Goal: Task Accomplishment & Management: Use online tool/utility

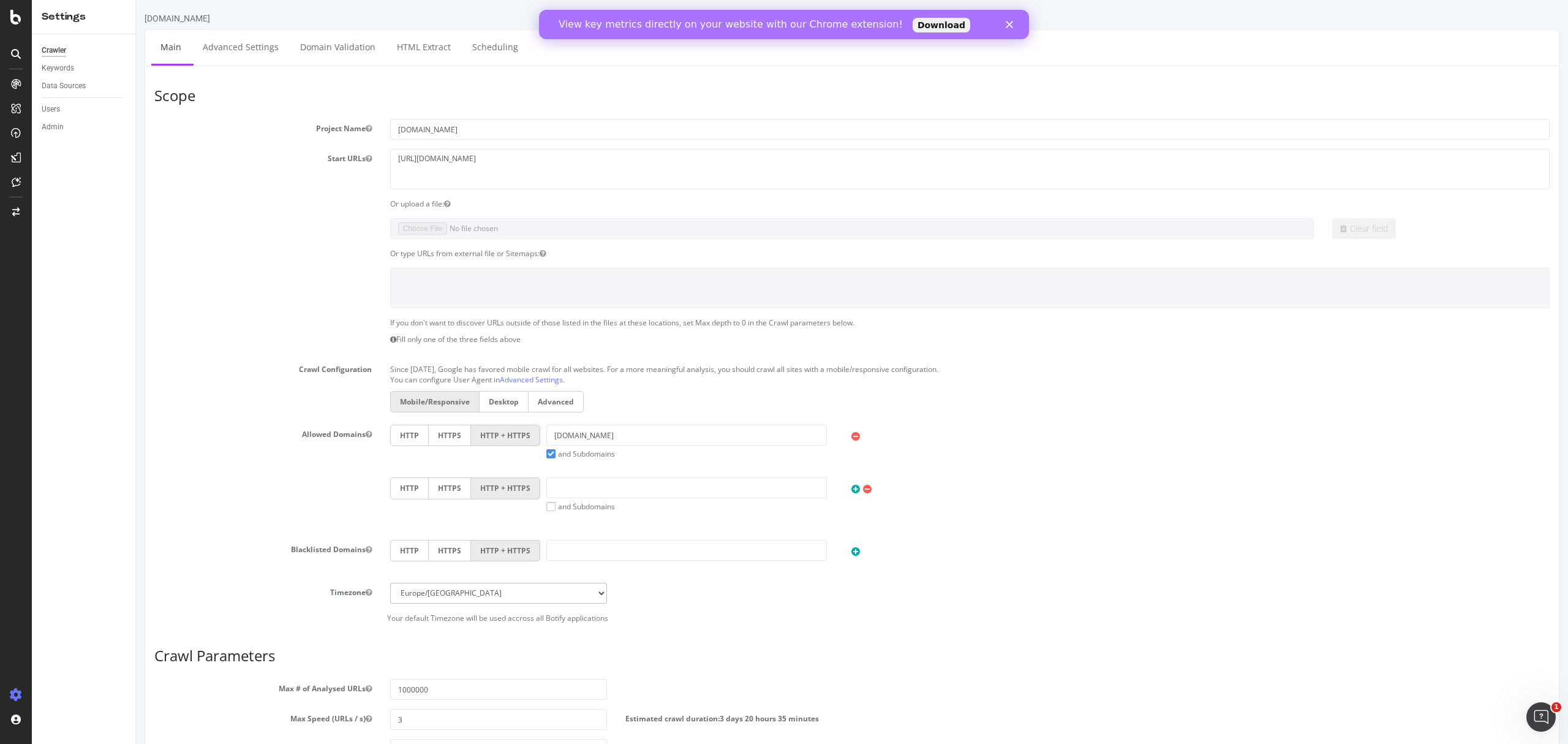
drag, startPoint x: 1009, startPoint y: 21, endPoint x: 893, endPoint y: 35, distance: 116.8
click at [893, 35] on div "View key metrics directly on your website with our Chrome extension! Download" at bounding box center [784, 24] width 490 height 30
drag, startPoint x: 1010, startPoint y: 19, endPoint x: 883, endPoint y: 22, distance: 127.0
click at [1009, 19] on div "View key metrics directly on your website with our Chrome extension! Download" at bounding box center [784, 24] width 490 height 19
click at [61, 135] on div "SiteCrawler" at bounding box center [68, 138] width 43 height 12
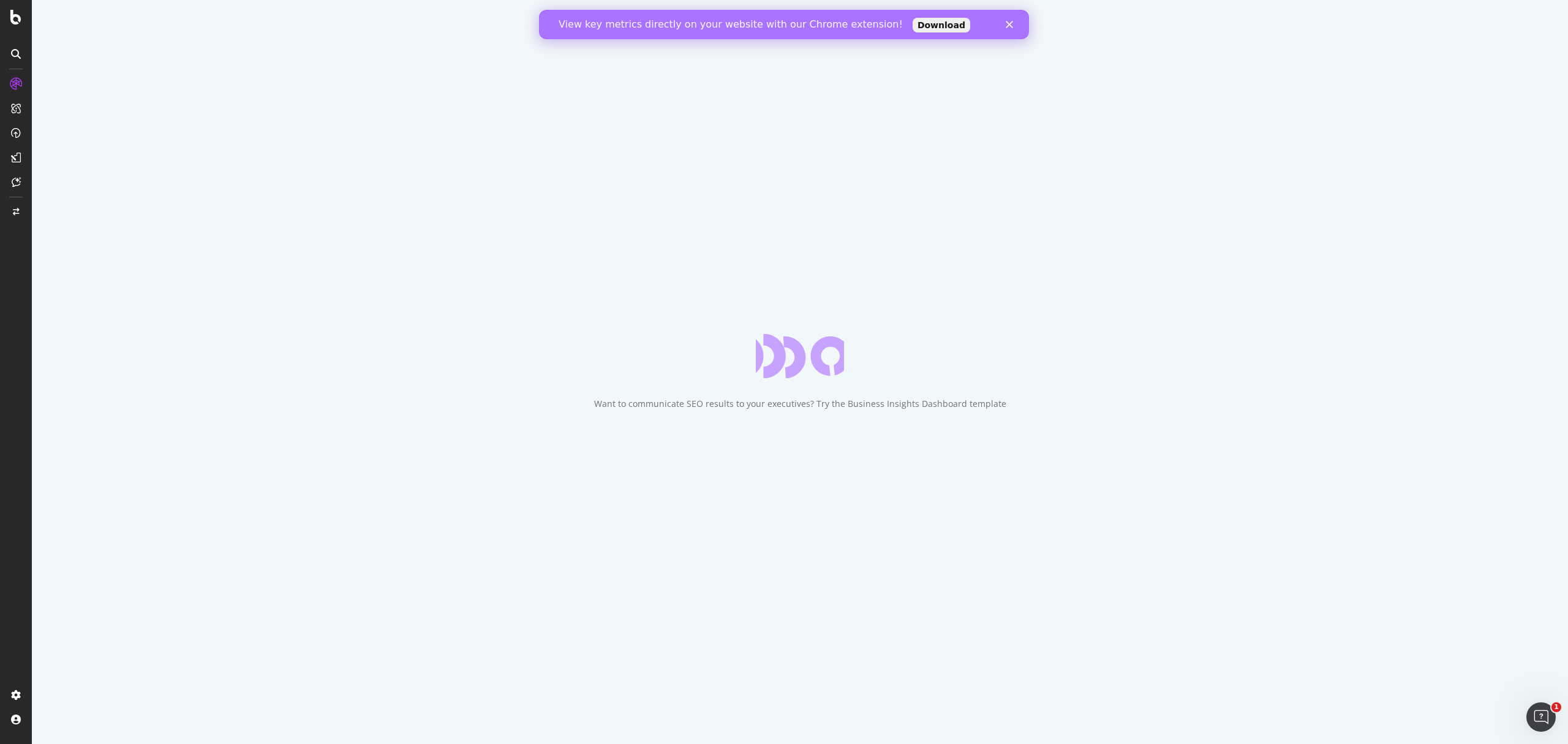
click at [1006, 26] on icon "Close" at bounding box center [1009, 24] width 7 height 7
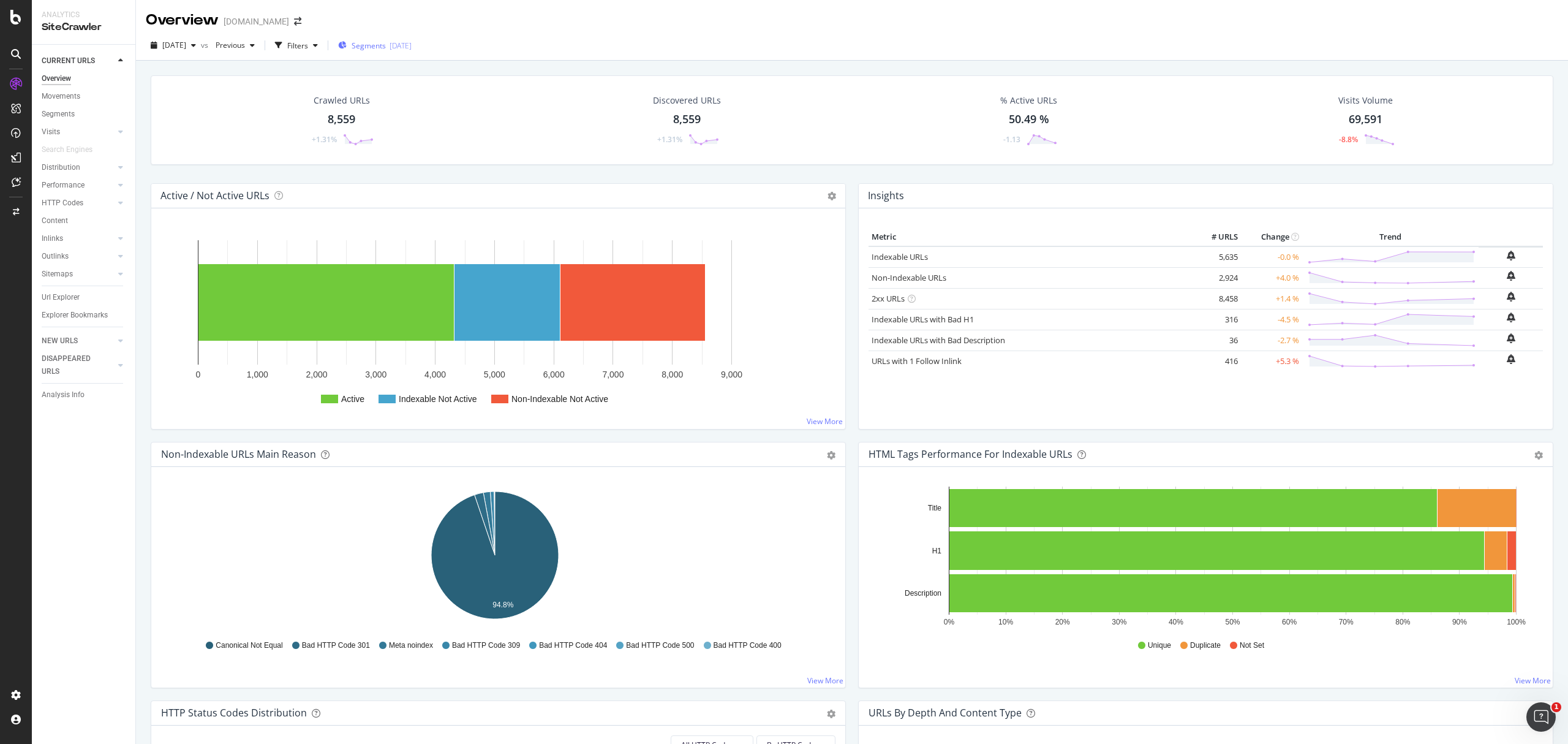
click at [386, 45] on span "Segments" at bounding box center [369, 45] width 35 height 10
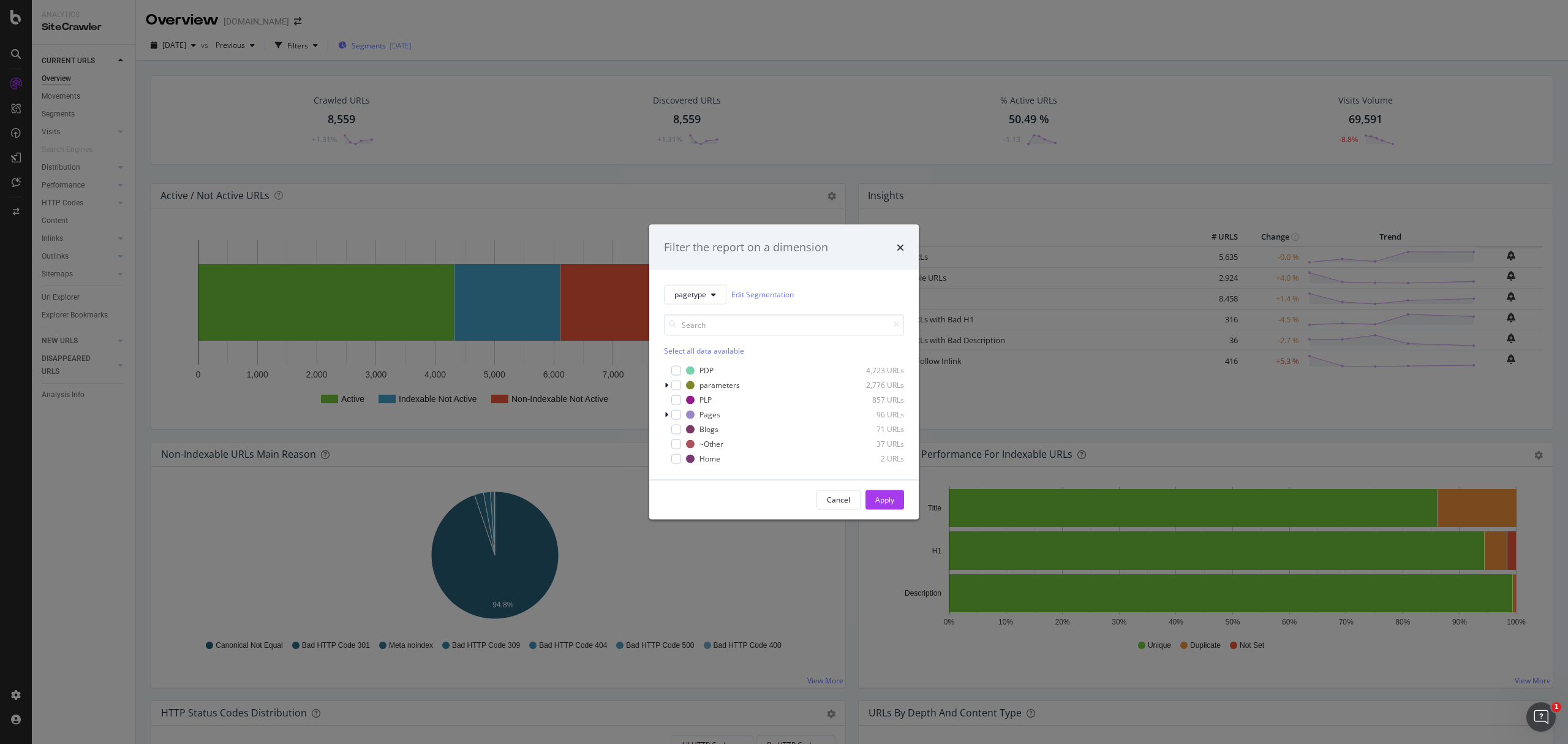
drag, startPoint x: 551, startPoint y: 42, endPoint x: 460, endPoint y: 38, distance: 91.1
click at [550, 42] on div "Filter the report on a dimension pagetype Edit Segmentation Select all data ava…" at bounding box center [784, 372] width 1568 height 744
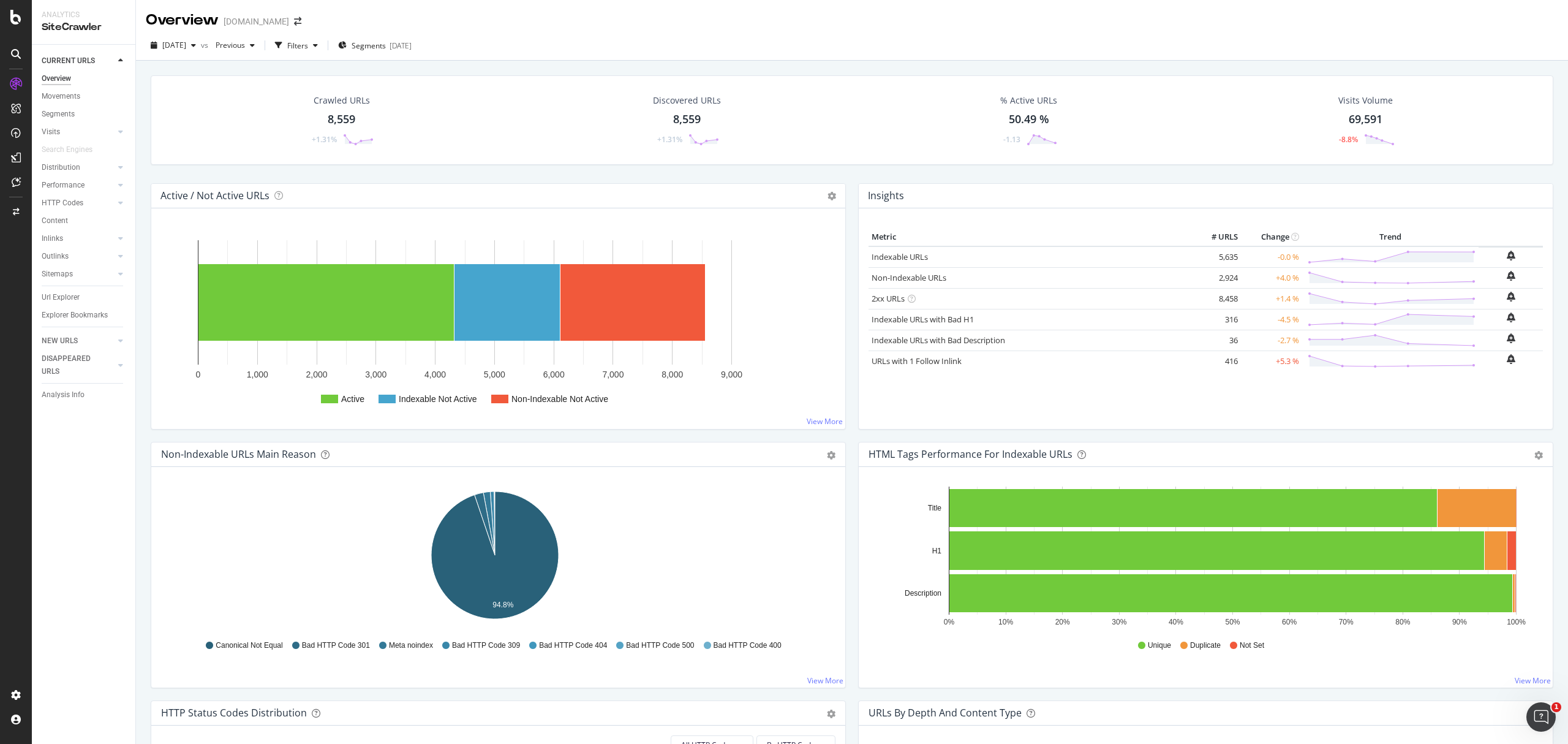
click at [309, 30] on div "Overview [DOMAIN_NAME]" at bounding box center [229, 20] width 168 height 21
click at [309, 27] on div "Overview [DOMAIN_NAME]" at bounding box center [229, 20] width 168 height 21
click at [301, 20] on icon "arrow-right-arrow-left" at bounding box center [297, 21] width 7 height 9
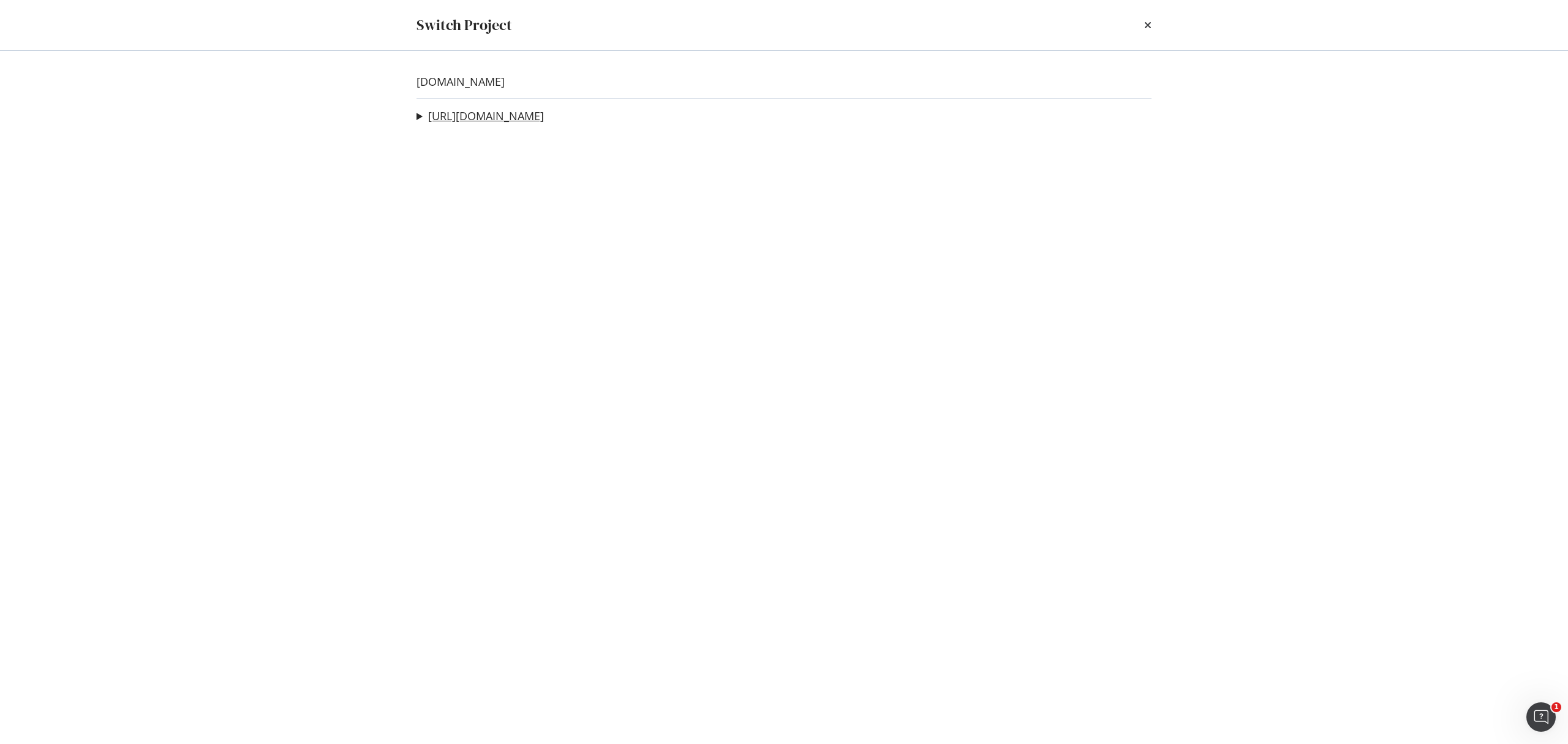
click at [522, 116] on link "[URL][DOMAIN_NAME]" at bounding box center [486, 116] width 116 height 13
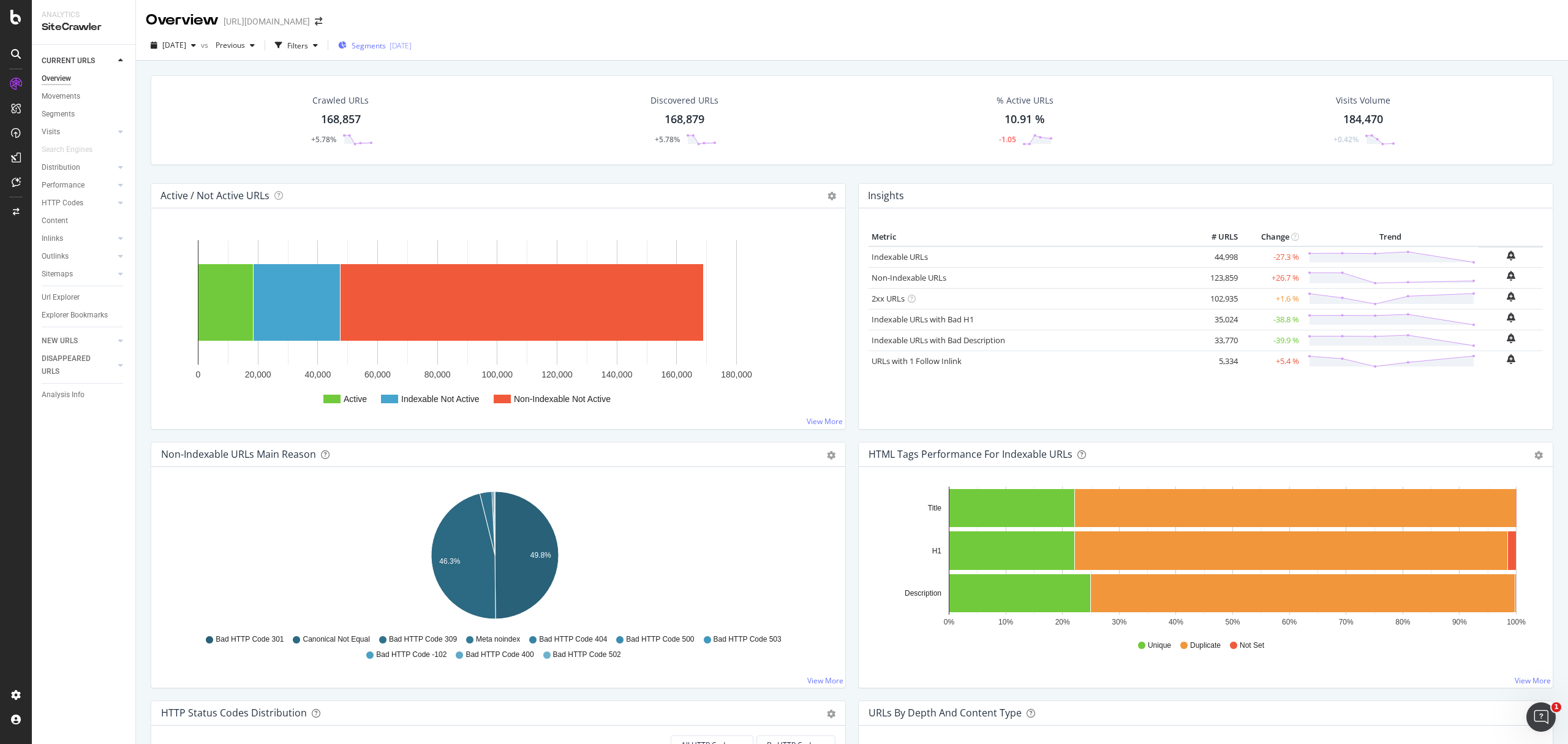
click at [386, 50] on span "Segments" at bounding box center [369, 45] width 35 height 10
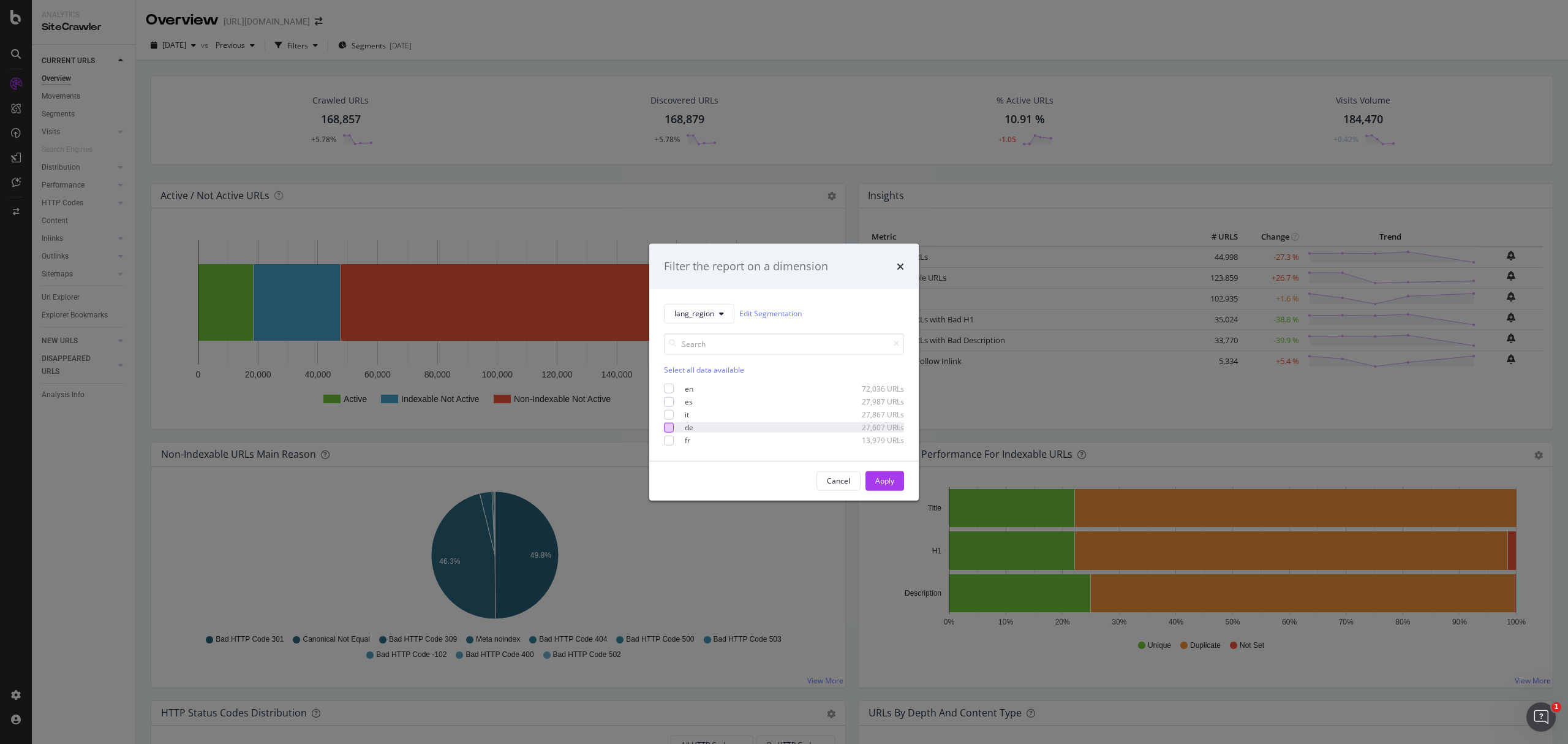
click at [671, 432] on div "modal" at bounding box center [669, 428] width 10 height 10
click at [883, 486] on div "Apply" at bounding box center [885, 481] width 19 height 10
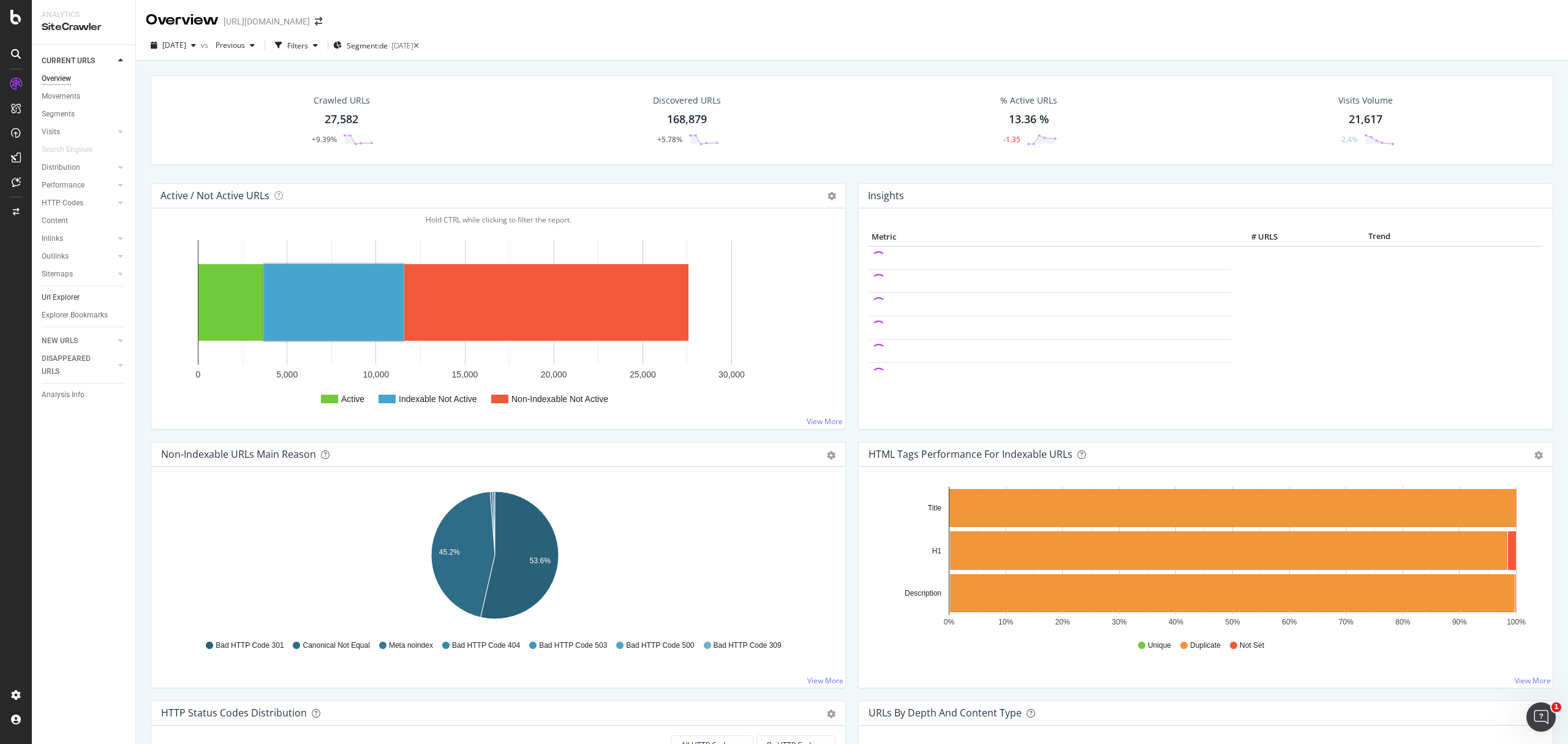
click at [80, 298] on link "Url Explorer" at bounding box center [85, 298] width 85 height 13
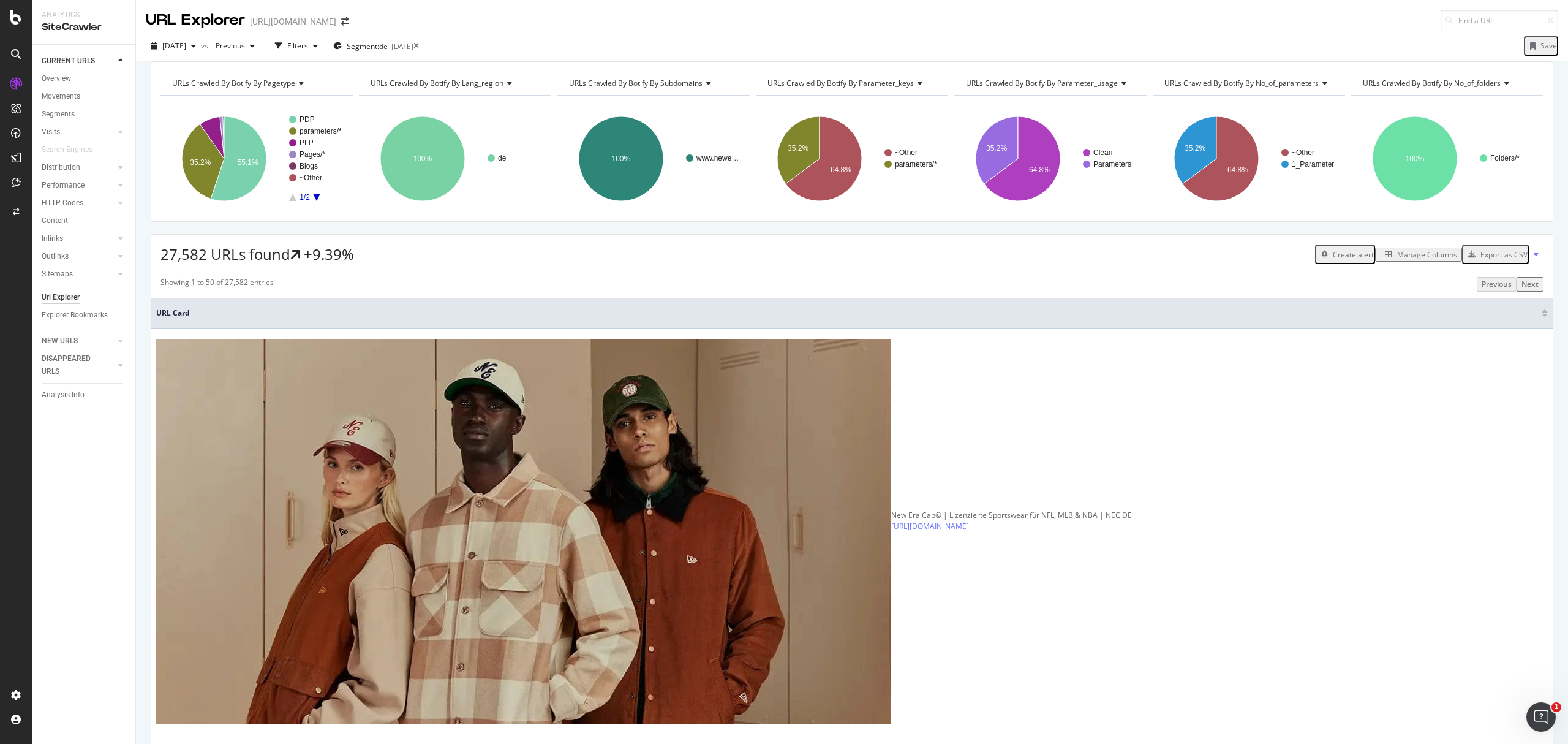
click at [1417, 260] on div "Manage Columns" at bounding box center [1427, 254] width 60 height 10
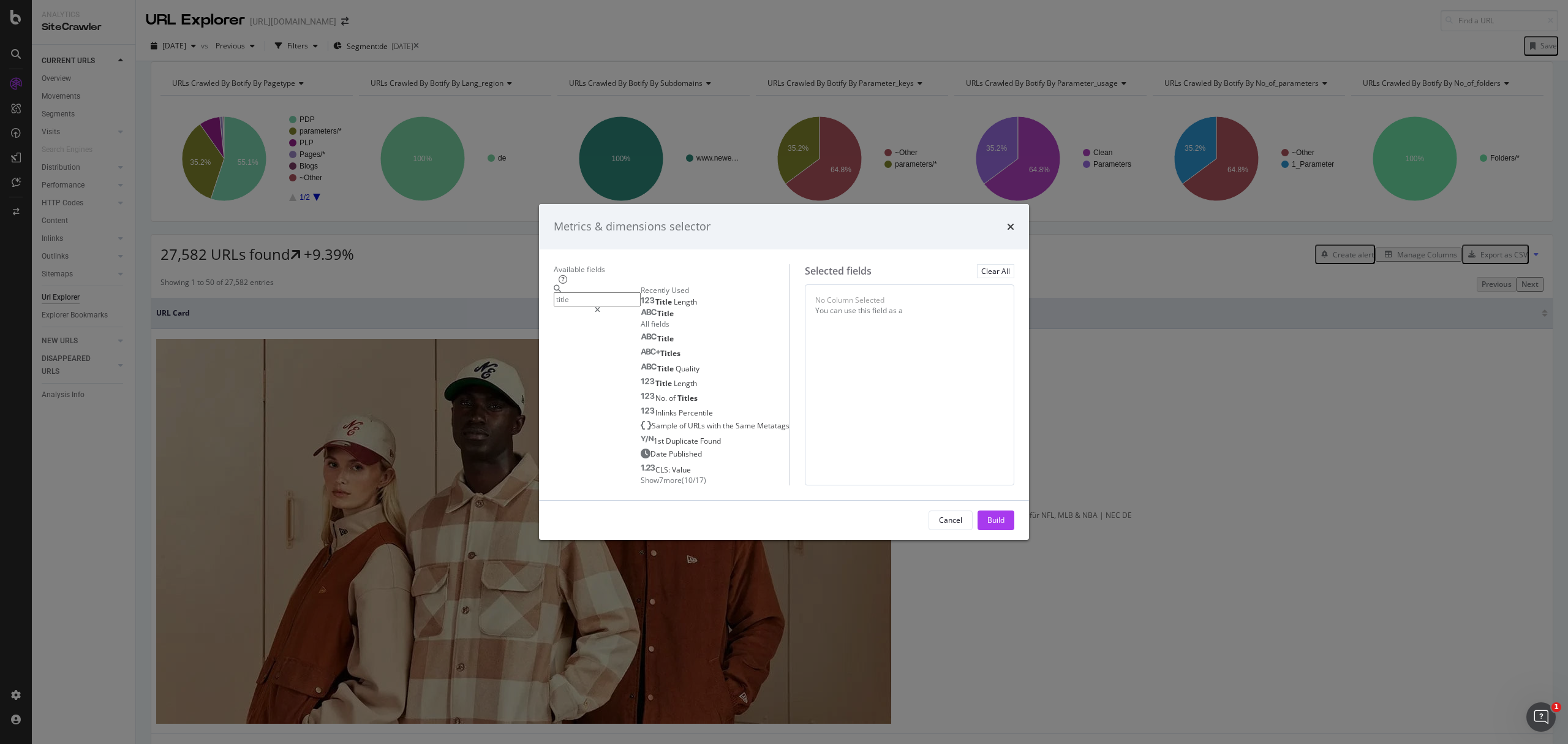
click at [641, 309] on div "Title" at bounding box center [657, 314] width 33 height 10
click at [555, 292] on input "title" at bounding box center [597, 300] width 87 height 14
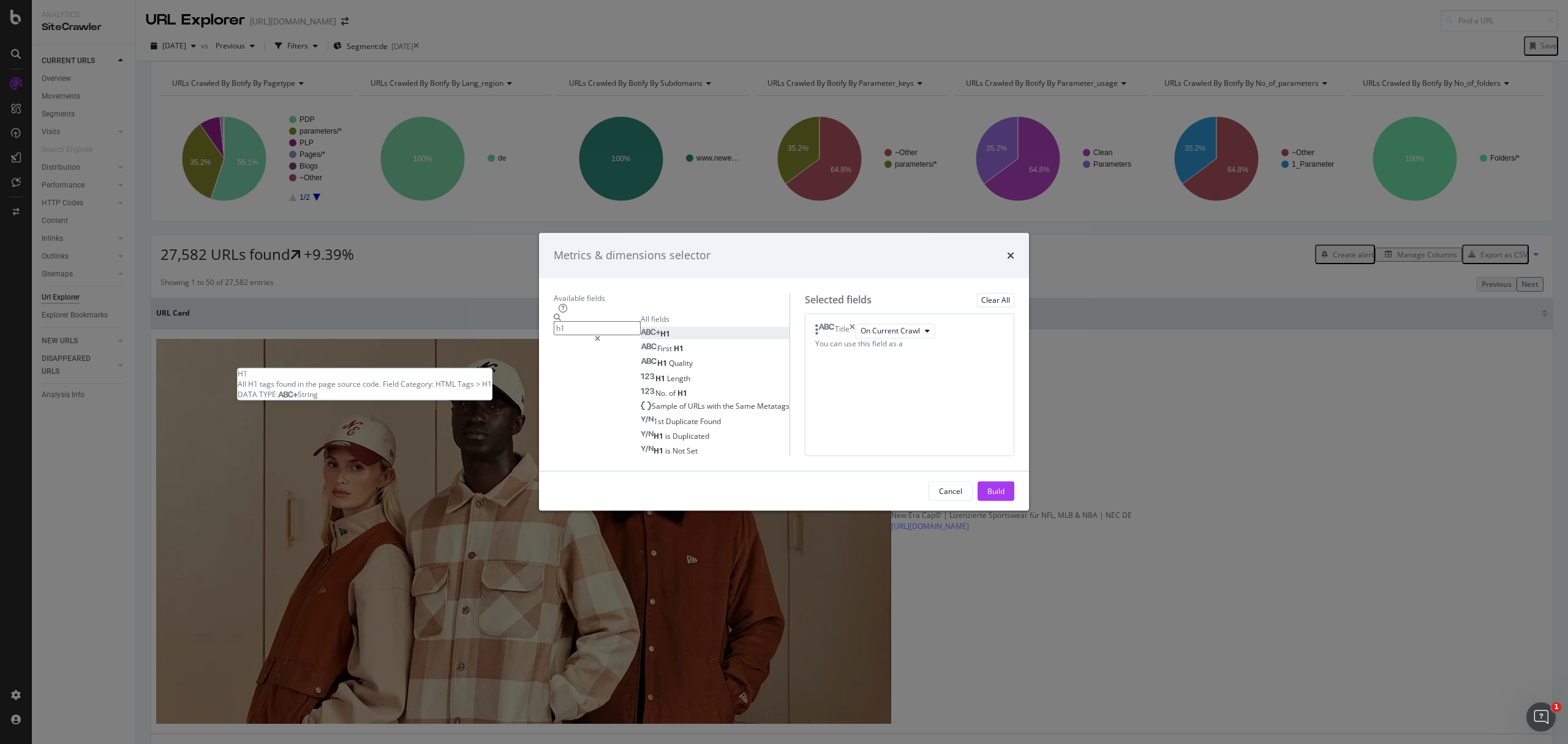
click at [647, 329] on div "H1" at bounding box center [655, 333] width 30 height 10
click at [593, 321] on input "h1" at bounding box center [597, 329] width 87 height 14
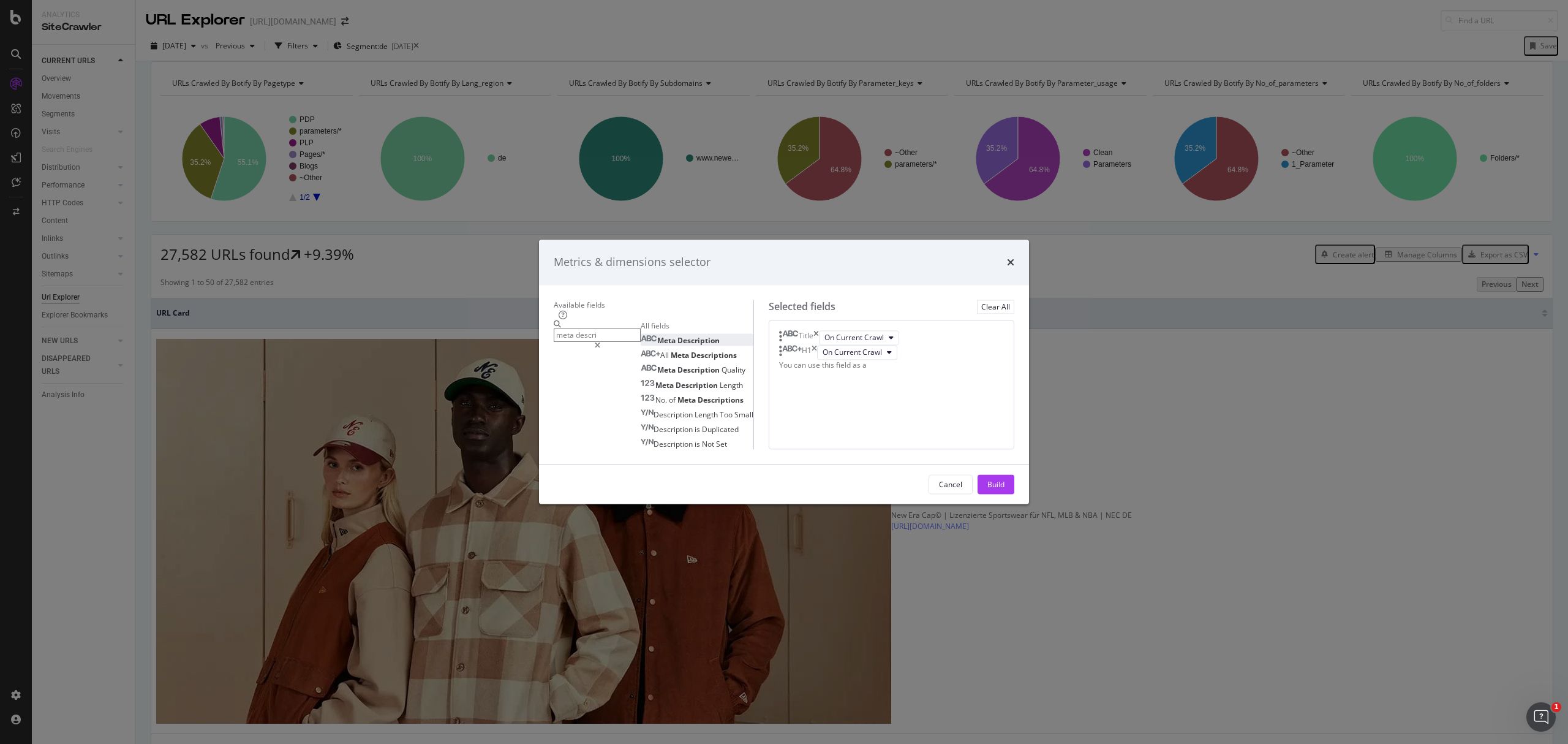
type input "meta descri"
click at [641, 336] on div "Meta Description" at bounding box center [680, 341] width 79 height 10
click at [1005, 490] on div "Build" at bounding box center [996, 484] width 17 height 10
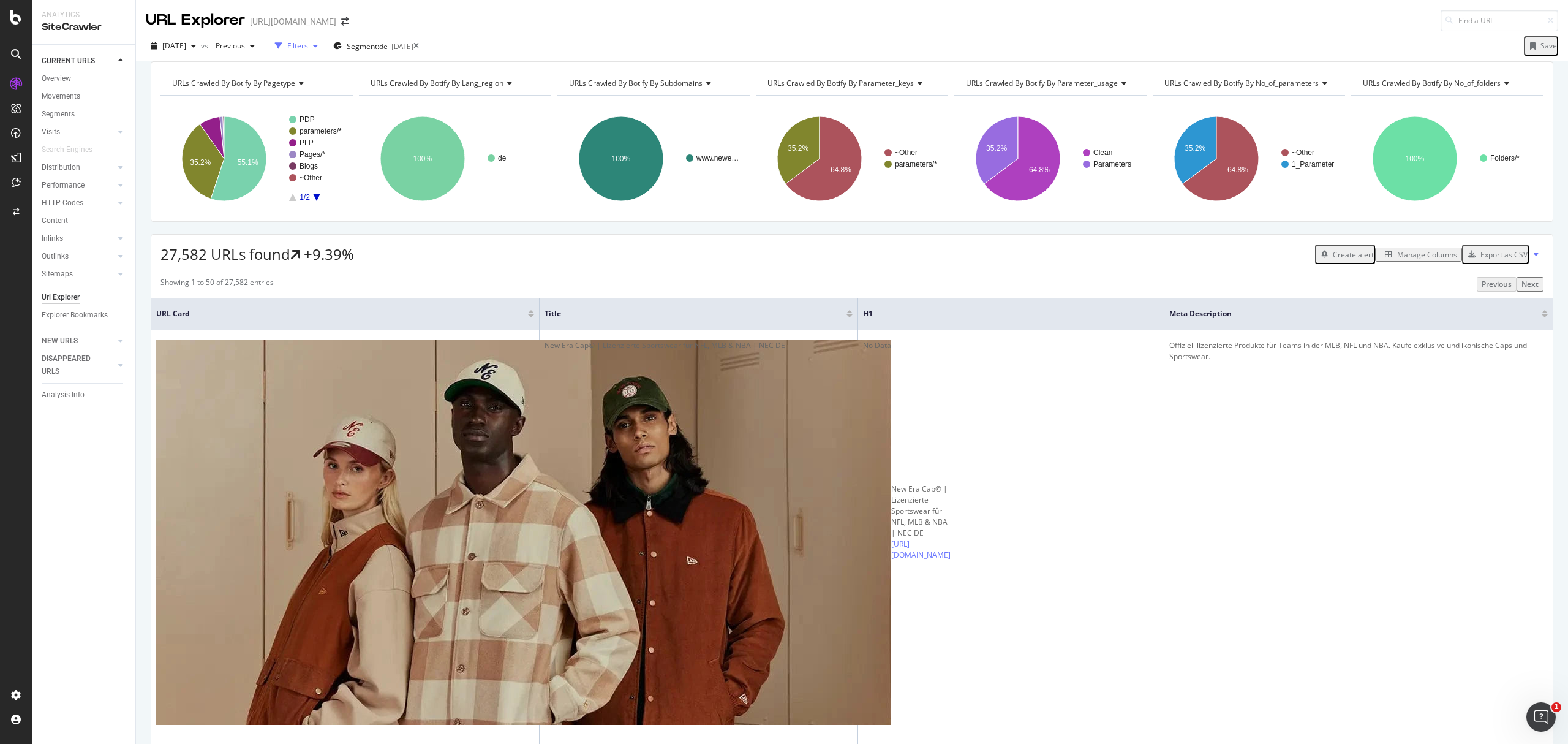
click at [308, 50] on div "Filters" at bounding box center [298, 45] width 21 height 10
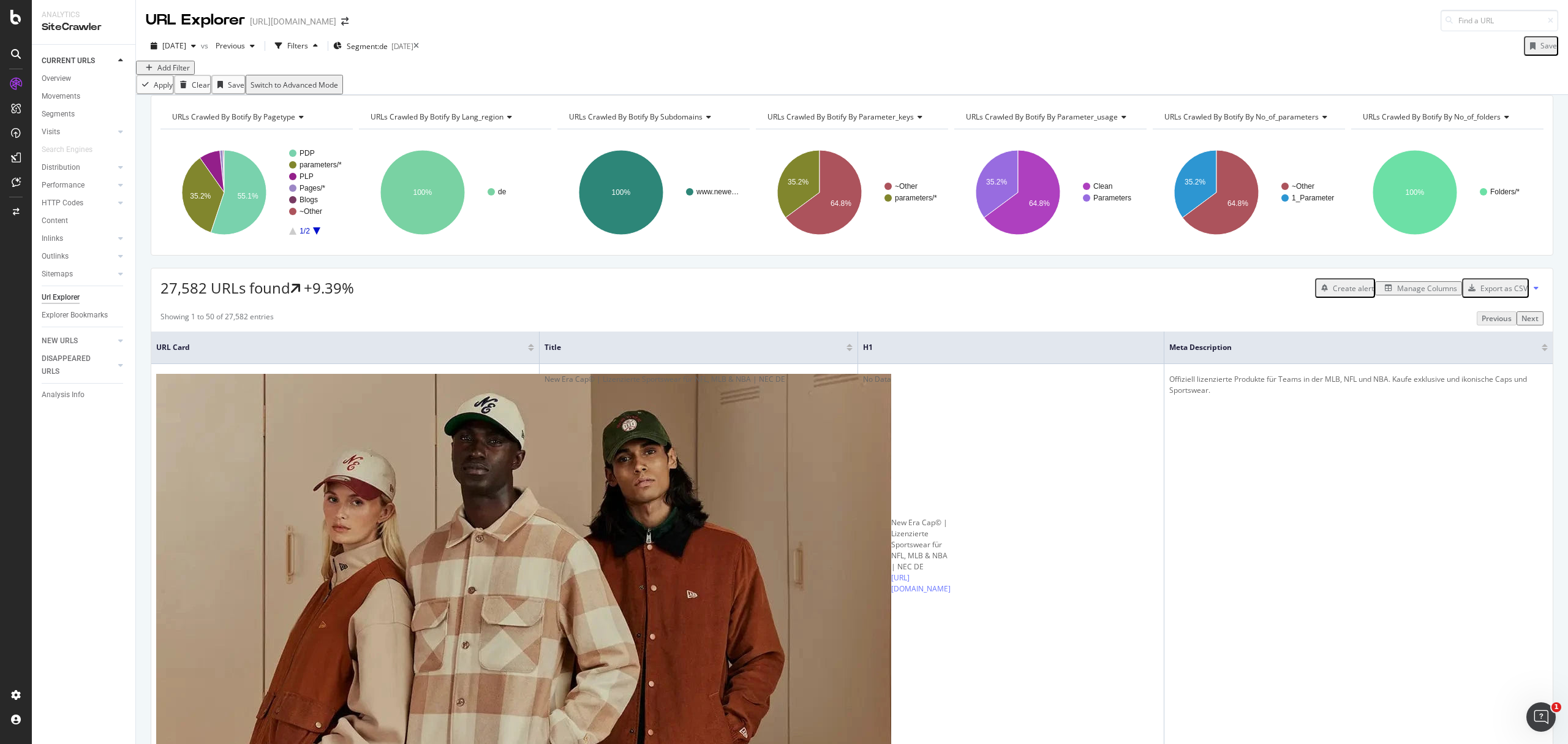
click at [179, 73] on div "Add Filter" at bounding box center [174, 68] width 32 height 10
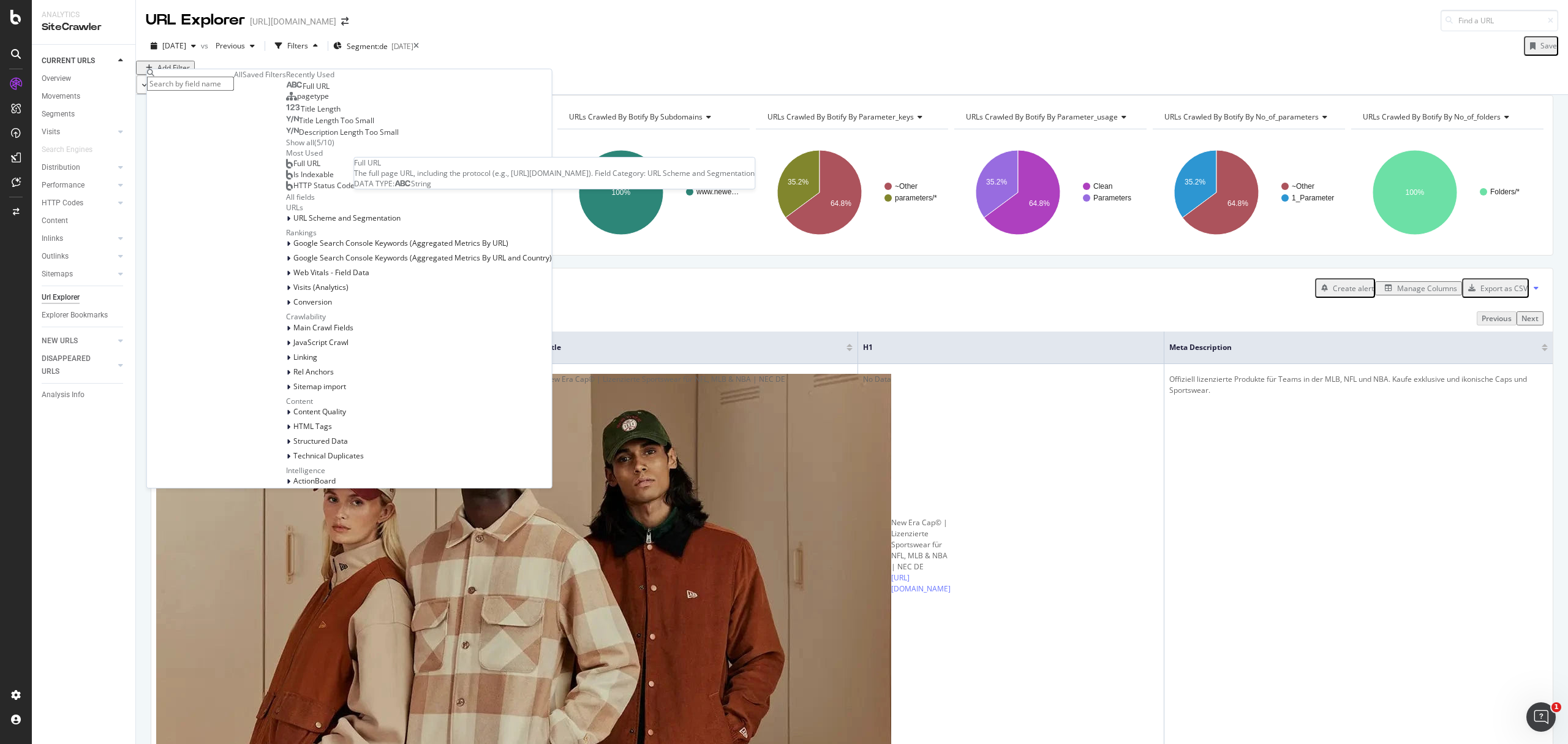
click at [286, 91] on div "Full URL" at bounding box center [307, 86] width 43 height 10
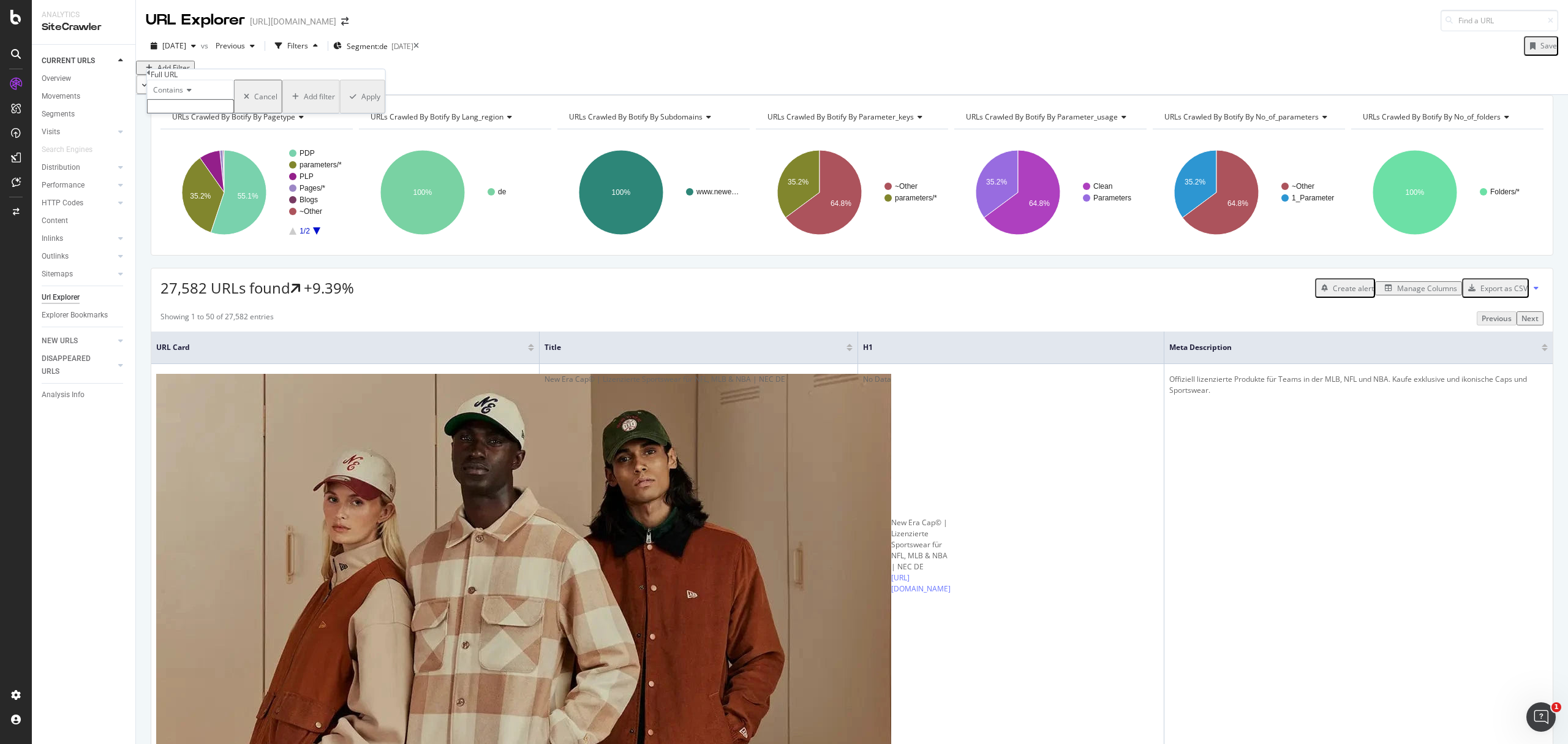
click at [234, 99] on div "Contains" at bounding box center [191, 89] width 87 height 19
click at [216, 80] on div "Full URL" at bounding box center [266, 74] width 238 height 10
click at [212, 114] on input "text" at bounding box center [191, 106] width 87 height 14
type input "/de-de/"
click at [361, 105] on div "Apply" at bounding box center [371, 100] width 19 height 10
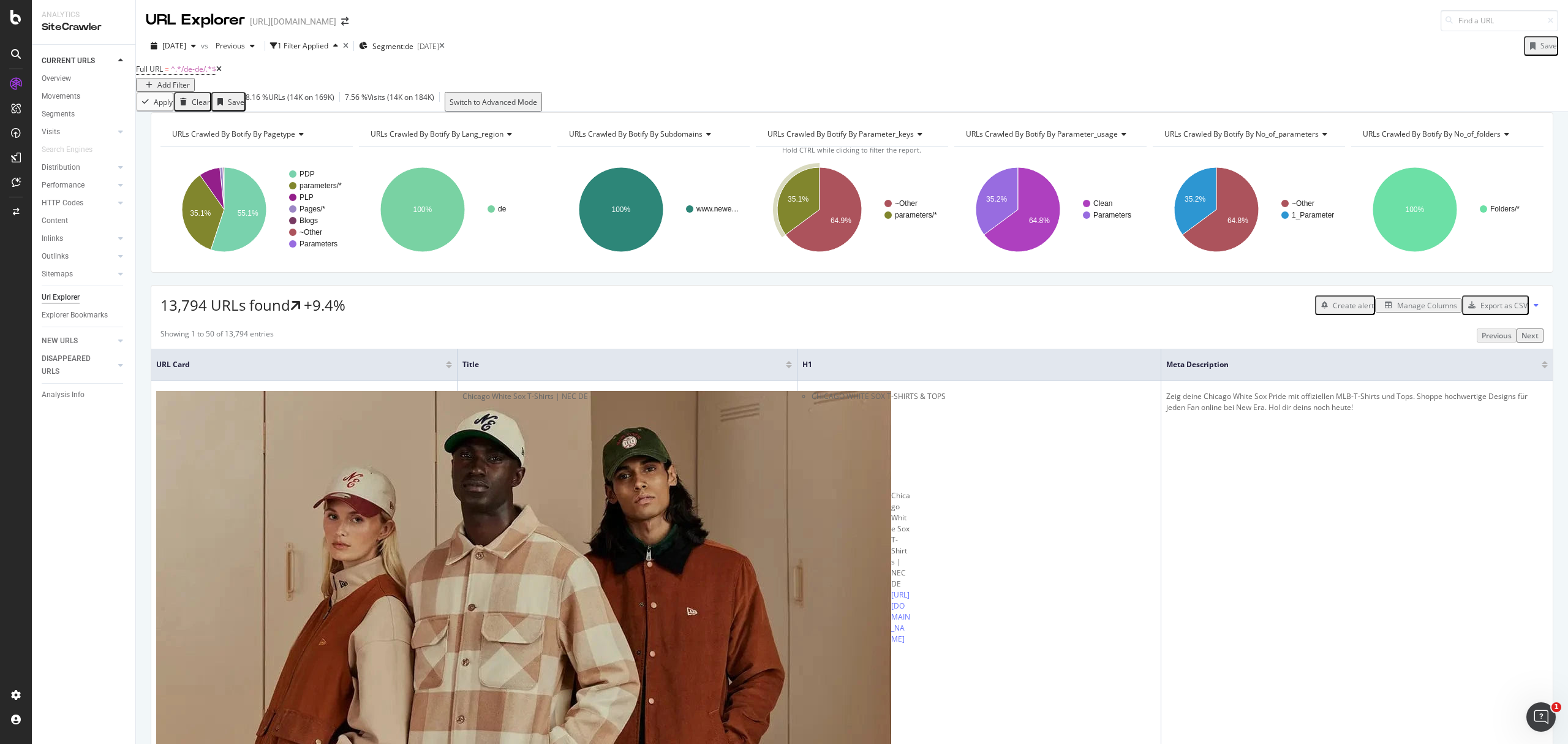
click at [446, 35] on div "[DATE] vs Previous 1 Filter Applied Segment: de [DATE] Save Full URL = ^.*/de-d…" at bounding box center [852, 72] width 1432 height 81
click at [414, 42] on span "Segment: de" at bounding box center [393, 46] width 41 height 10
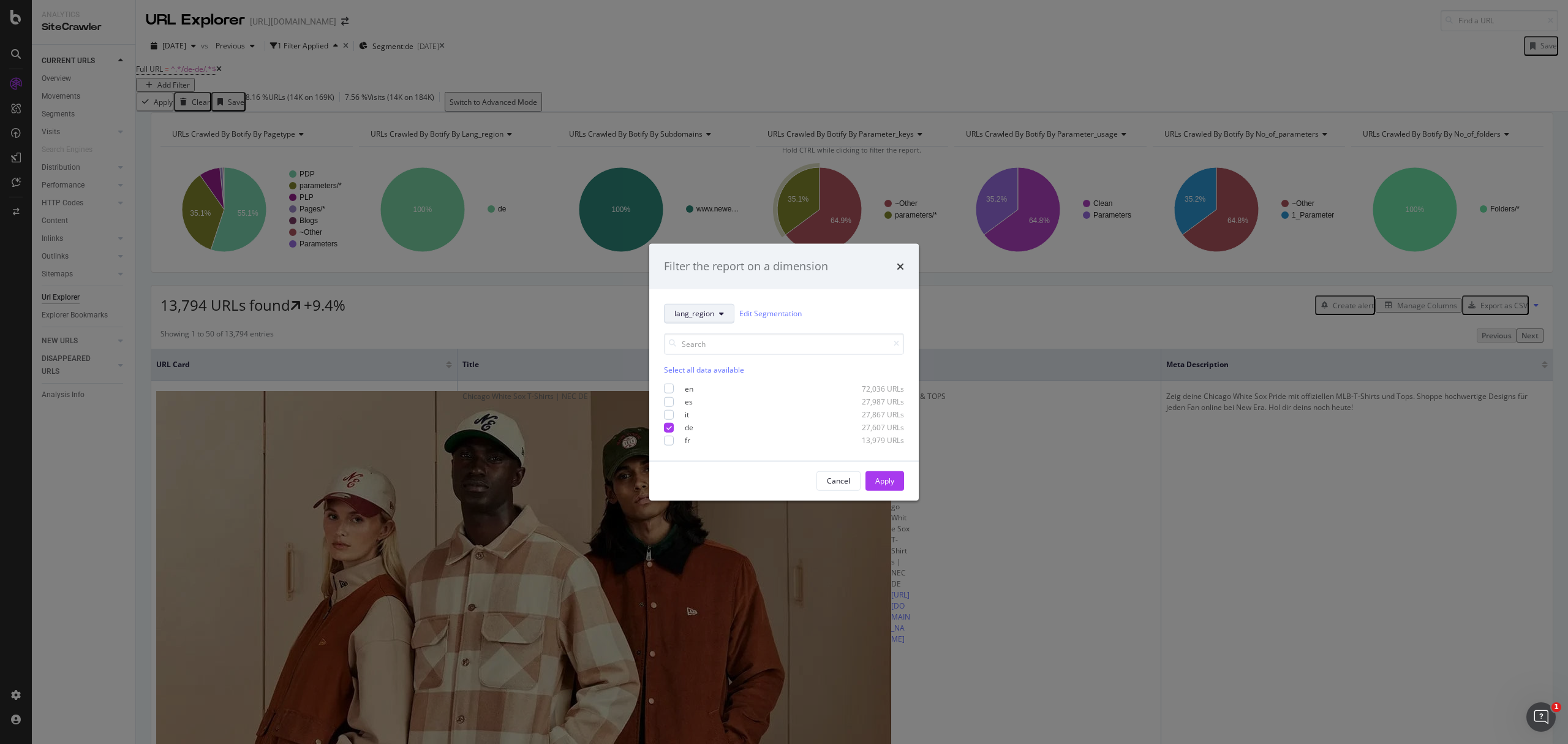
click at [701, 309] on span "lang_region" at bounding box center [694, 313] width 39 height 10
click at [699, 356] on span "pagetype" at bounding box center [714, 358] width 79 height 11
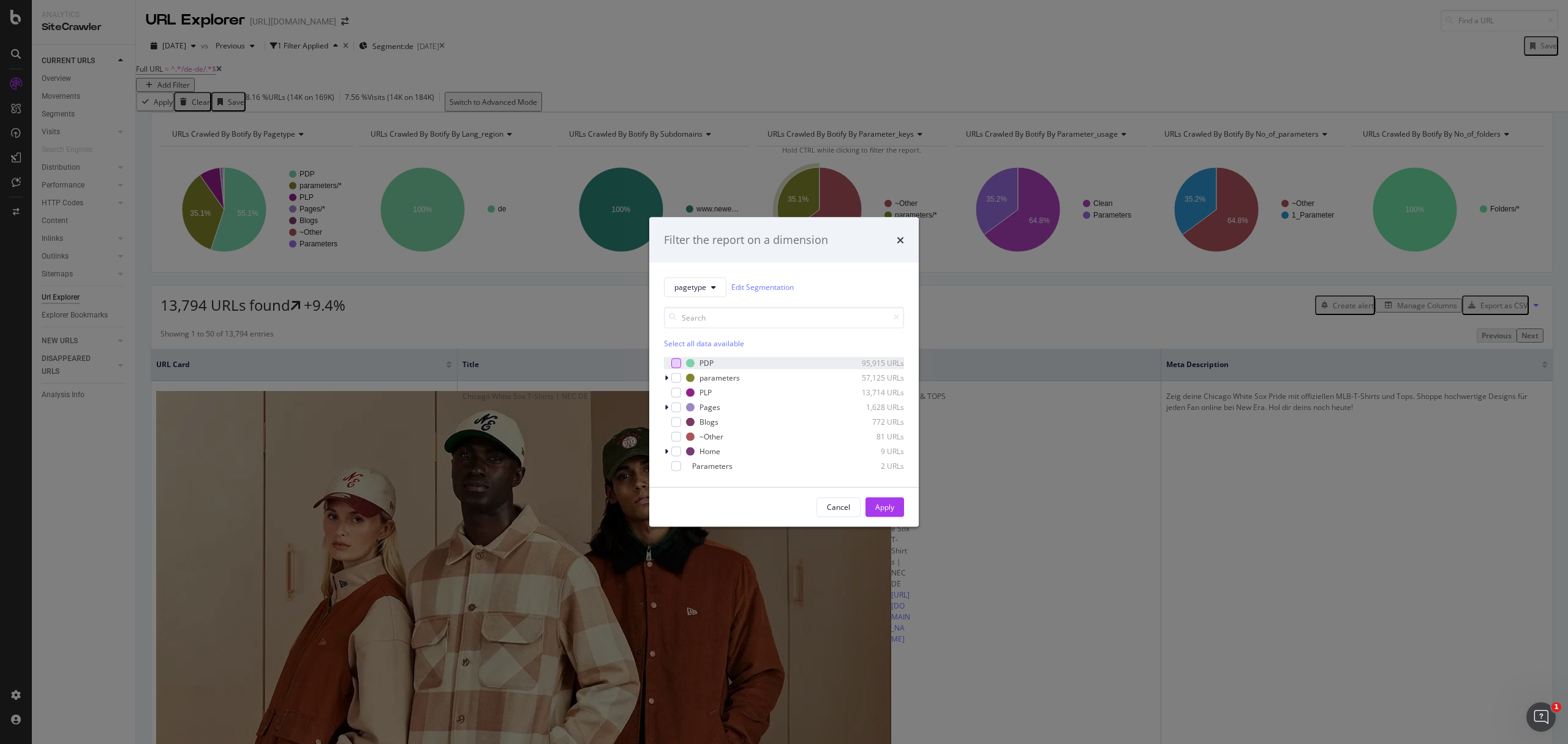
click at [674, 362] on div "modal" at bounding box center [676, 362] width 10 height 10
click at [883, 504] on div "Apply" at bounding box center [885, 506] width 19 height 10
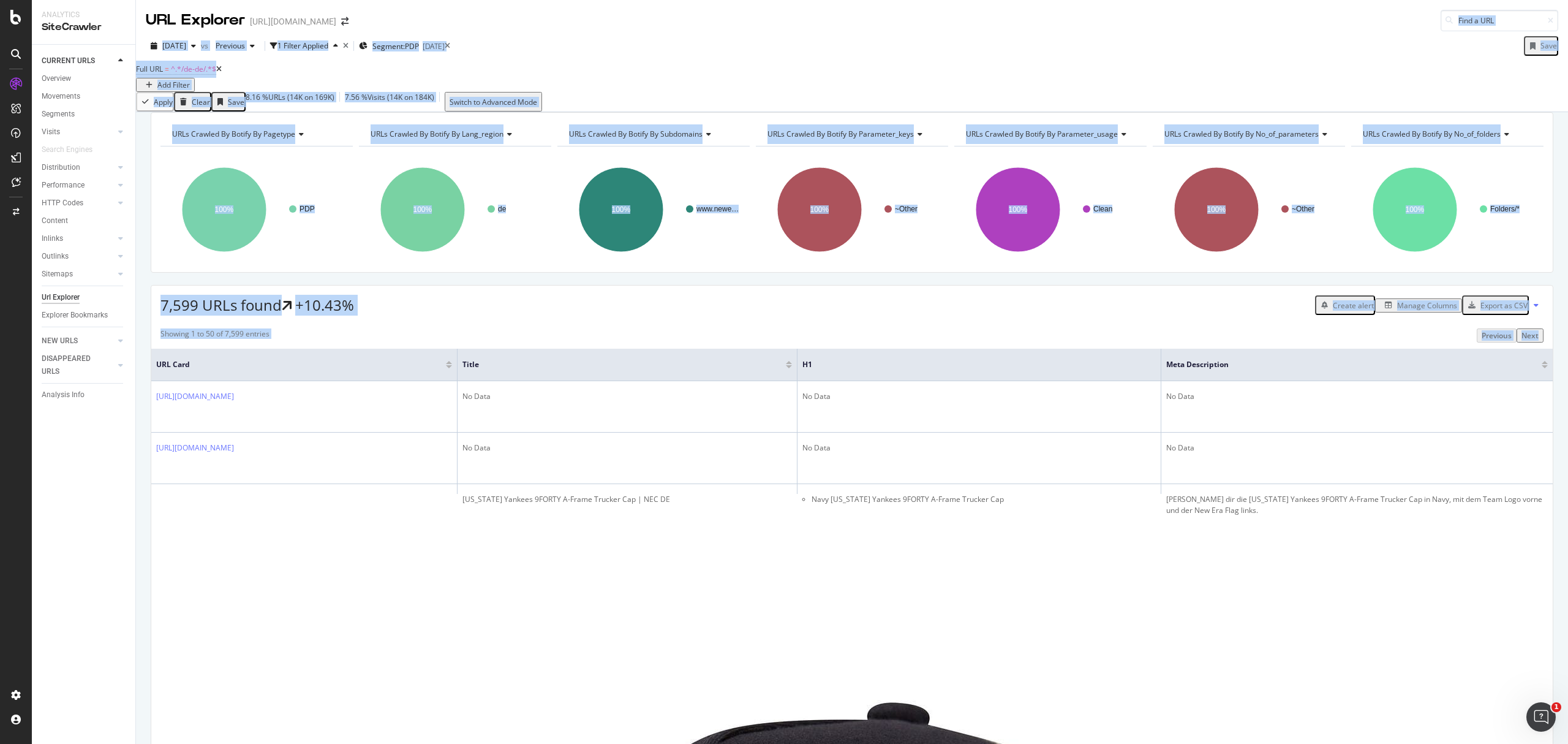
drag, startPoint x: 1567, startPoint y: 640, endPoint x: 1567, endPoint y: -16, distance: 656.0
click at [1567, 0] on html "Analytics SiteCrawler CURRENT URLS Overview Movements Segments Visits Analysis …" at bounding box center [784, 372] width 1568 height 744
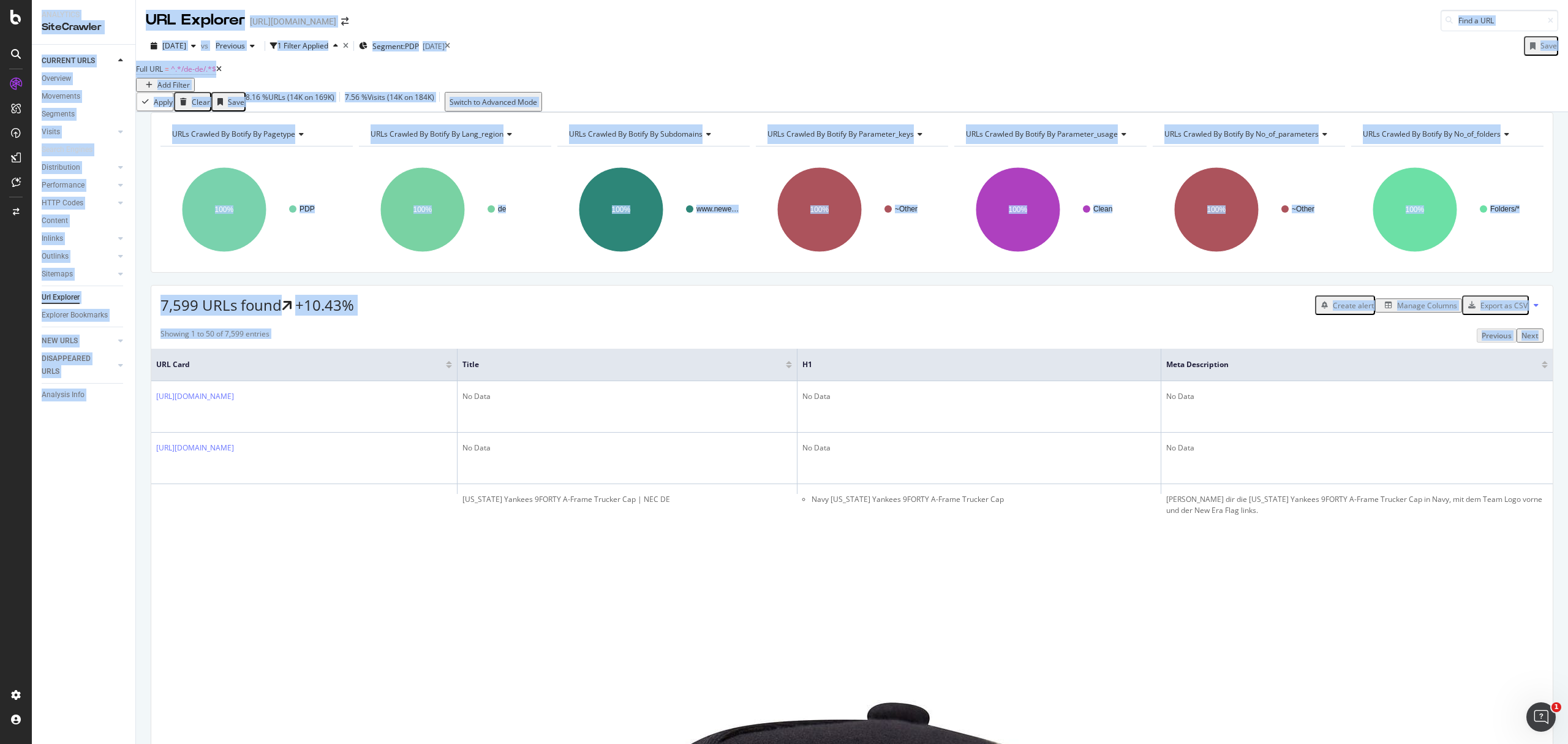
click at [1154, 39] on div "[DATE] vs Previous 1 Filter Applied Segment: PDP [DATE] Save" at bounding box center [852, 48] width 1432 height 24
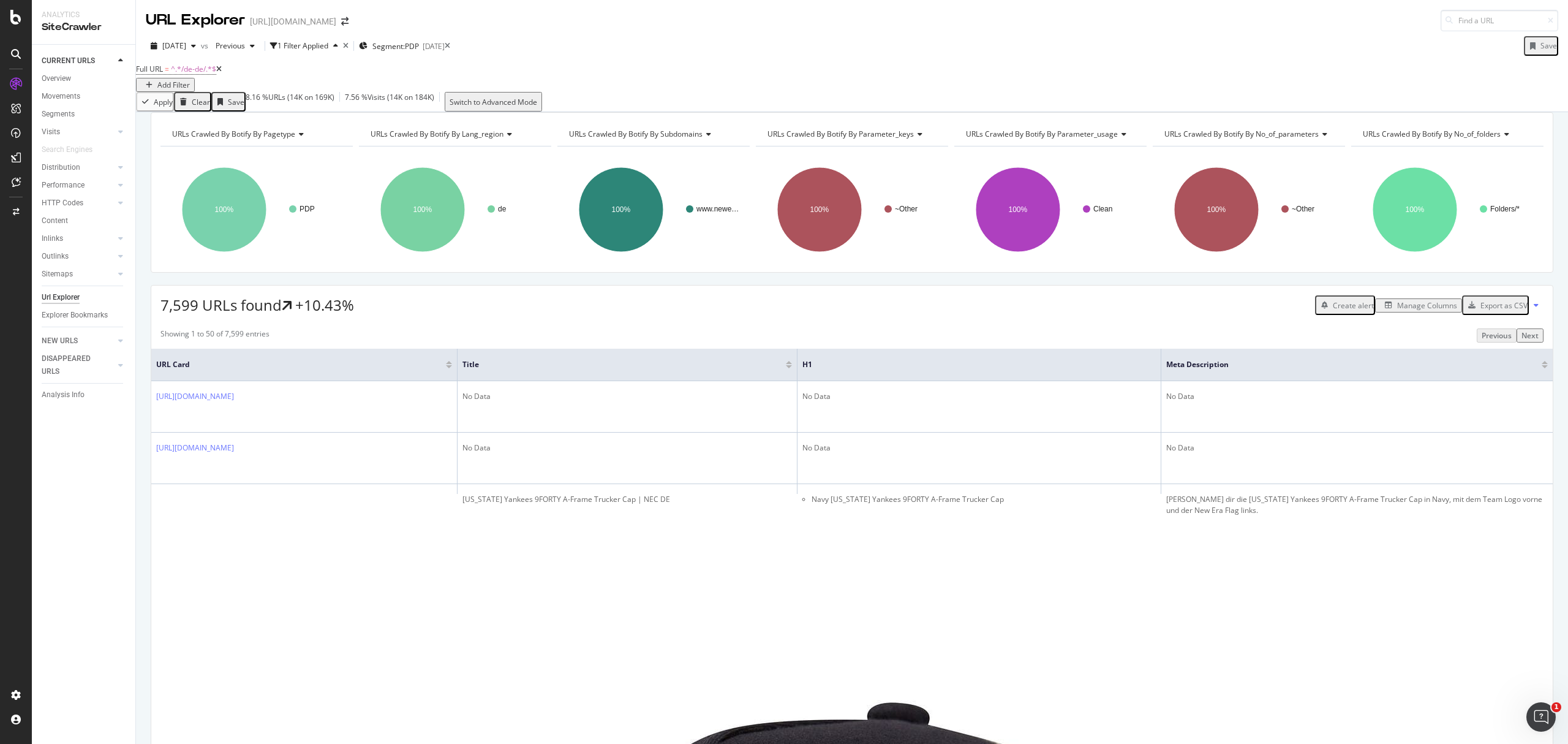
click at [1488, 311] on div "Export as CSV" at bounding box center [1504, 305] width 47 height 10
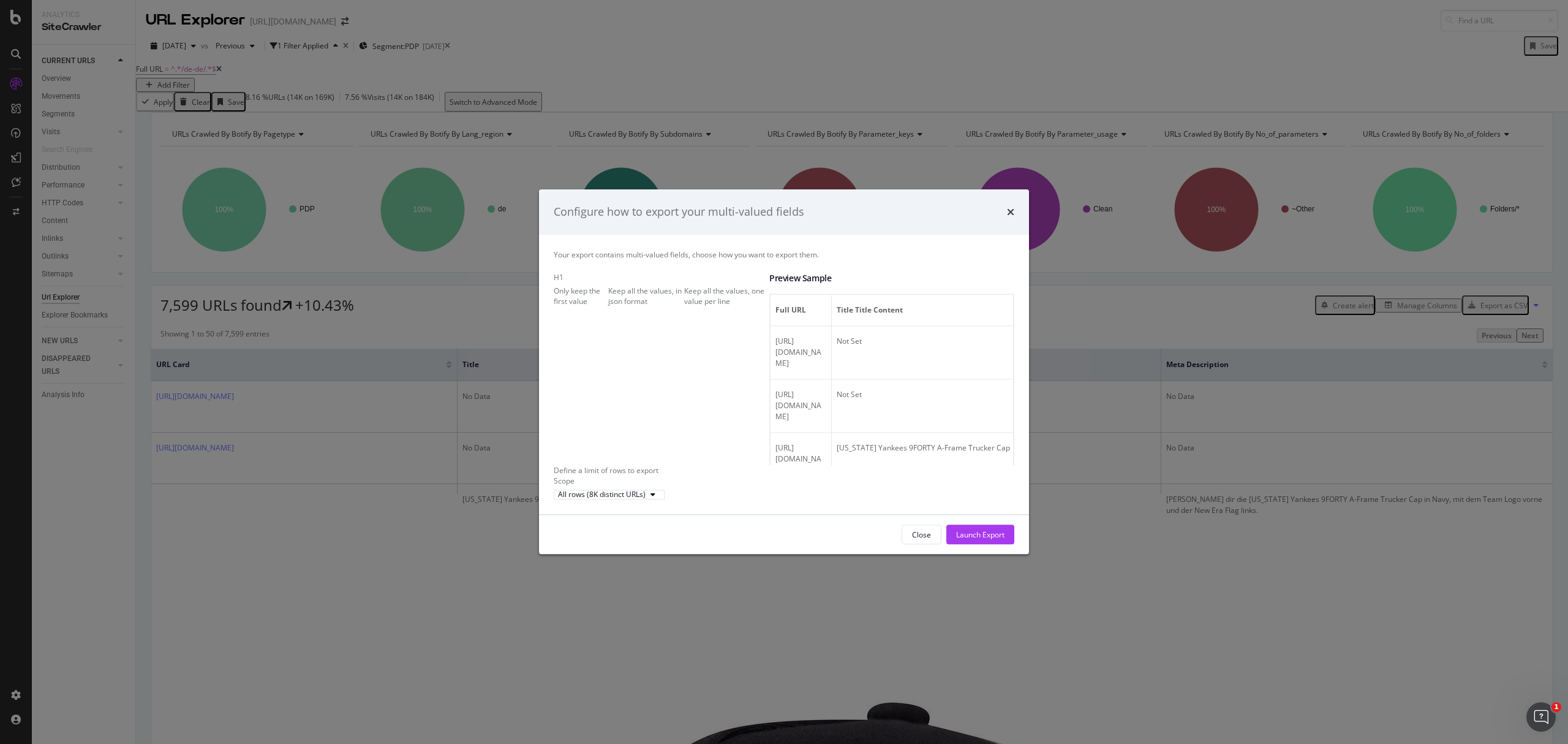
click at [684, 307] on div "Keep all the values, one value per line" at bounding box center [727, 296] width 85 height 21
click at [609, 298] on div "Keep all the values, in json format" at bounding box center [646, 296] width 76 height 21
drag, startPoint x: 892, startPoint y: 295, endPoint x: 781, endPoint y: 295, distance: 111.0
click at [745, 289] on div "H1 Only keep the first value Keep all the values, in json format Keep all the v…" at bounding box center [784, 369] width 460 height 193
click at [782, 304] on span "Full URL" at bounding box center [799, 310] width 47 height 11
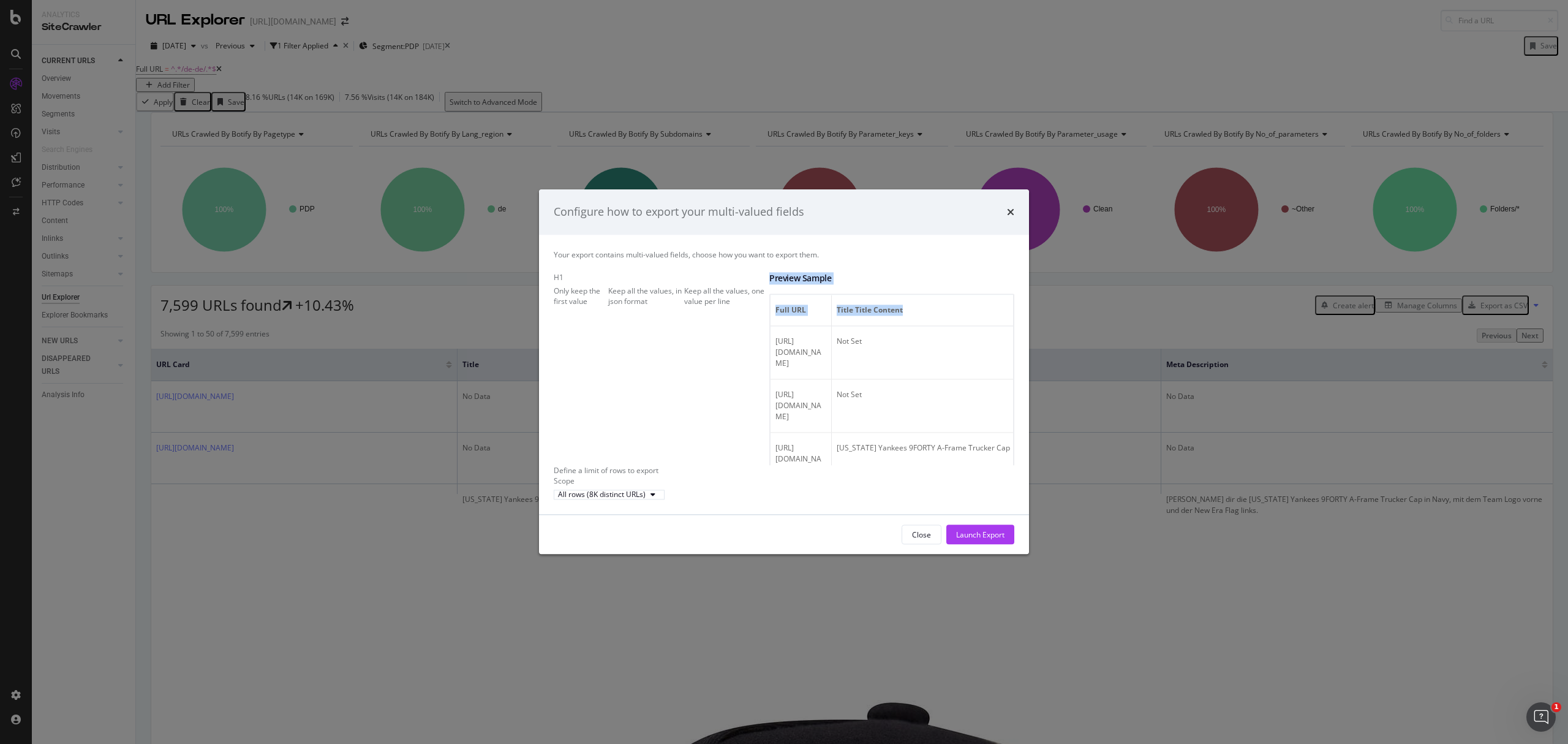
click at [786, 304] on span "Full URL" at bounding box center [799, 310] width 47 height 11
drag, startPoint x: 790, startPoint y: 296, endPoint x: 997, endPoint y: 300, distance: 207.0
click at [1022, 300] on div "Your export contains multi-valued fields, choose how you want to export them. H…" at bounding box center [784, 374] width 490 height 280
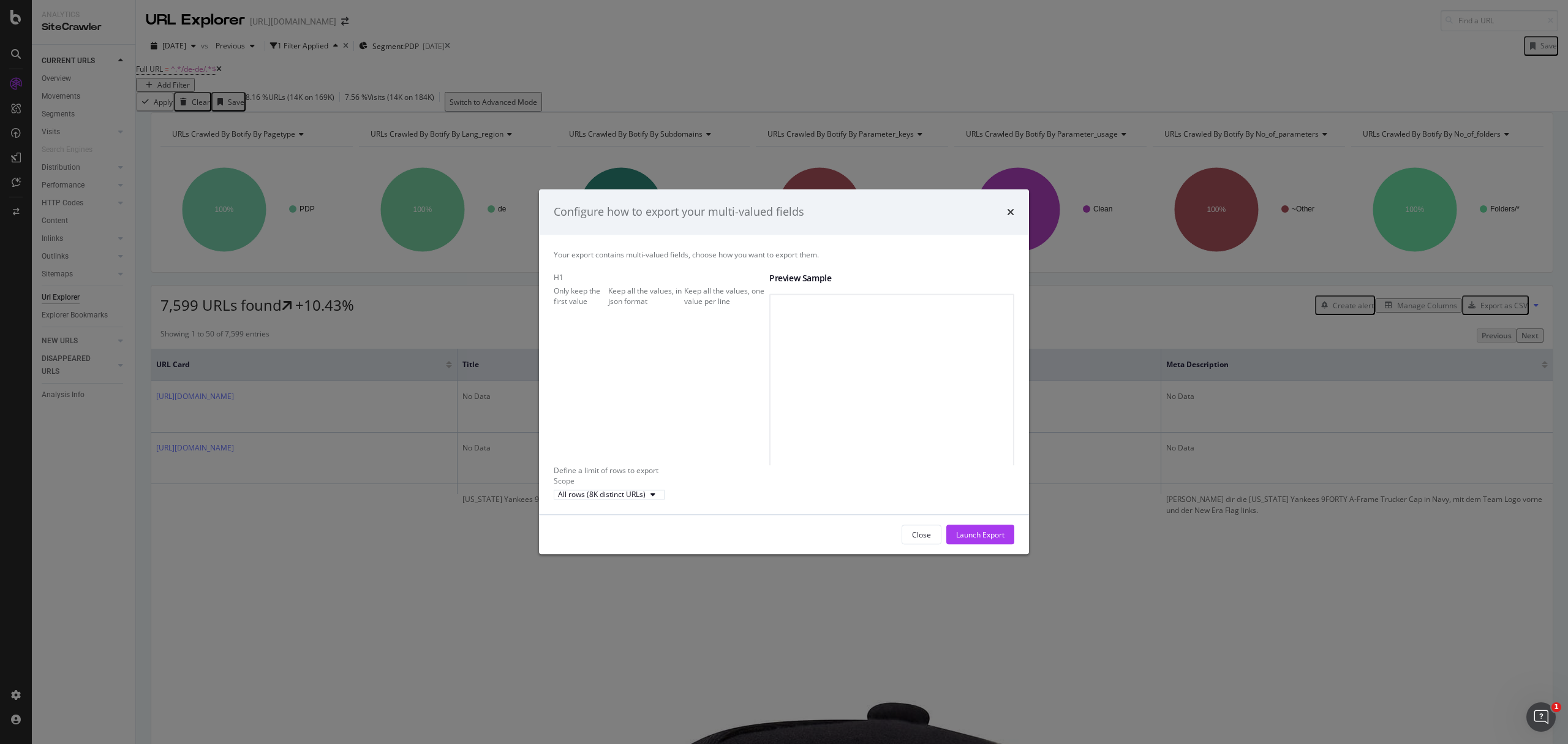
drag, startPoint x: 687, startPoint y: 399, endPoint x: 678, endPoint y: 368, distance: 32.3
click at [686, 307] on div "H1 Only keep the first value Keep all the values, in json format Keep all the v…" at bounding box center [662, 289] width 216 height 35
click at [684, 307] on div "Keep all the values, one value per line" at bounding box center [727, 296] width 85 height 21
click at [971, 540] on div "Launch Export" at bounding box center [980, 535] width 48 height 10
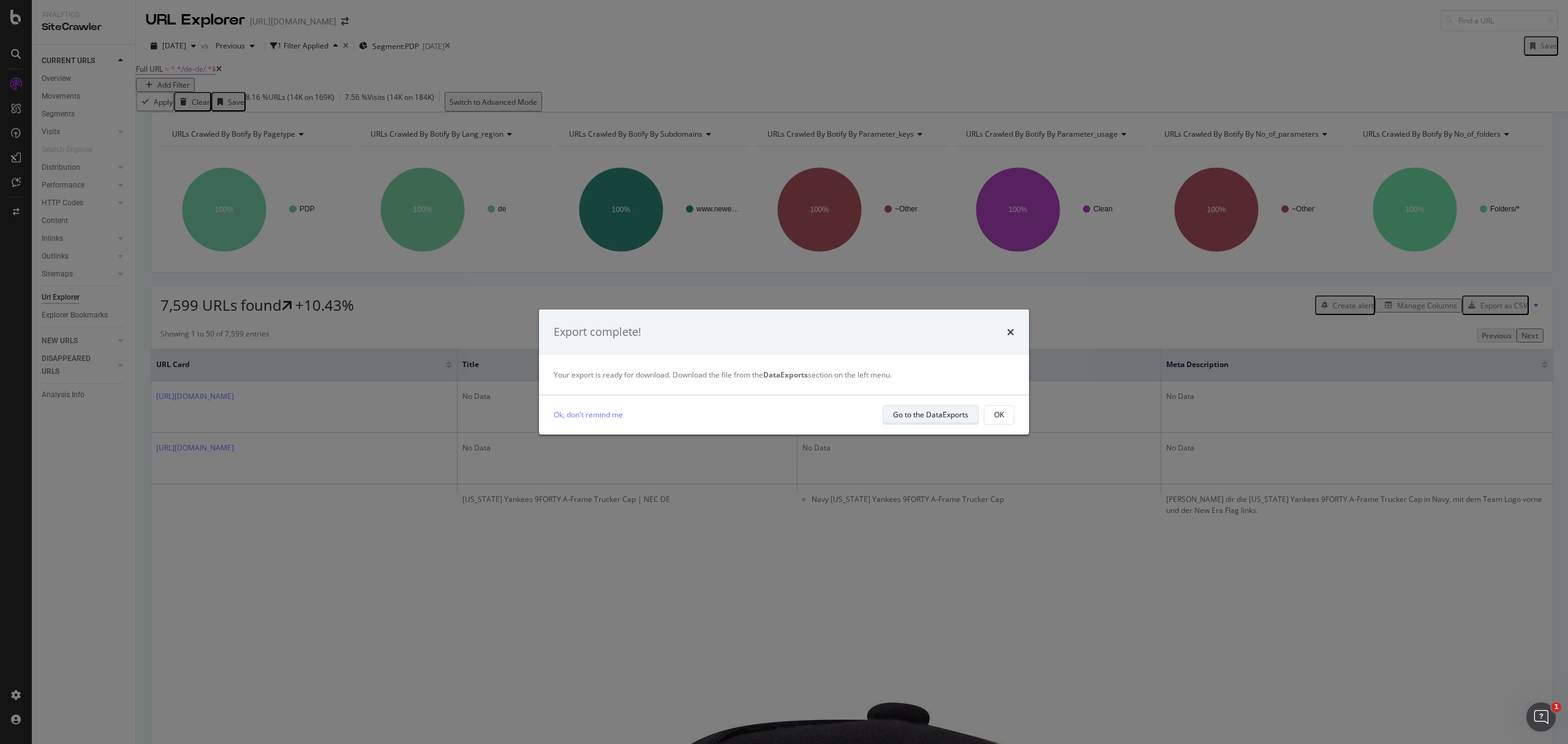
click at [945, 420] on div "Go to the DataExports" at bounding box center [931, 414] width 76 height 10
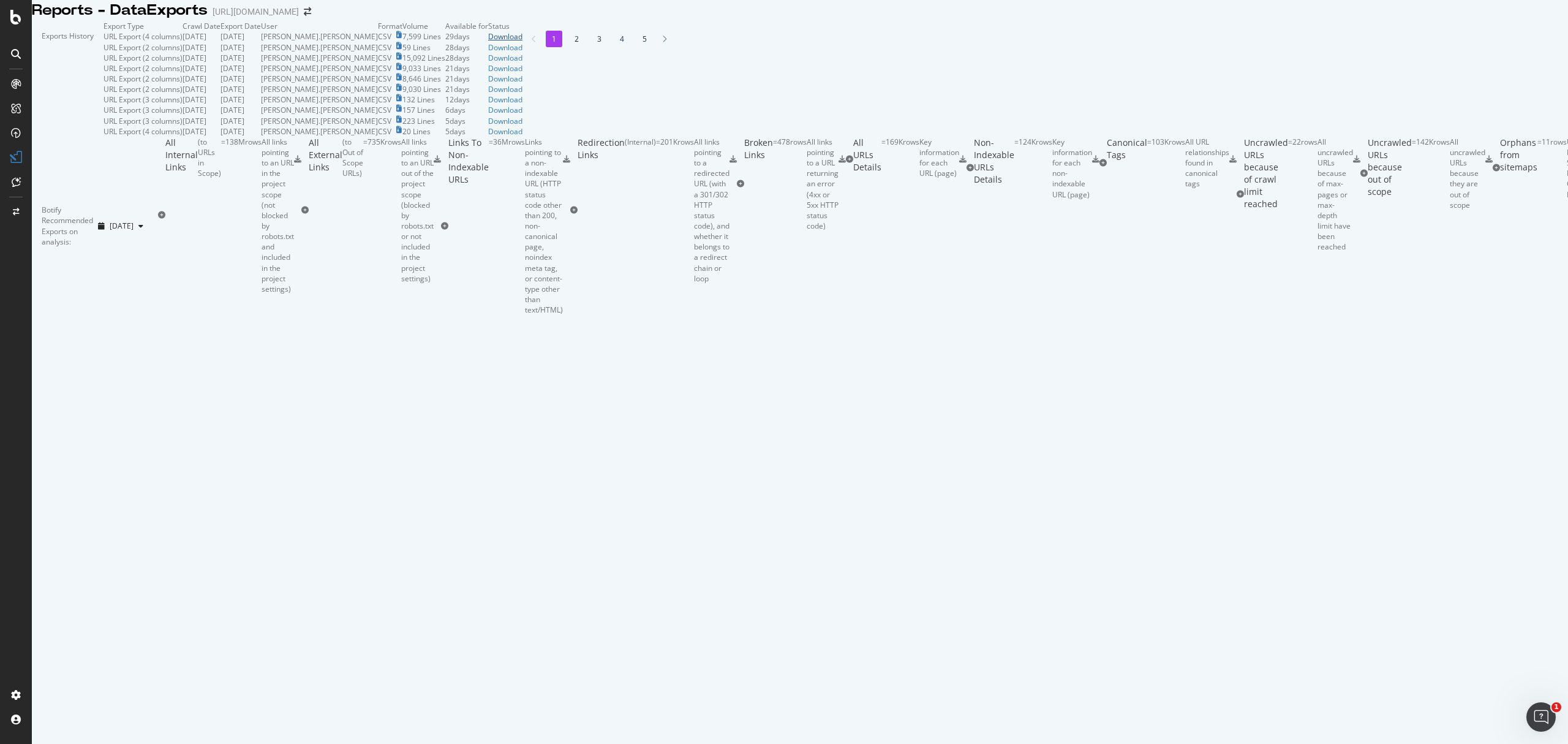
click at [522, 42] on div "Download" at bounding box center [505, 36] width 35 height 10
click at [55, 112] on div "Overview" at bounding box center [63, 115] width 35 height 12
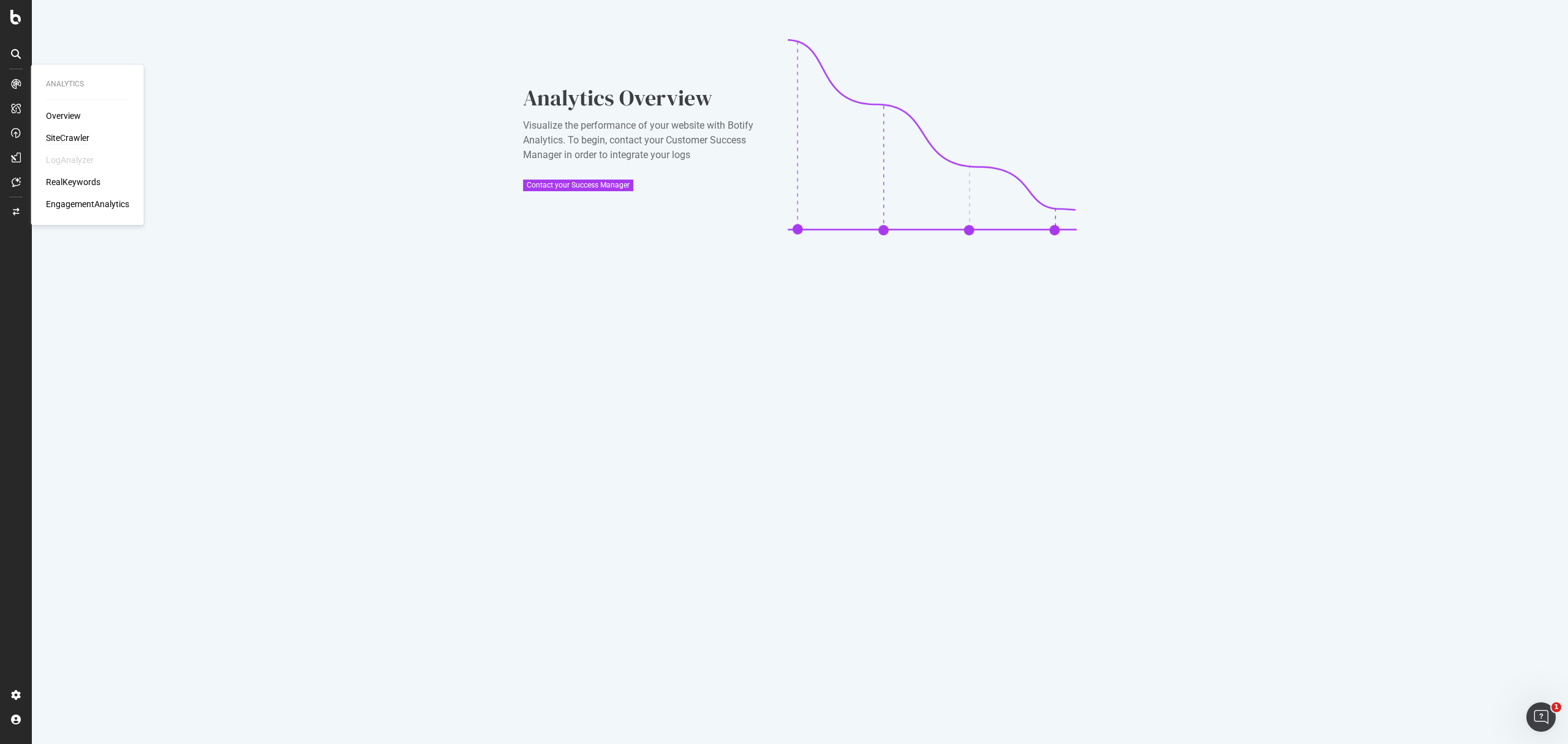
click at [66, 137] on div "SiteCrawler" at bounding box center [68, 138] width 43 height 12
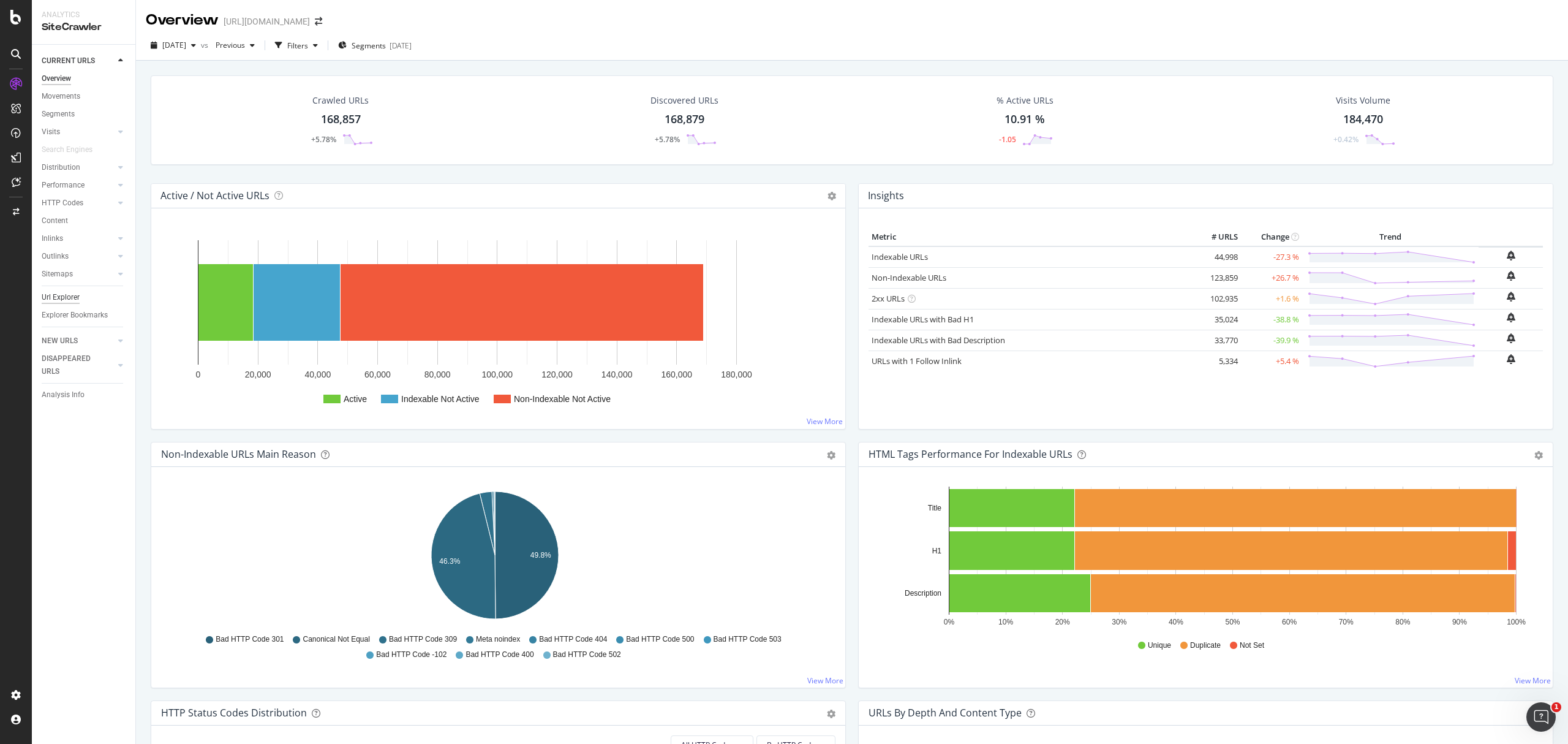
click at [60, 296] on div "Url Explorer" at bounding box center [60, 298] width 38 height 13
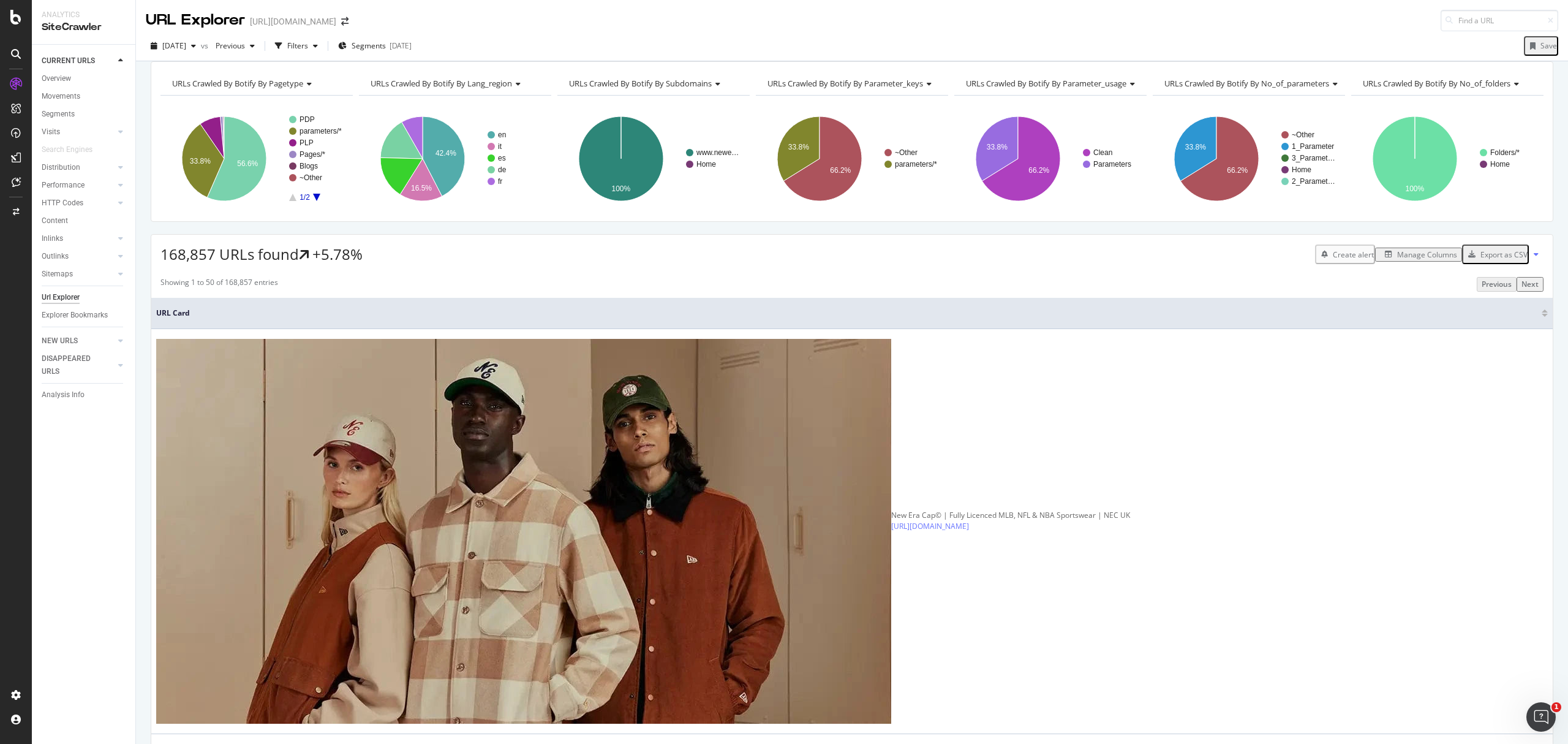
click at [1417, 260] on div "Manage Columns" at bounding box center [1427, 254] width 60 height 10
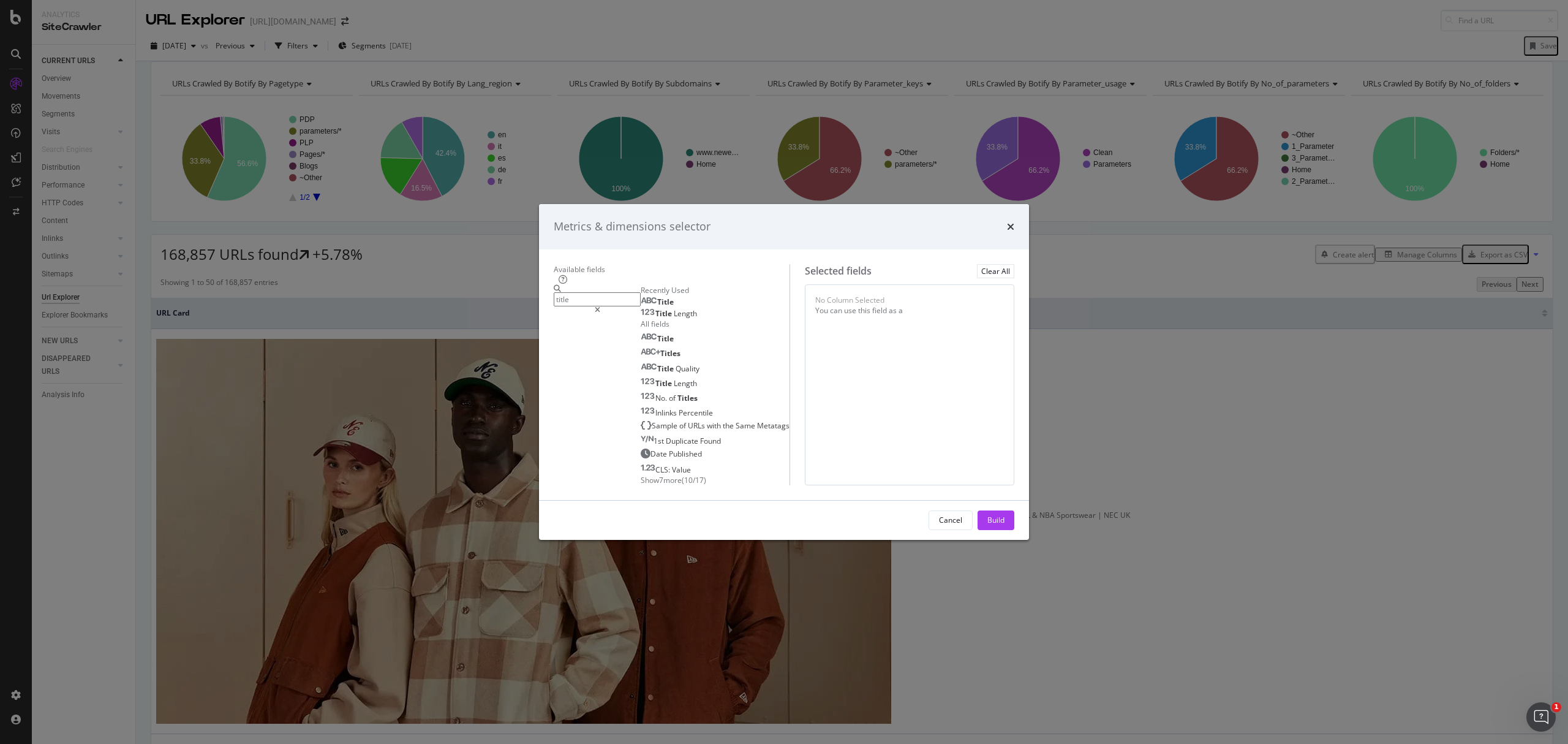
click at [641, 297] on div "Title" at bounding box center [657, 302] width 33 height 10
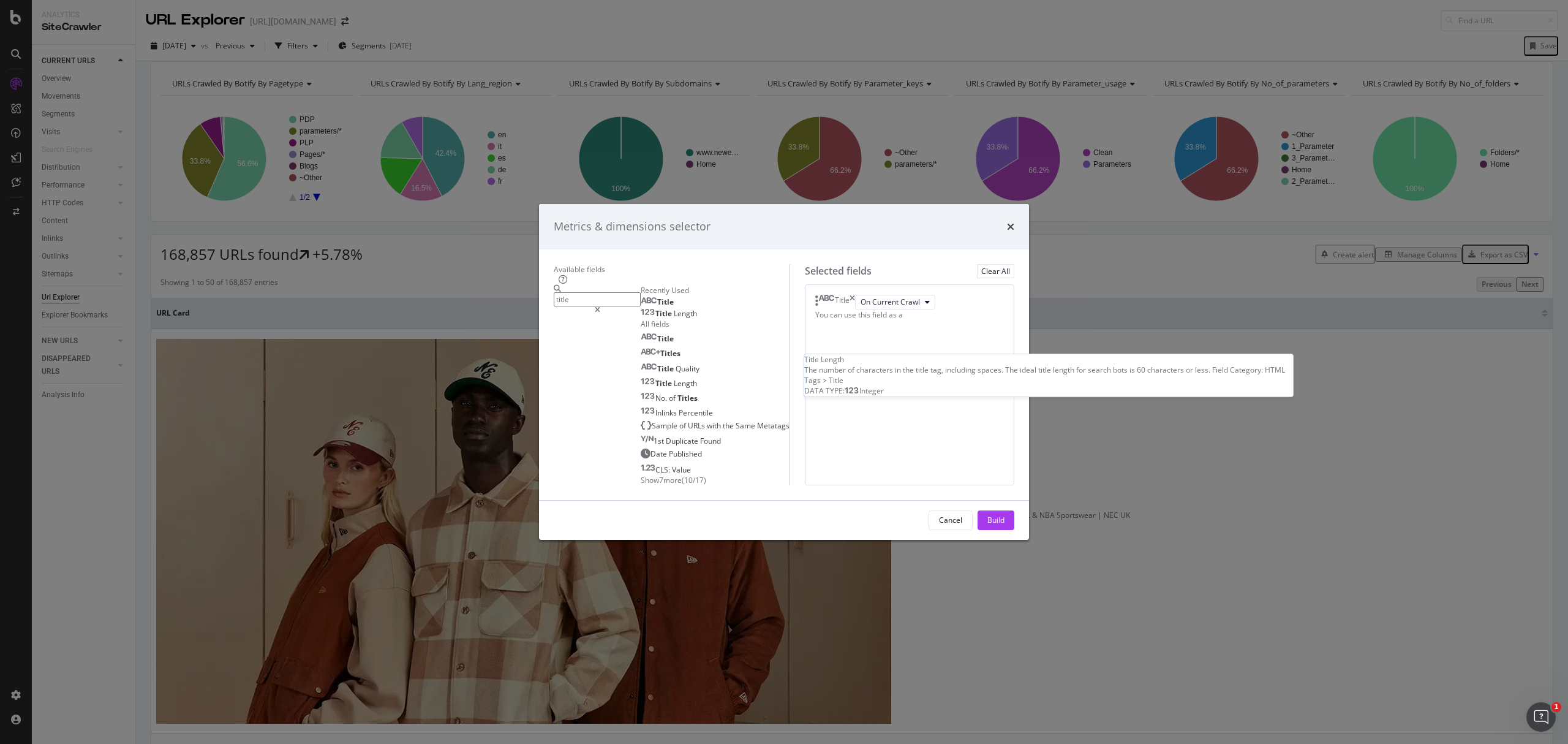
click at [674, 308] on span "Length" at bounding box center [685, 313] width 23 height 10
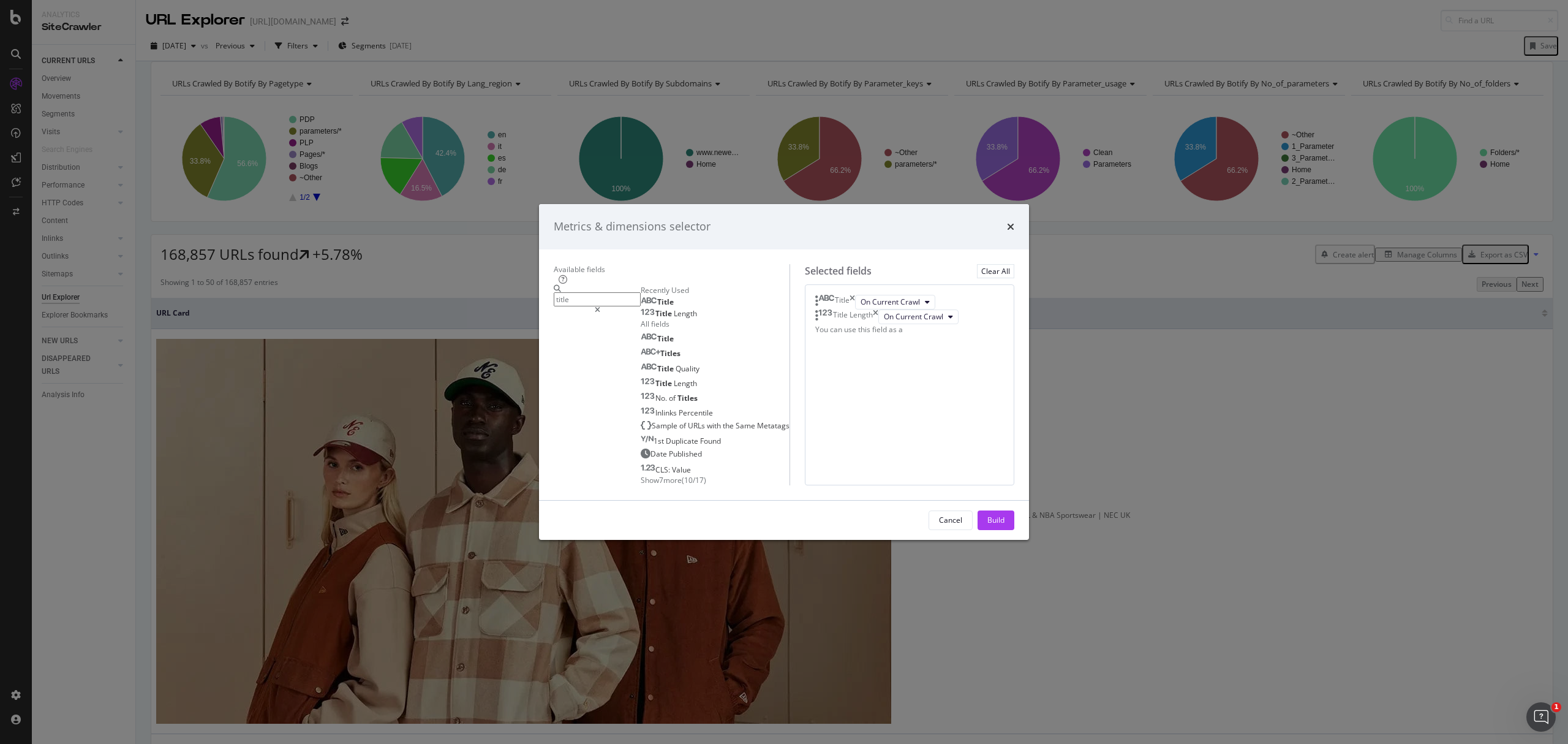
click at [557, 292] on input "title" at bounding box center [597, 300] width 87 height 14
click at [556, 292] on input "title" at bounding box center [597, 300] width 87 height 14
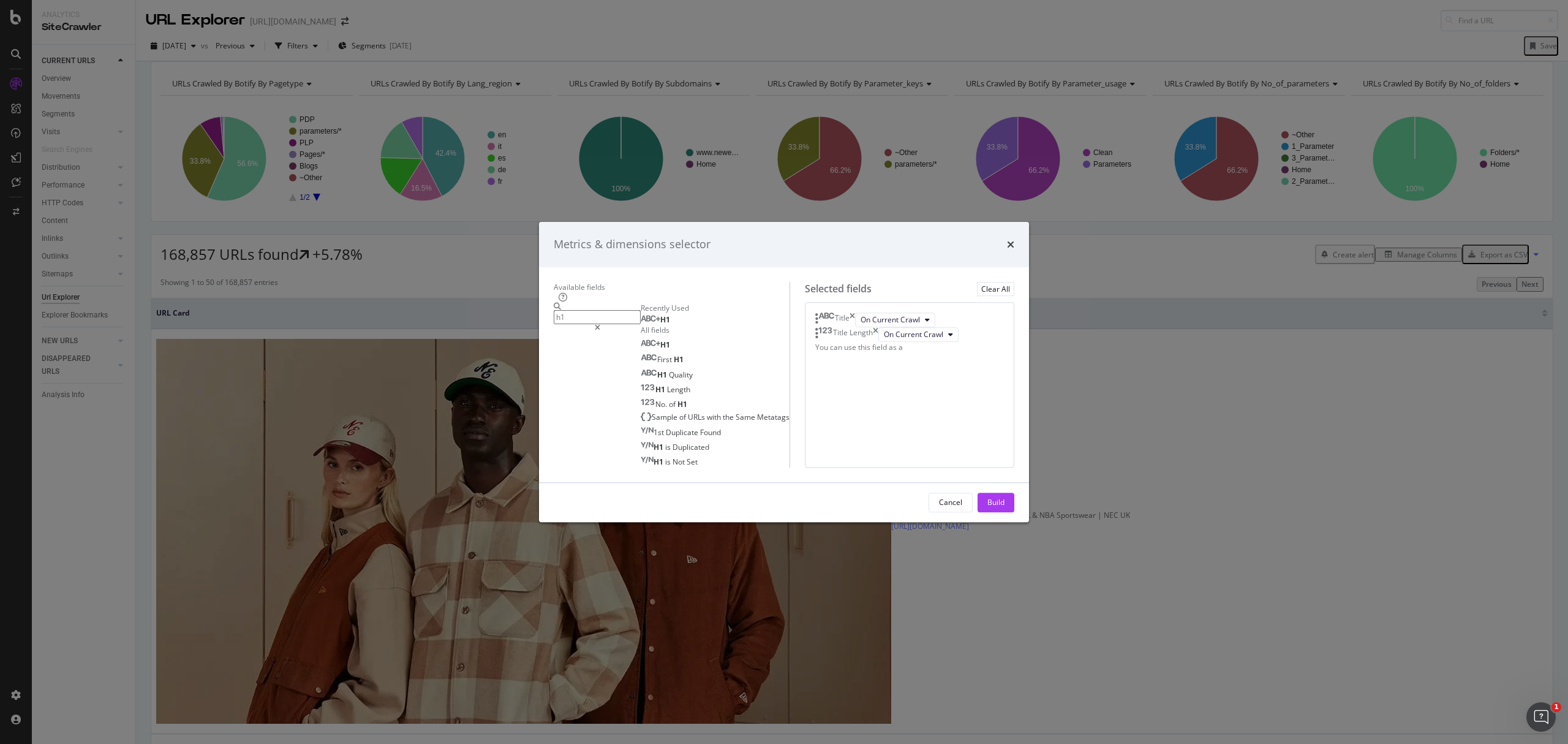
click at [641, 315] on div "H1" at bounding box center [655, 320] width 30 height 10
click at [581, 310] on input "h1" at bounding box center [597, 317] width 87 height 14
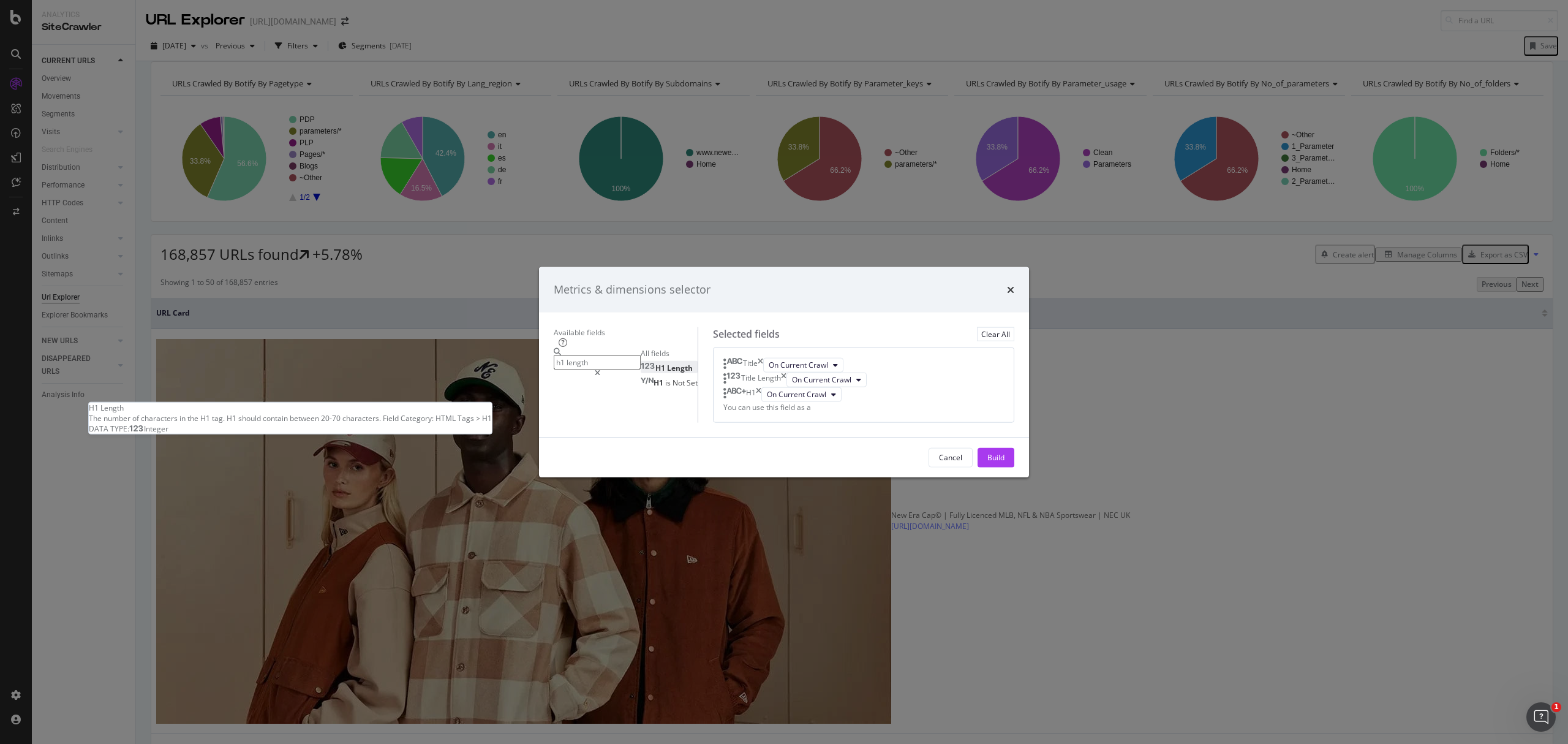
click at [667, 363] on span "Length" at bounding box center [680, 368] width 26 height 10
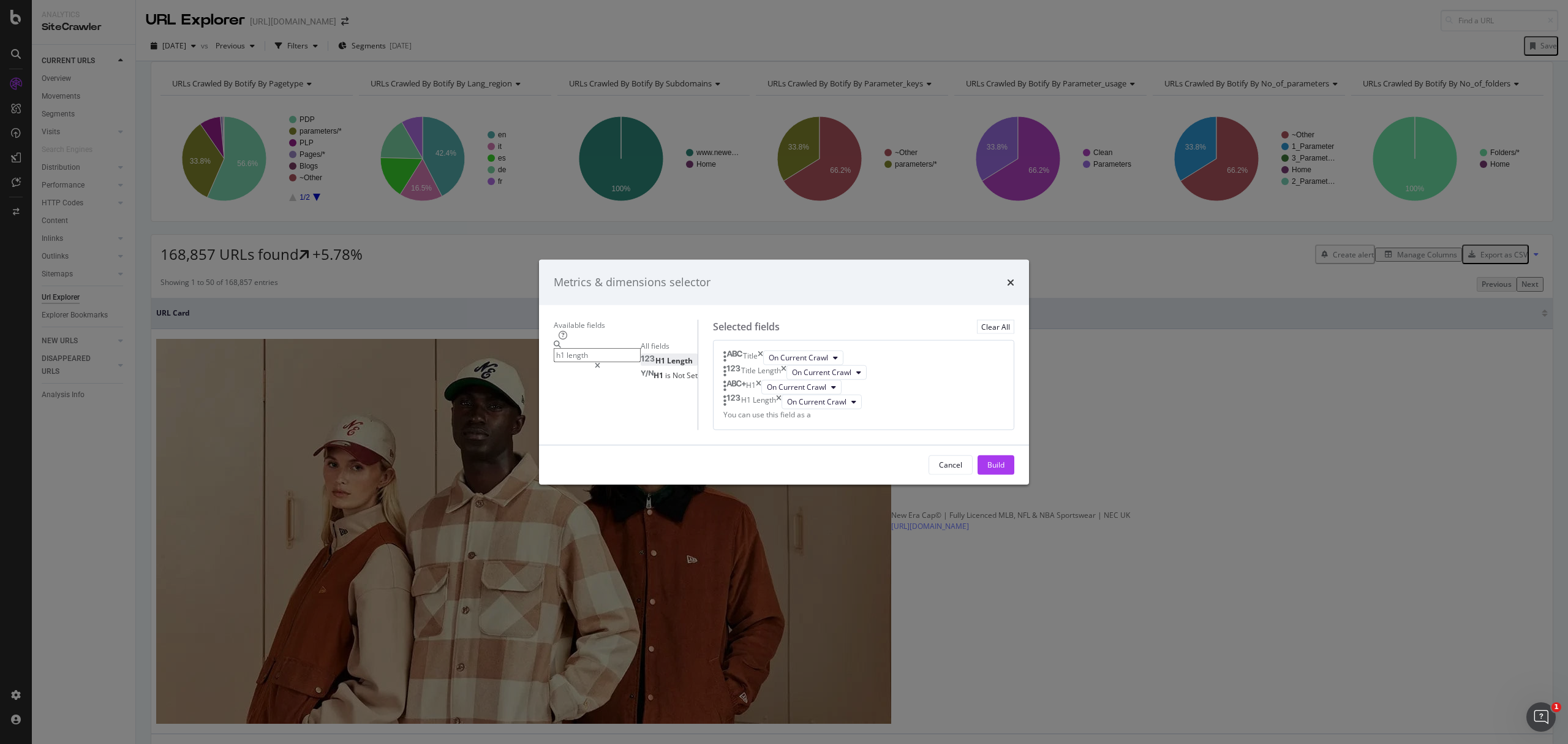
click at [608, 348] on input "h1 length" at bounding box center [597, 355] width 87 height 14
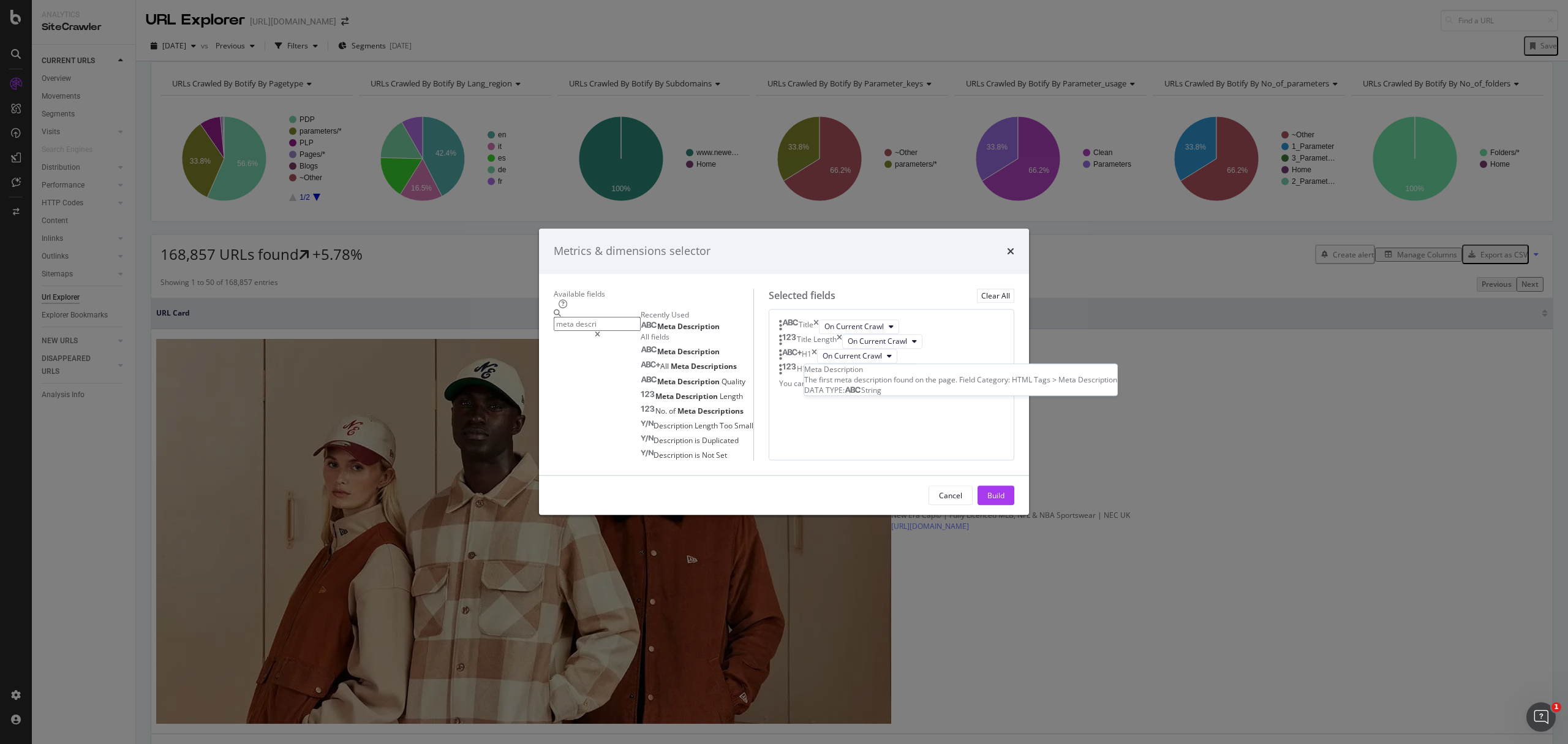
type input "meta descri"
click at [678, 321] on span "Description" at bounding box center [699, 326] width 43 height 10
click at [641, 309] on div "Recently Used" at bounding box center [697, 314] width 113 height 10
click at [616, 316] on input "meta descri" at bounding box center [597, 324] width 87 height 14
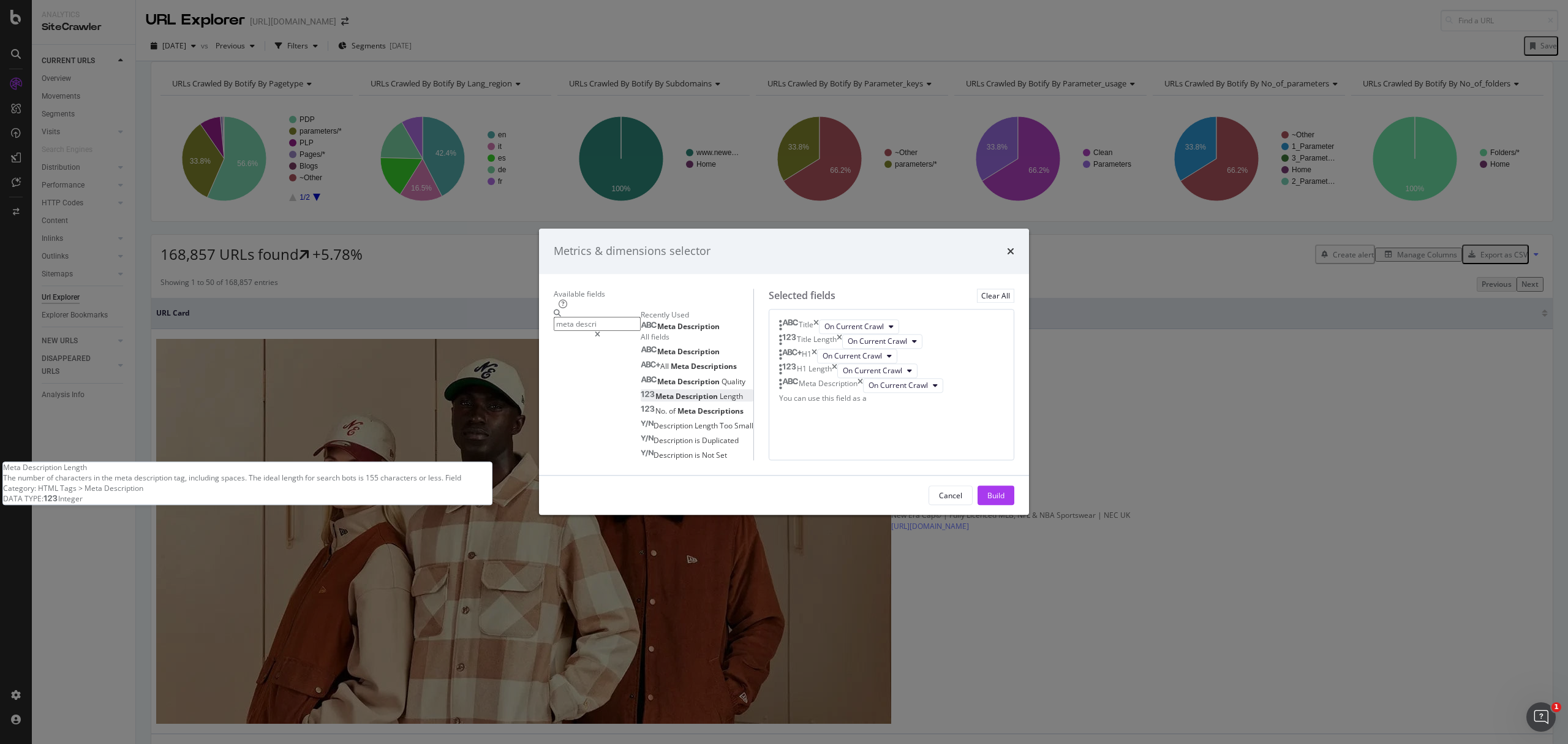
click at [645, 391] on div "Meta Description Length" at bounding box center [691, 396] width 102 height 10
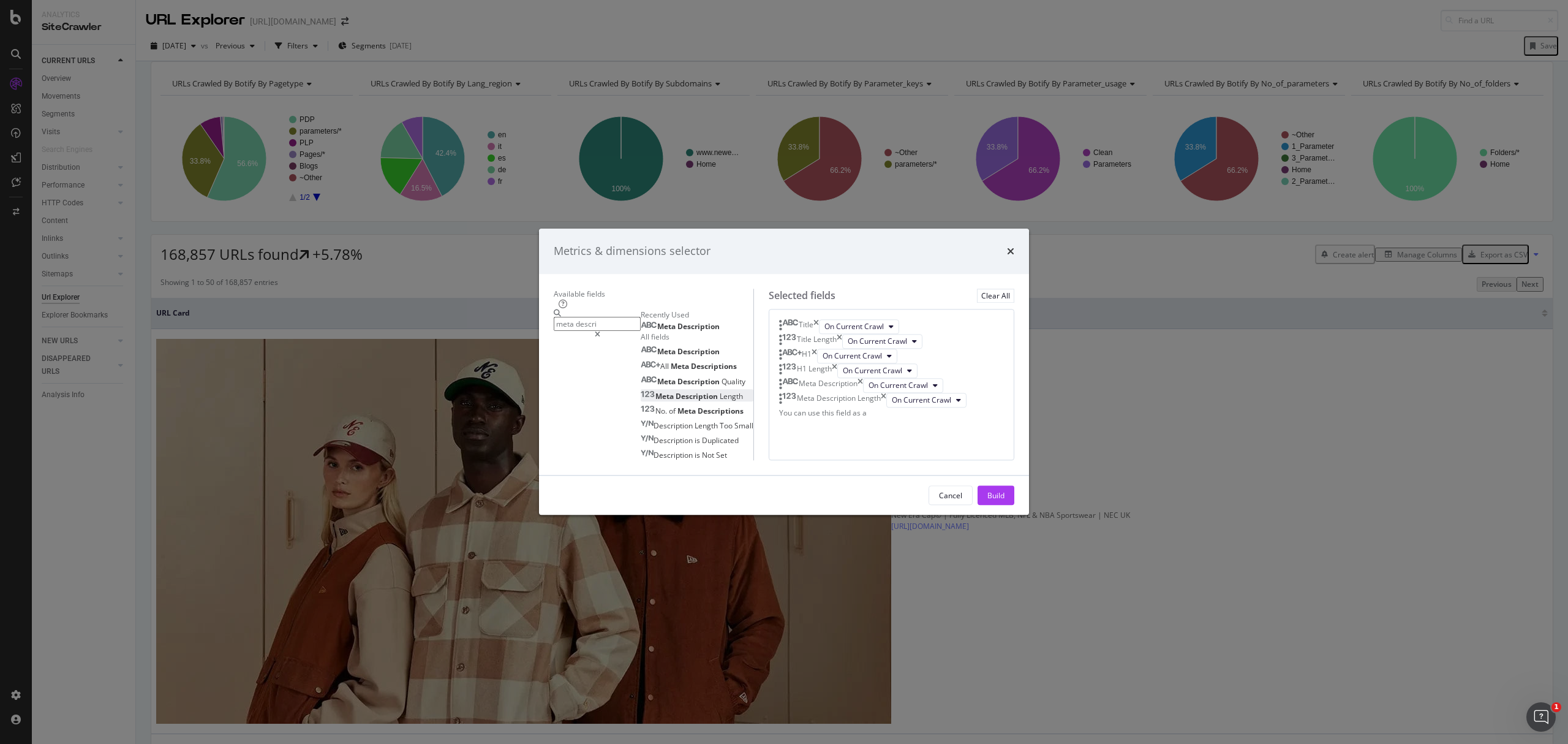
click at [1027, 515] on div "Cancel Build" at bounding box center [784, 495] width 490 height 39
click at [1005, 501] on div "Build" at bounding box center [996, 495] width 17 height 10
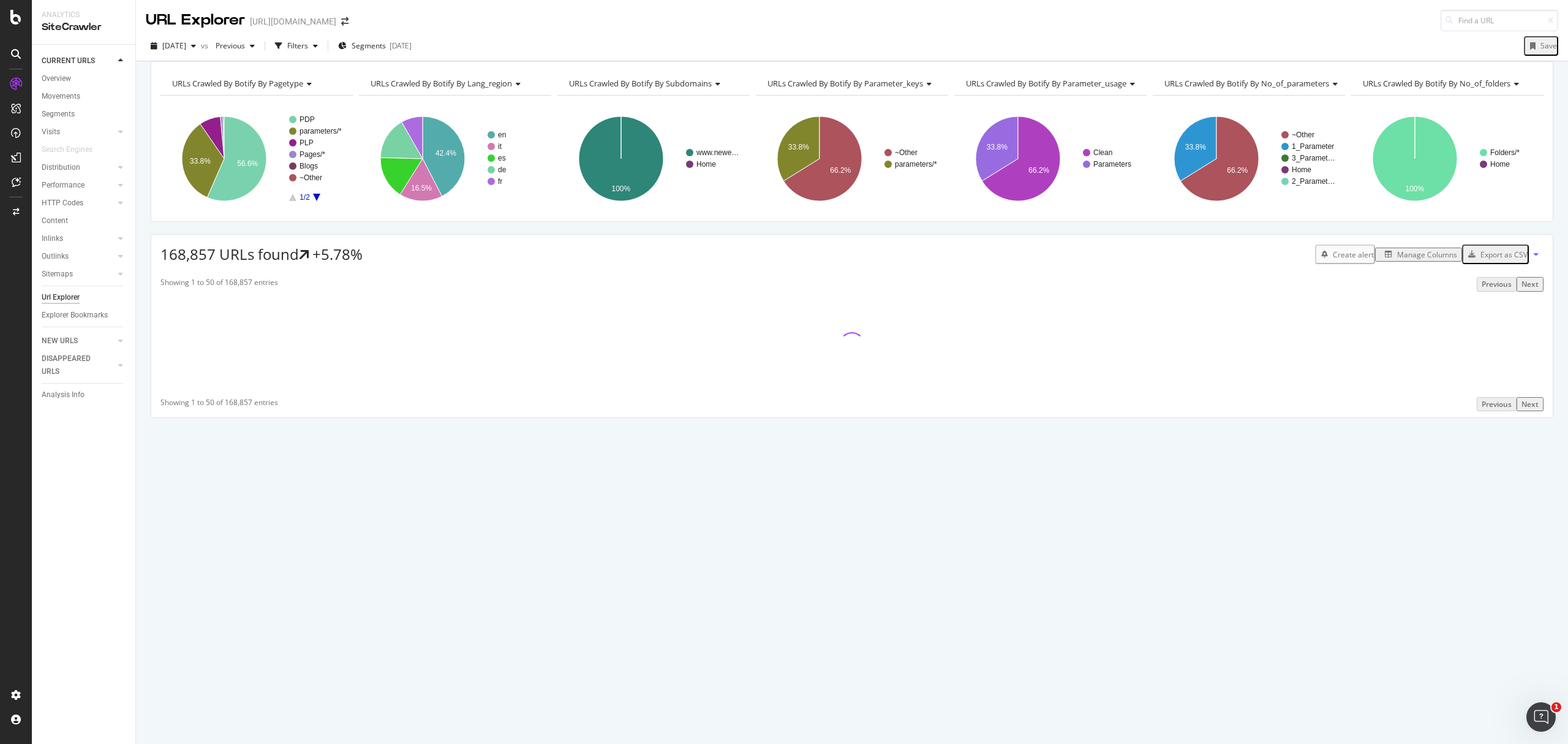
click at [415, 57] on div "[DATE] vs Previous Filters Segments [DATE] Save" at bounding box center [852, 48] width 1432 height 24
click at [411, 50] on div "[DATE]" at bounding box center [400, 45] width 22 height 10
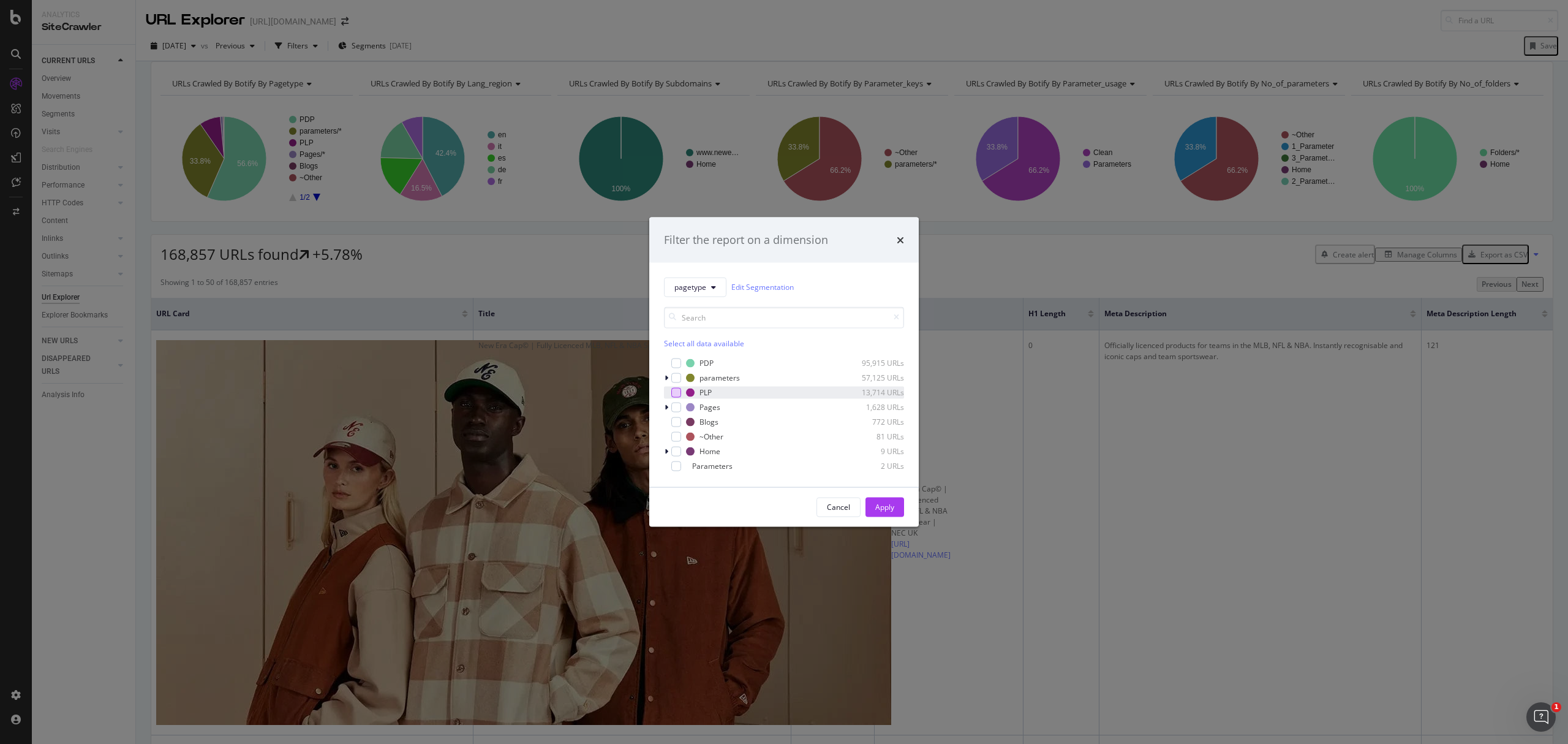
click at [678, 394] on div "modal" at bounding box center [676, 392] width 10 height 10
click at [891, 502] on div "Apply" at bounding box center [885, 506] width 19 height 10
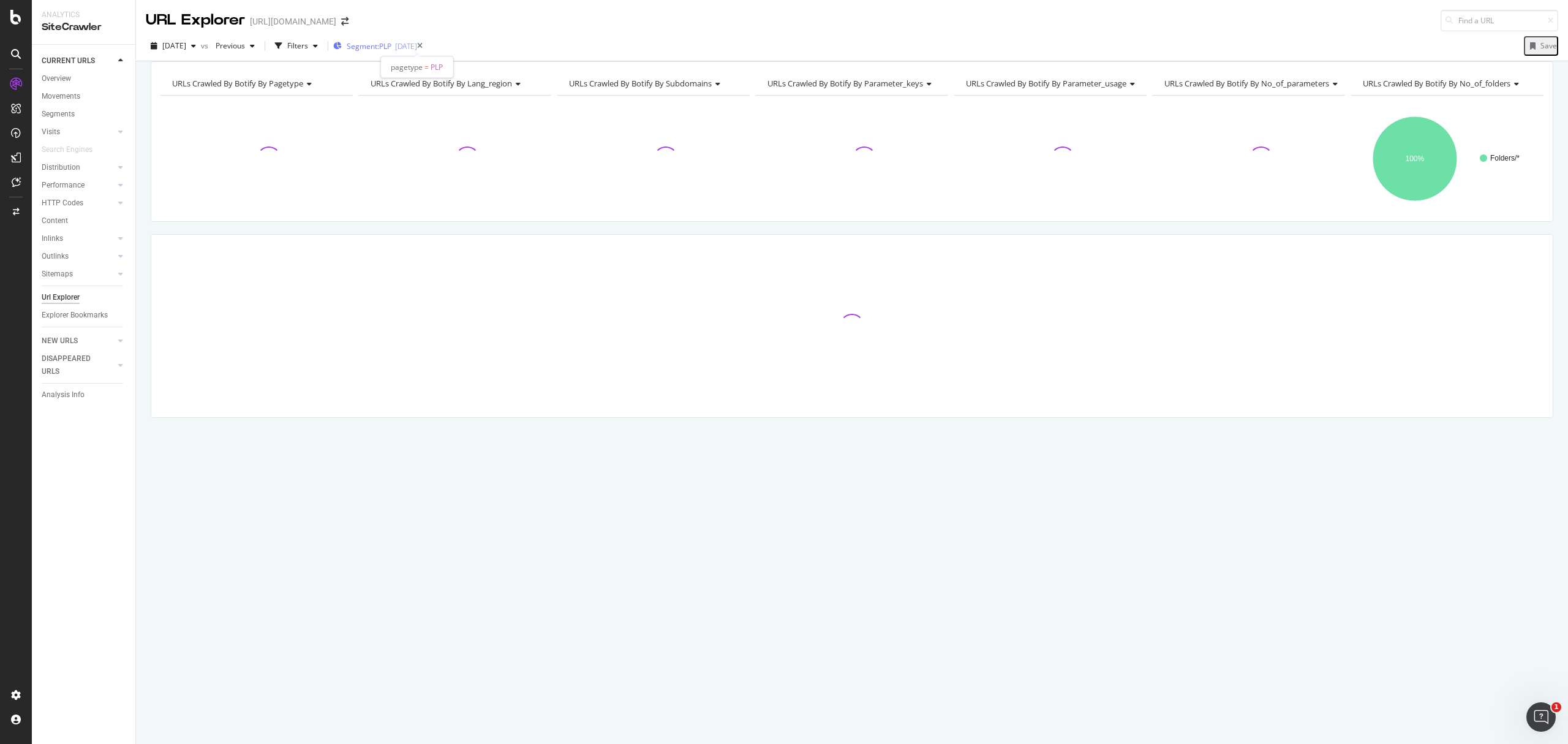
click at [391, 42] on span "Segment: PLP" at bounding box center [369, 46] width 45 height 10
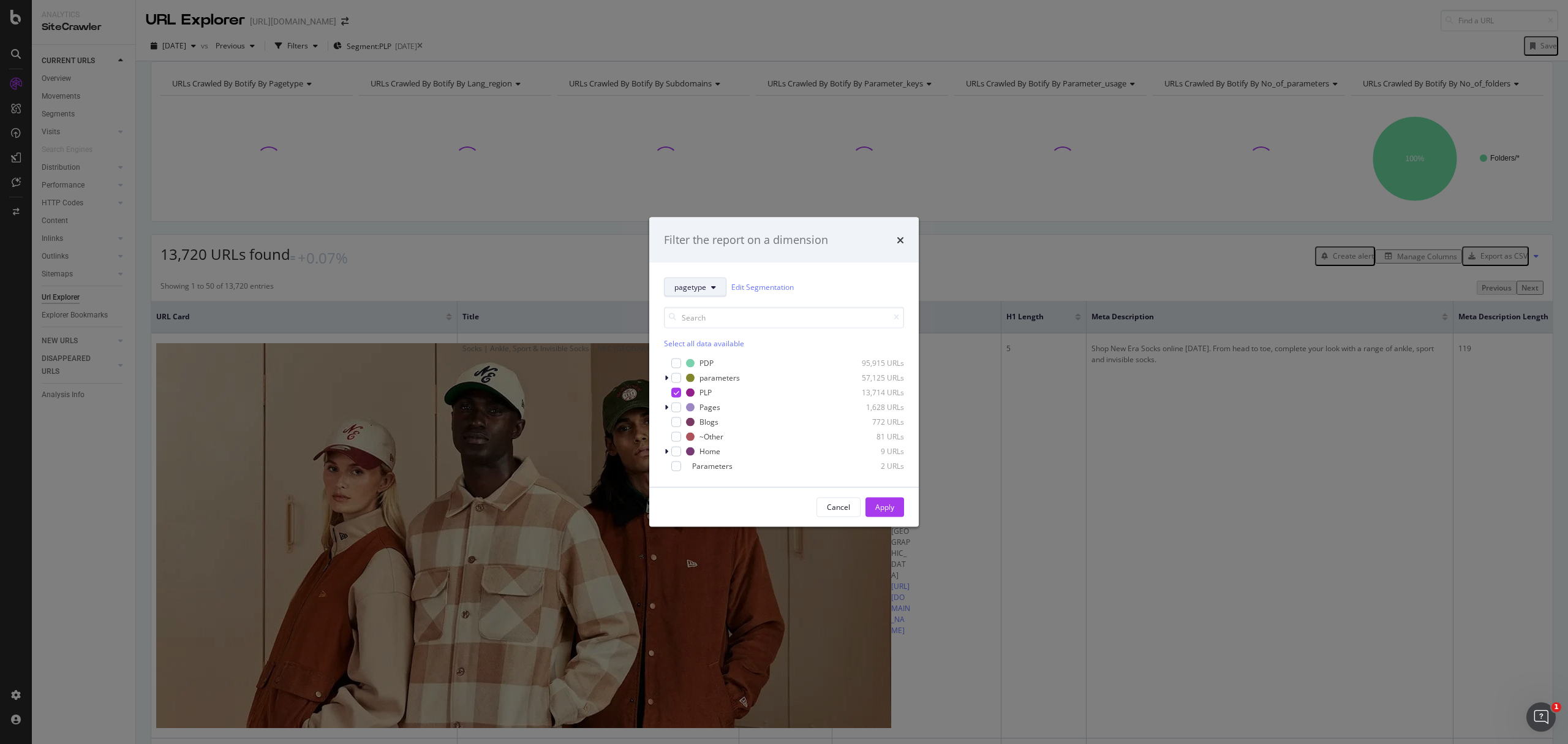
click at [684, 283] on button "pagetype" at bounding box center [695, 287] width 63 height 19
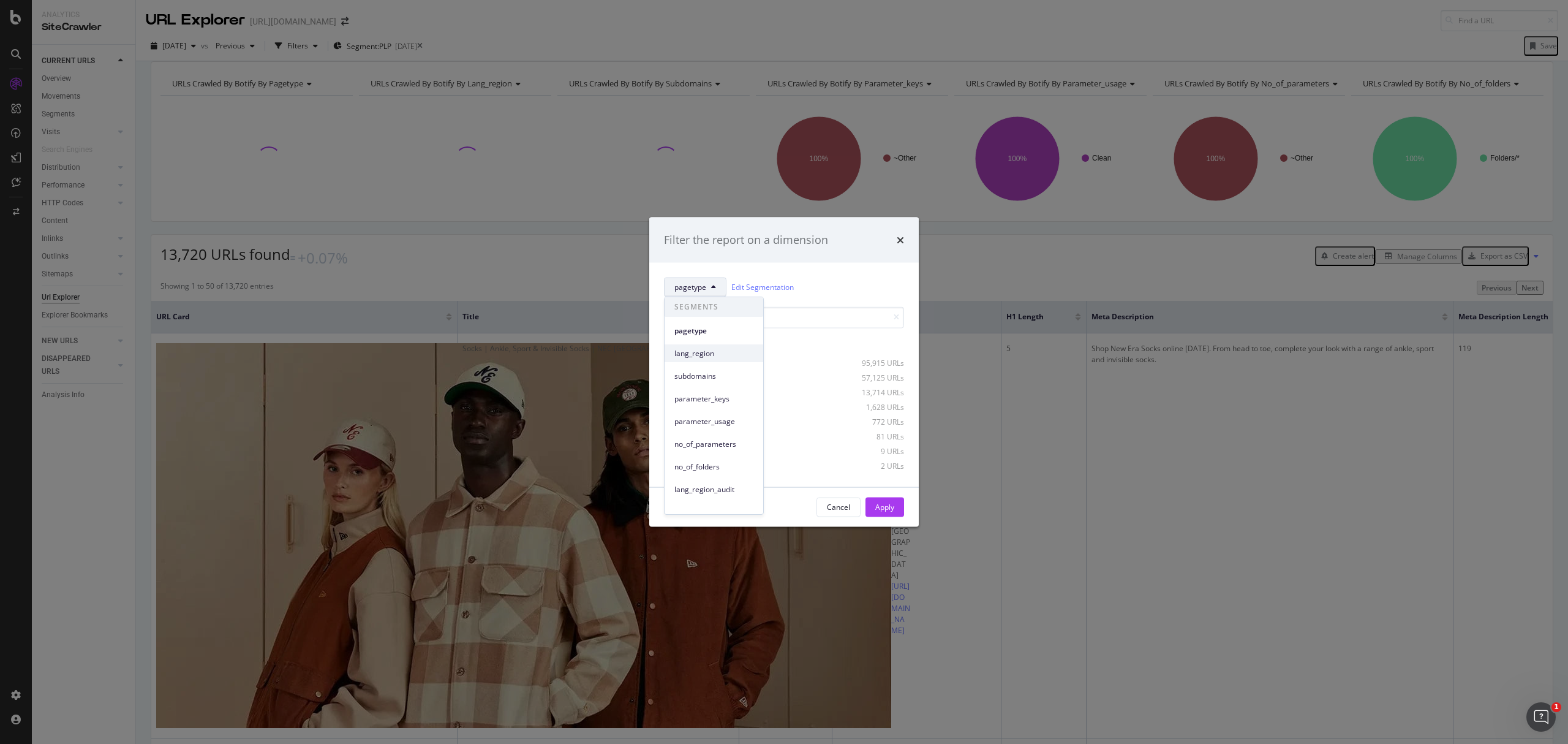
click at [701, 353] on span "lang_region" at bounding box center [714, 353] width 79 height 11
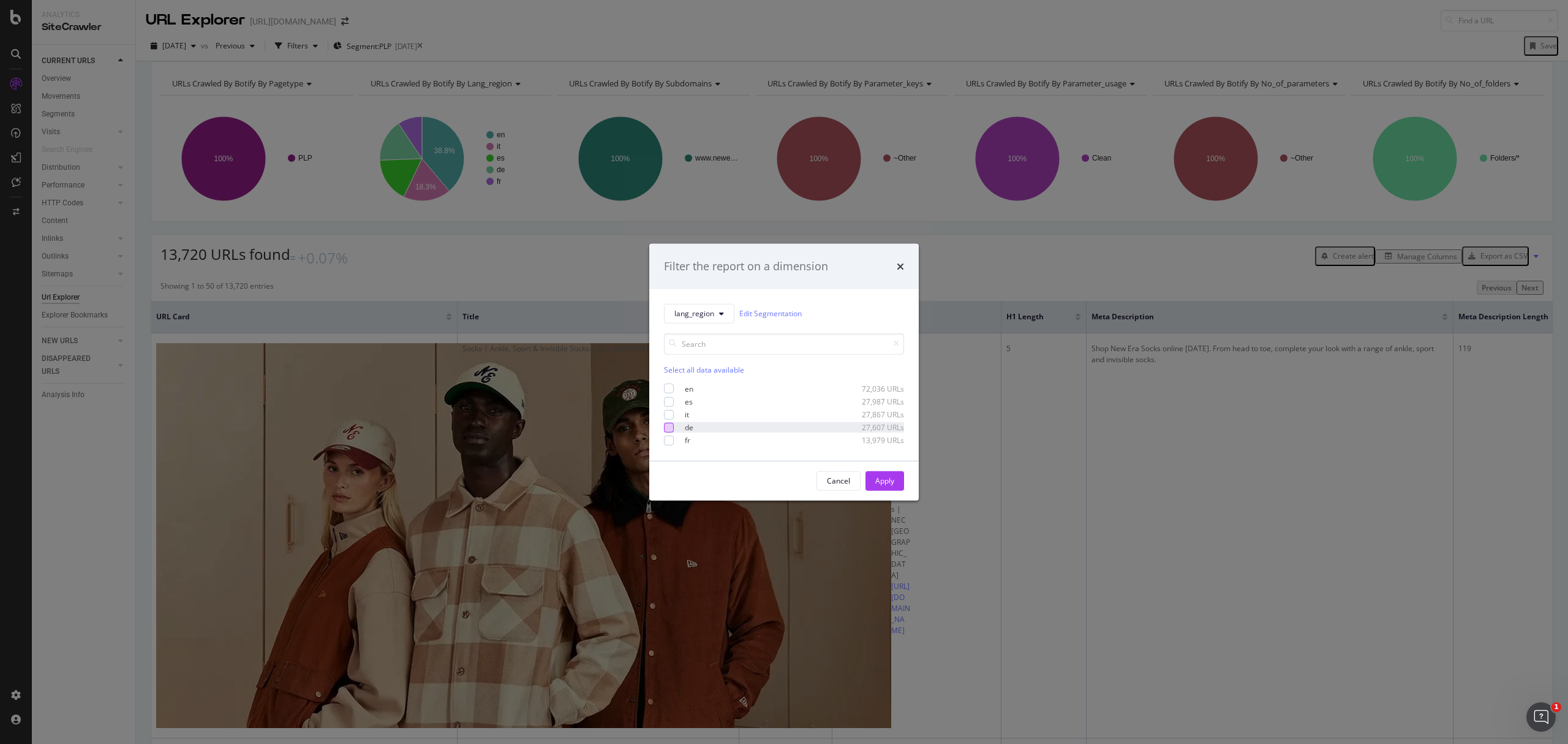
click at [667, 425] on div "modal" at bounding box center [669, 428] width 10 height 10
click at [885, 482] on div "Apply" at bounding box center [885, 481] width 19 height 10
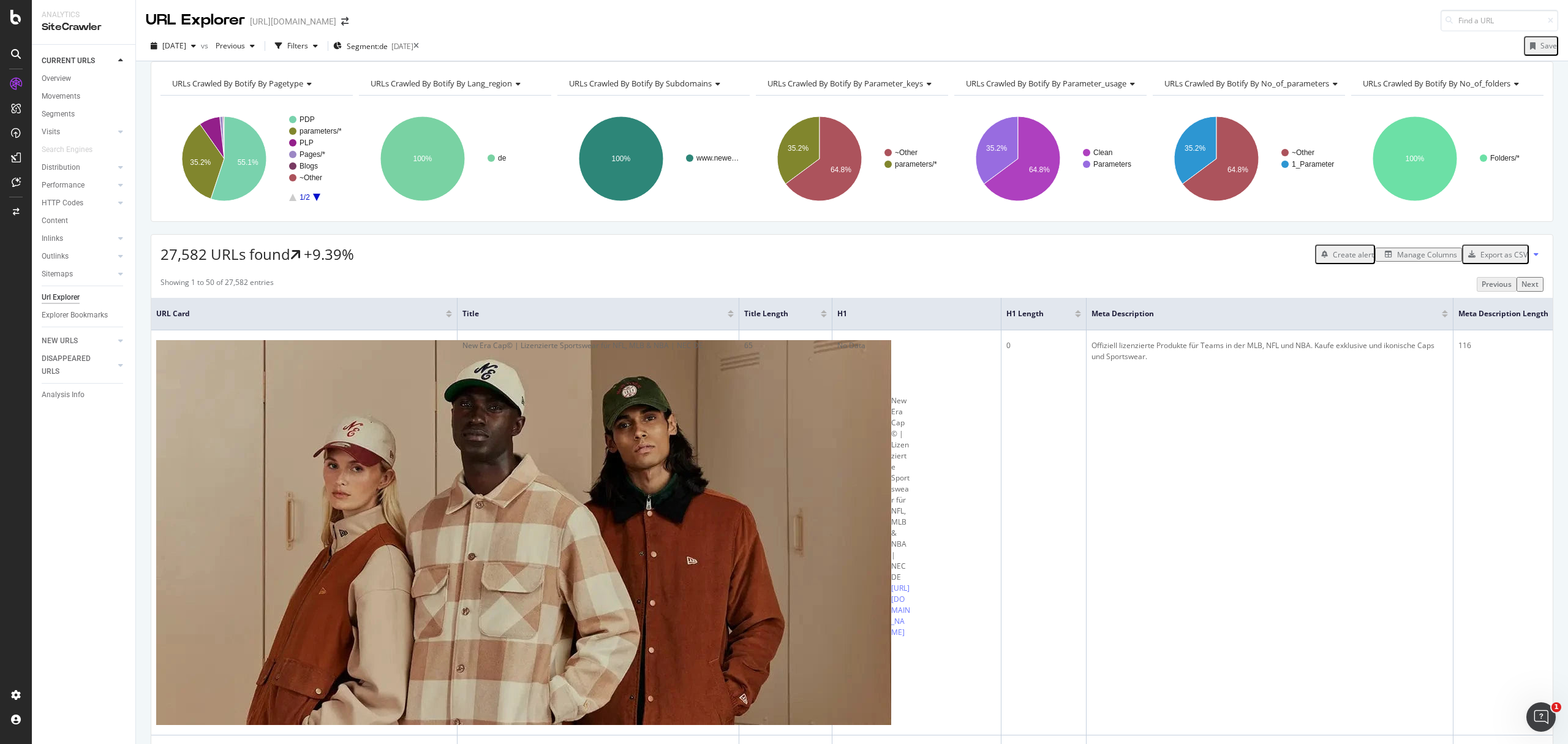
click at [1518, 250] on div "27,582 URLs found +9.39% Create alert Manage Columns Export as CSV" at bounding box center [852, 249] width 1401 height 30
click at [1534, 258] on icon at bounding box center [1537, 254] width 5 height 7
click at [1500, 260] on div "Export as CSV" at bounding box center [1504, 254] width 47 height 10
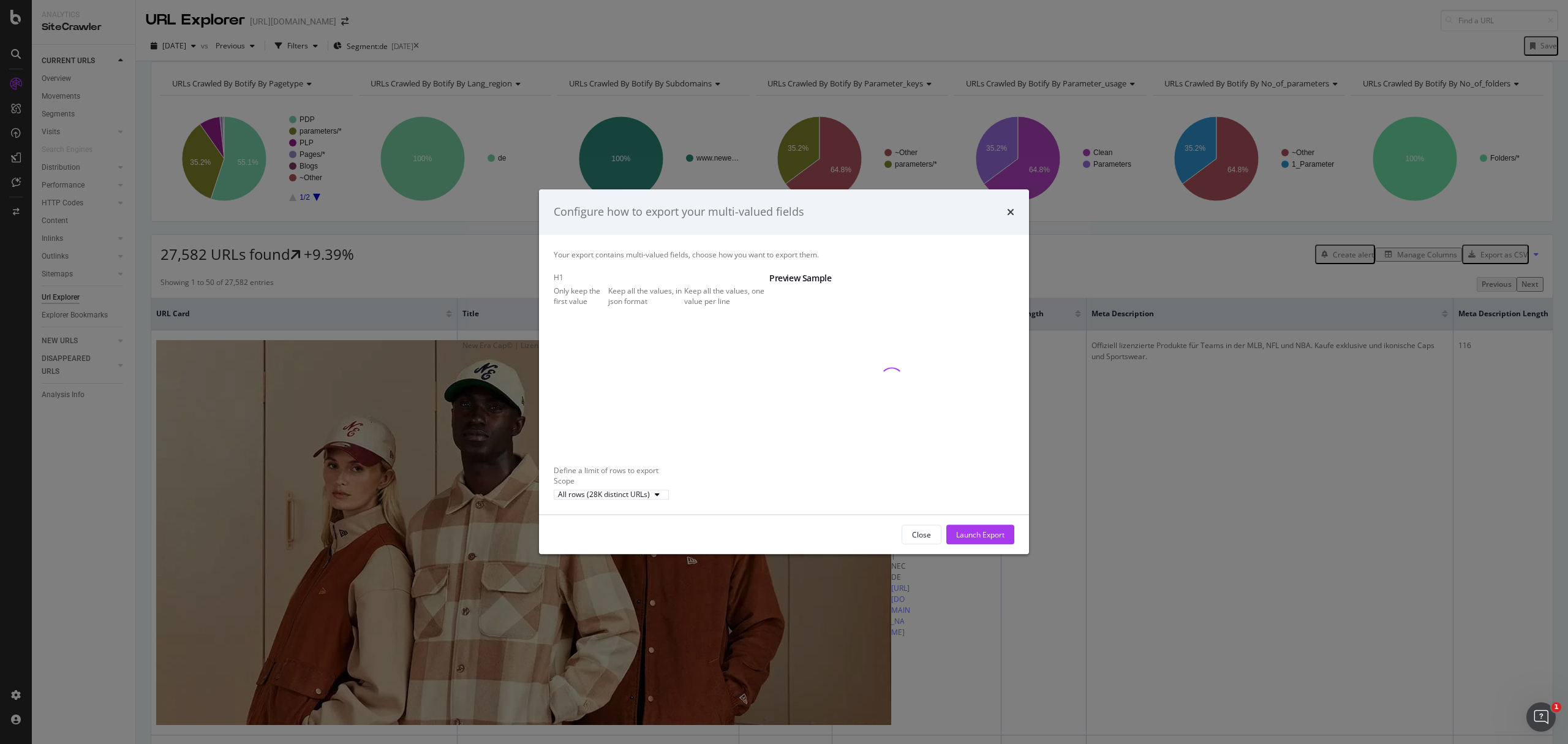
drag, startPoint x: 662, startPoint y: 299, endPoint x: 718, endPoint y: 356, distance: 79.9
click at [677, 307] on div "Only keep the first value Keep all the values, in json format Keep all the valu…" at bounding box center [662, 296] width 216 height 21
click at [684, 307] on div "Keep all the values, one value per line" at bounding box center [727, 296] width 85 height 21
click at [993, 540] on div "Launch Export" at bounding box center [980, 535] width 48 height 10
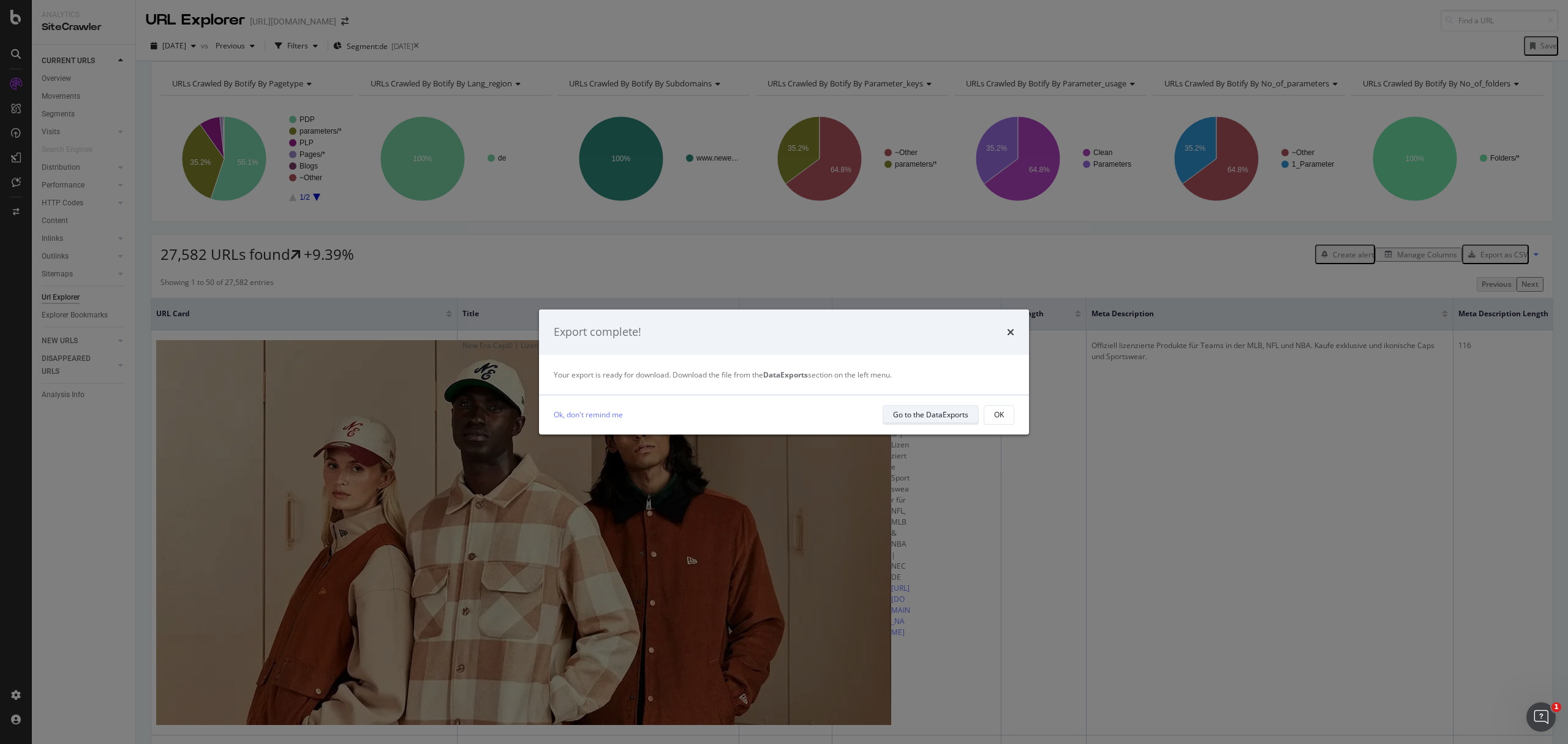
click at [947, 411] on div "Go to the DataExports" at bounding box center [931, 414] width 76 height 10
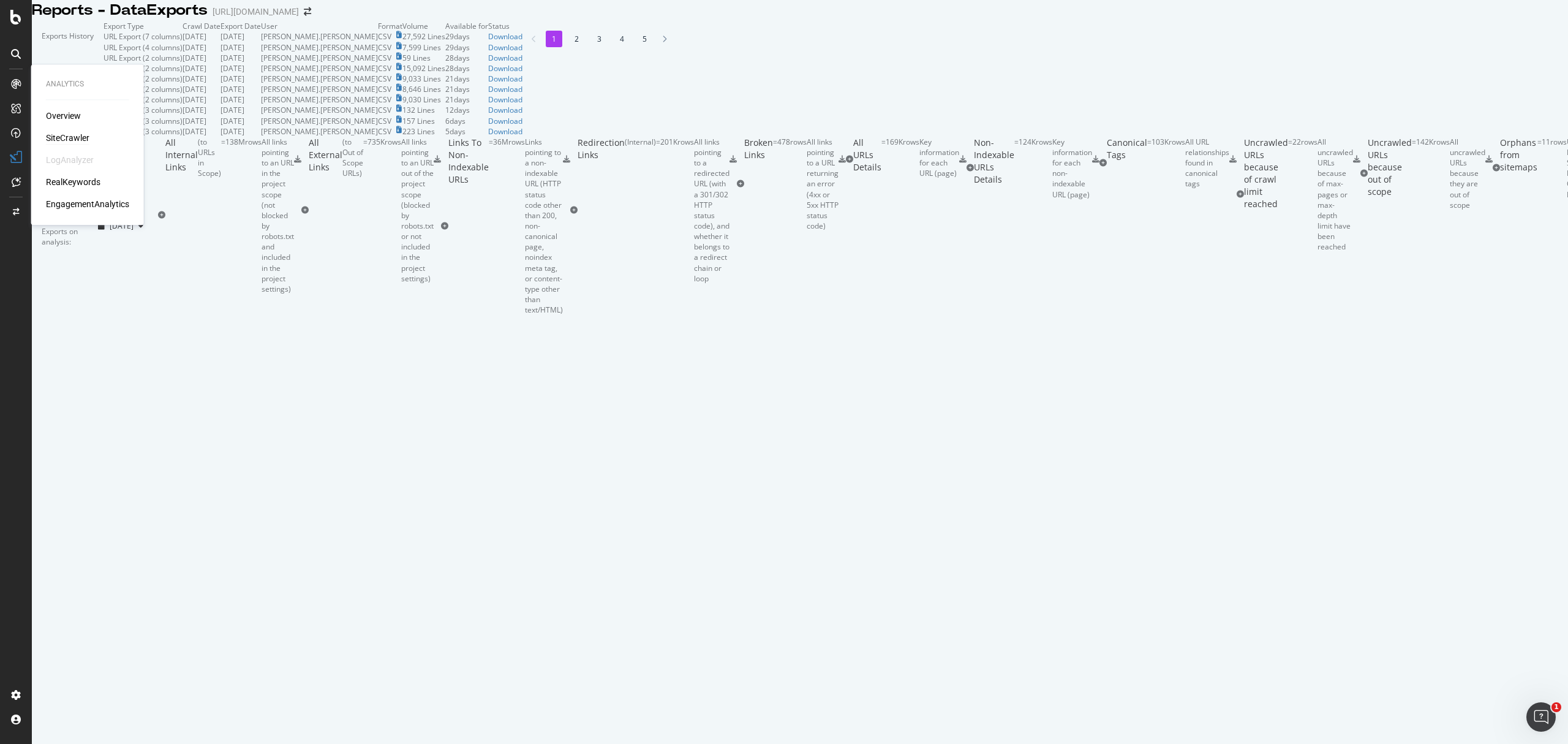
click at [77, 143] on div "SiteCrawler" at bounding box center [68, 138] width 43 height 12
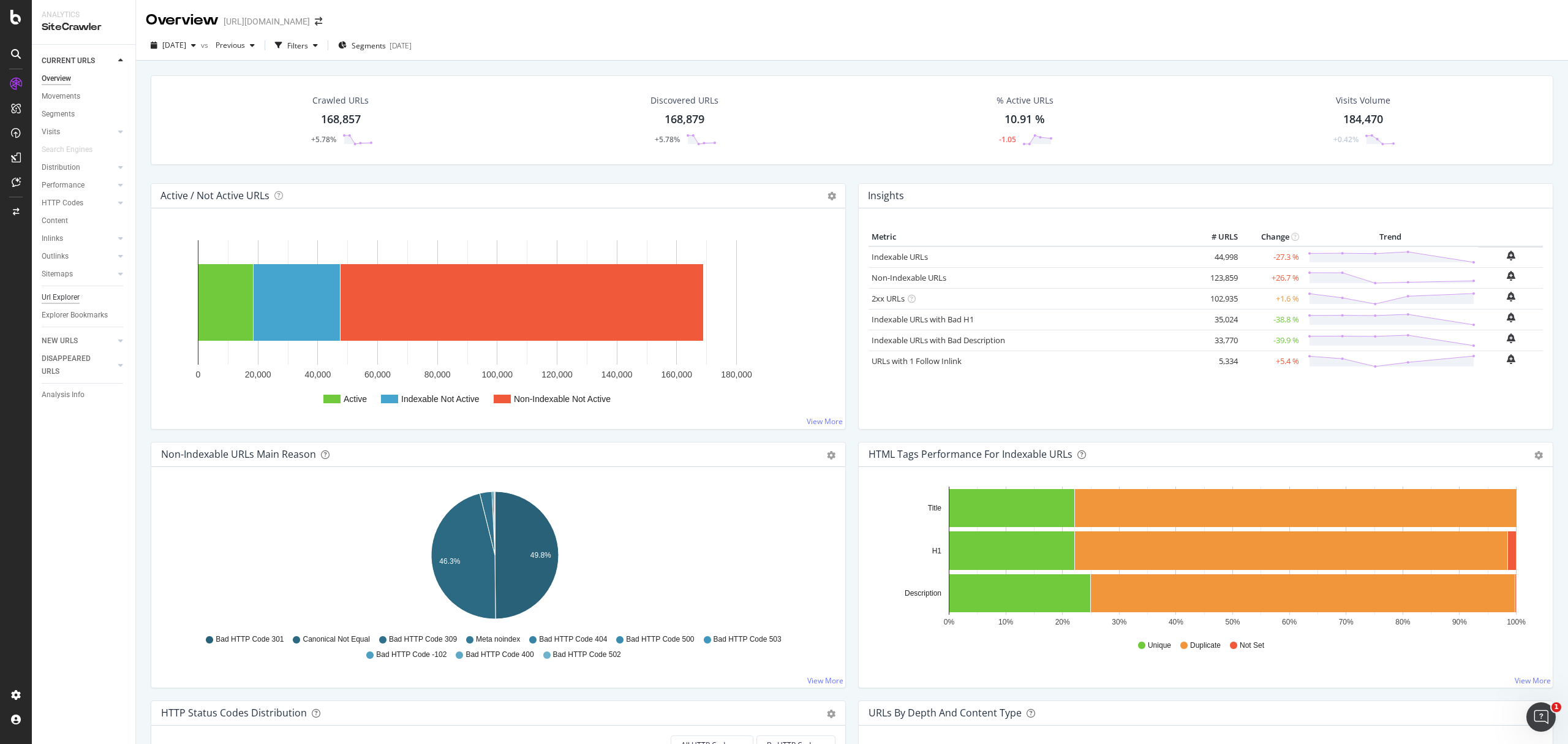
click at [59, 299] on div "Url Explorer" at bounding box center [60, 298] width 38 height 13
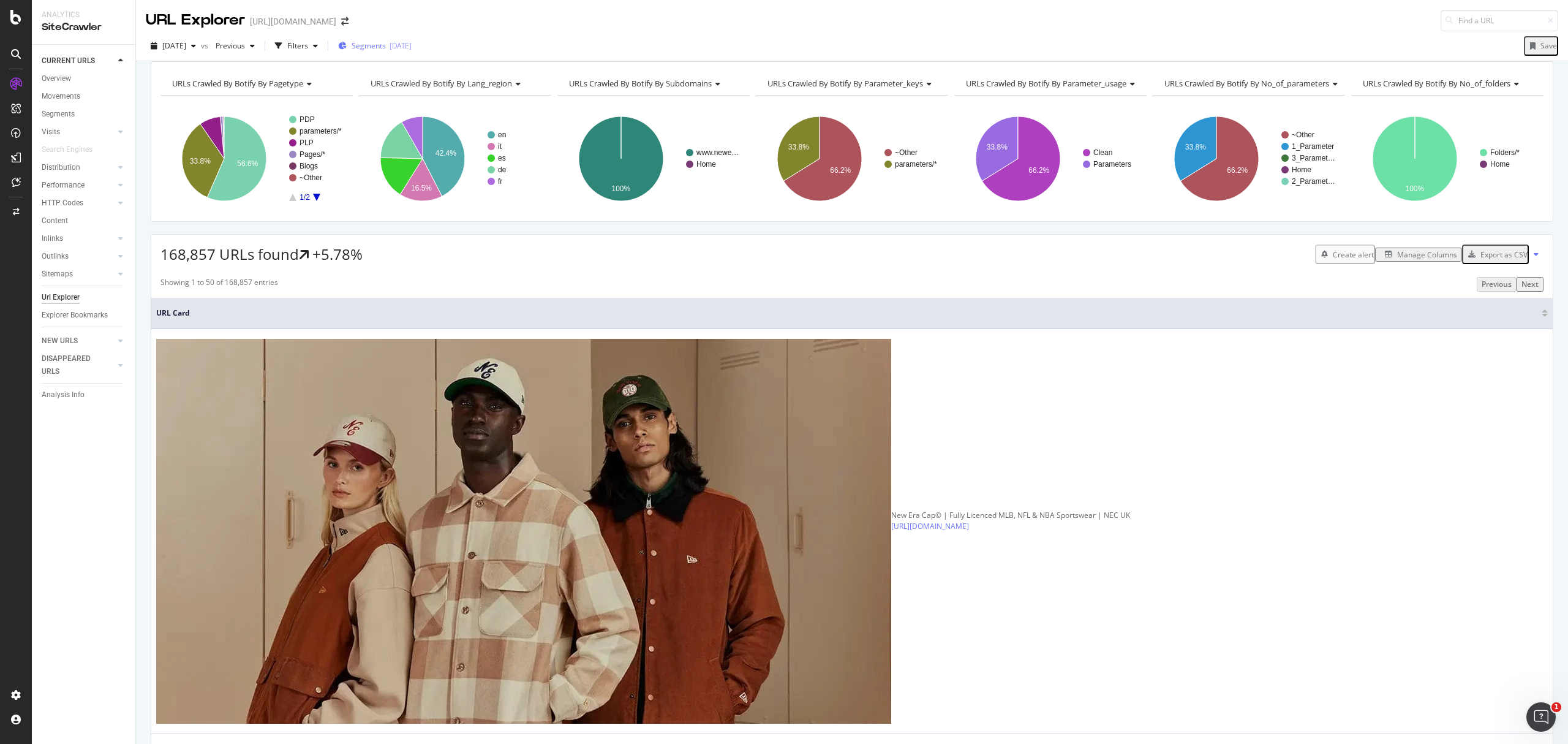
click at [386, 50] on span "Segments" at bounding box center [369, 45] width 35 height 10
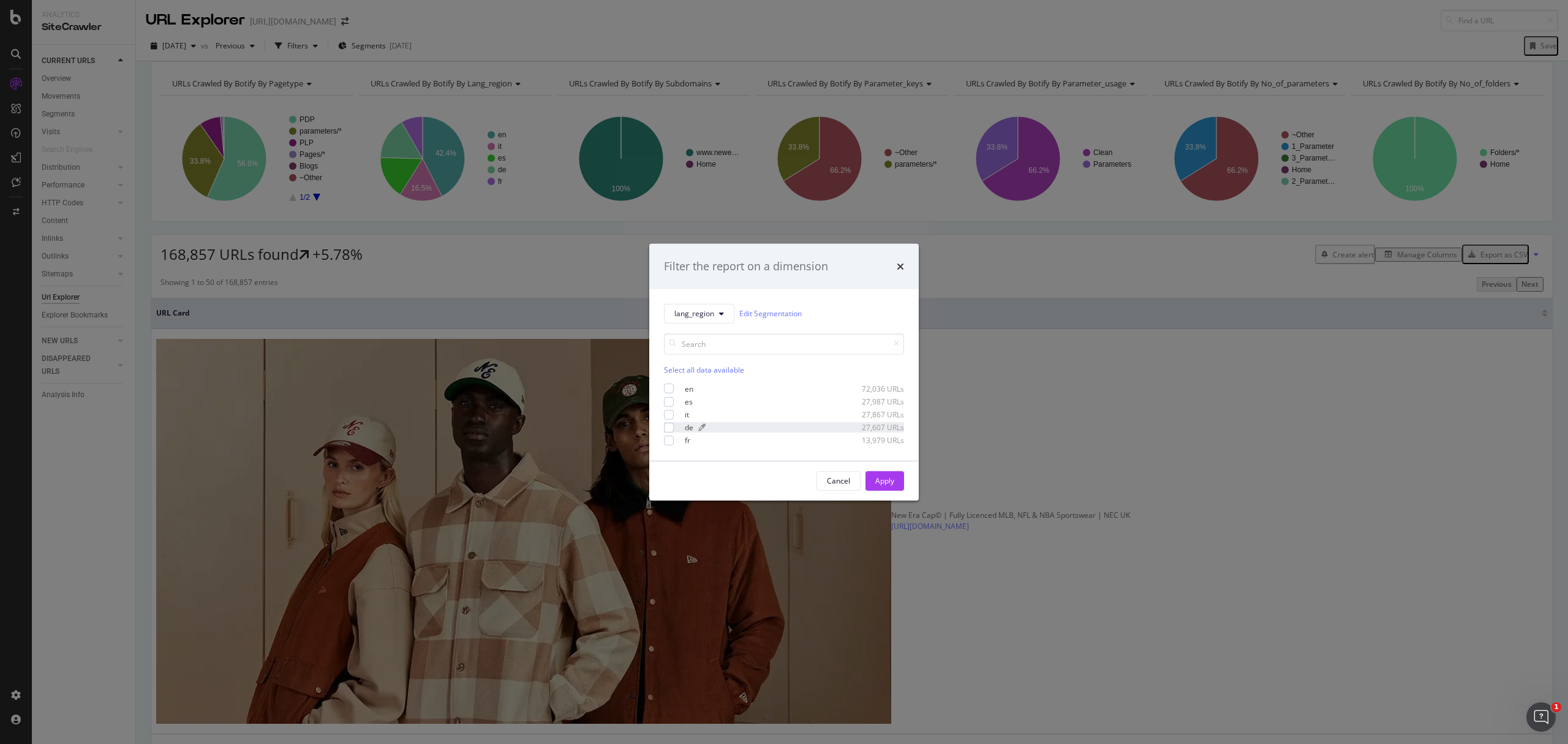
click at [691, 425] on div "de 27,607 URLs" at bounding box center [791, 427] width 225 height 10
click at [885, 481] on div "Apply" at bounding box center [885, 481] width 19 height 10
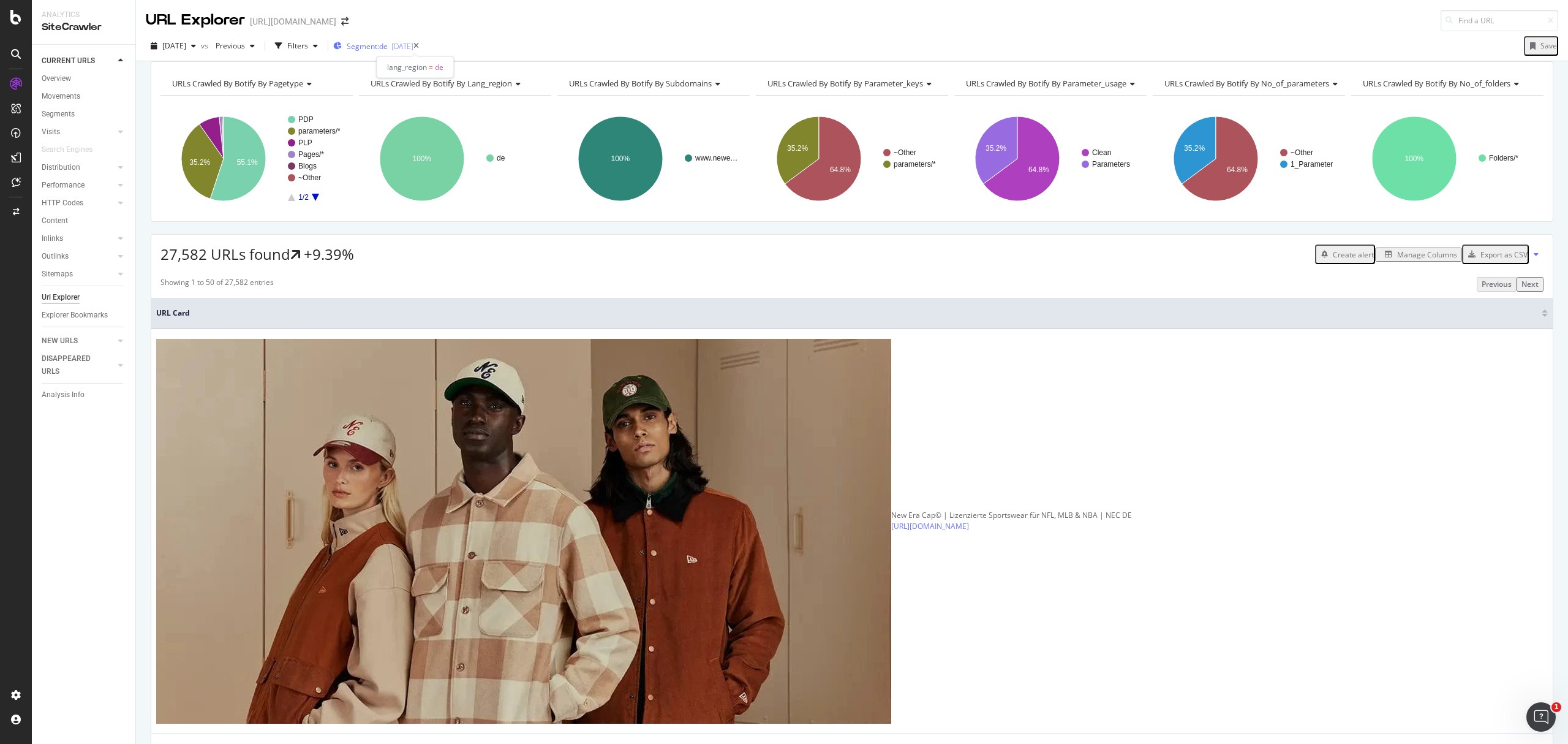
click at [388, 43] on span "Segment: de" at bounding box center [367, 46] width 41 height 10
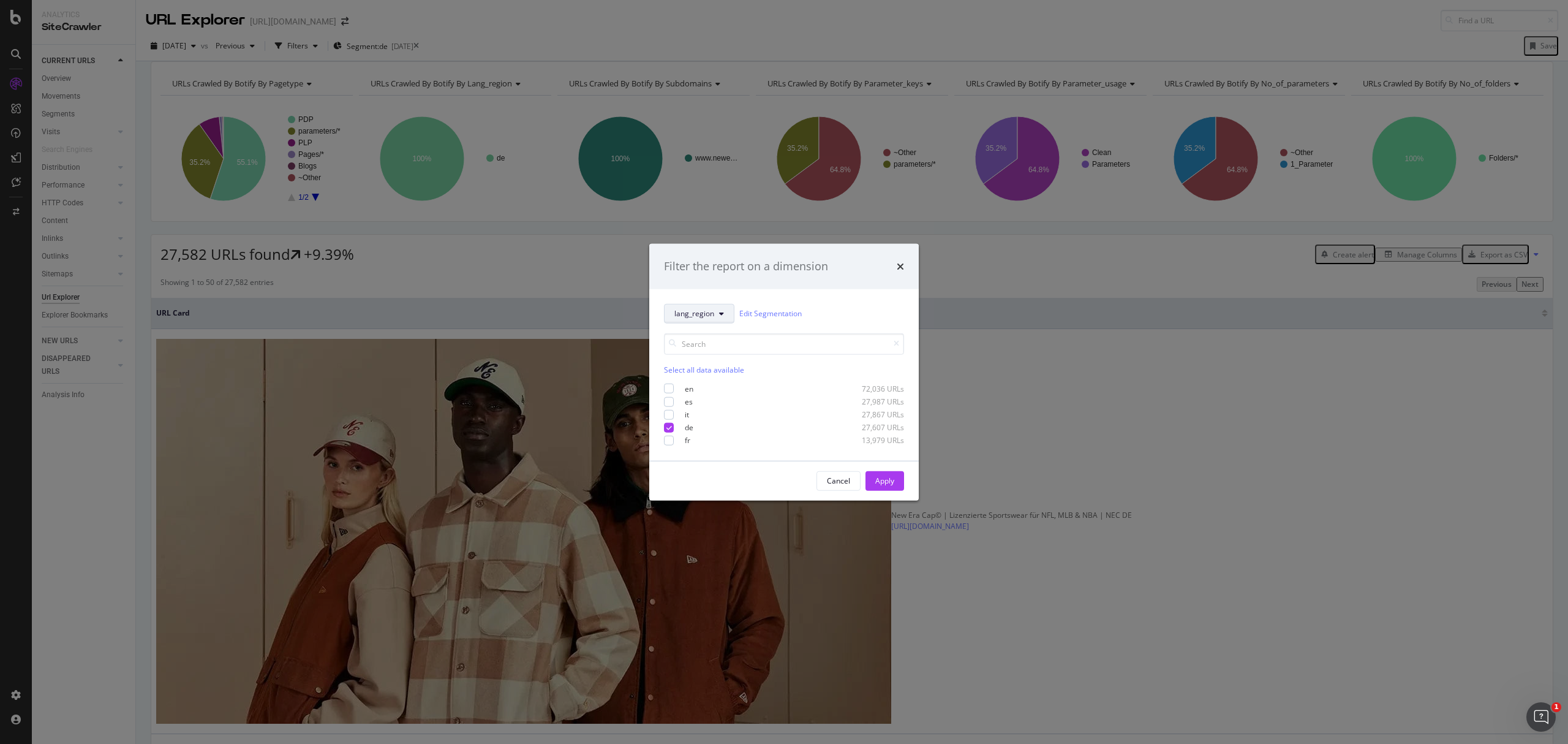
click at [679, 309] on span "lang_region" at bounding box center [694, 313] width 39 height 10
click at [720, 361] on span "pagetype" at bounding box center [714, 358] width 79 height 11
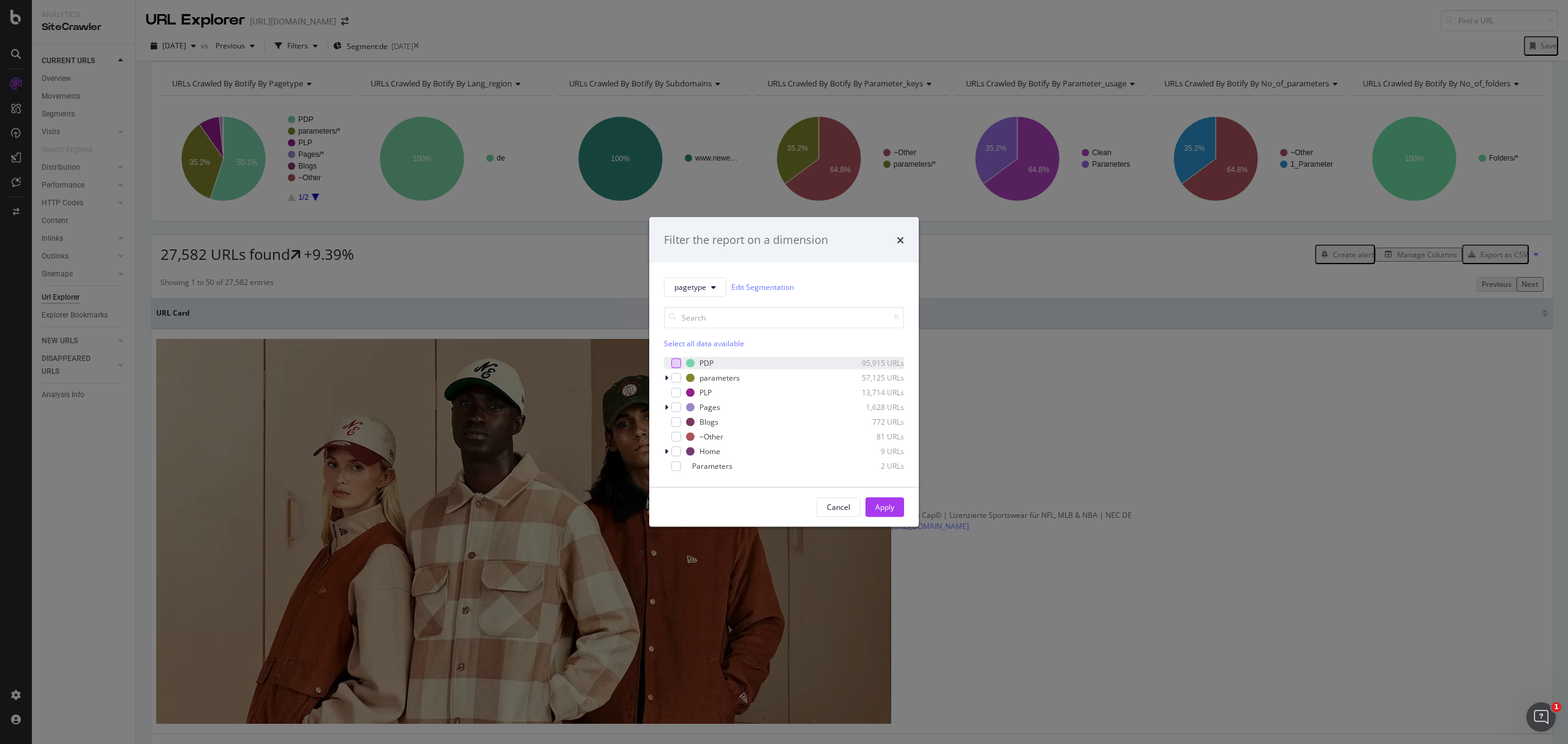
click at [672, 361] on div "modal" at bounding box center [676, 362] width 10 height 10
click at [889, 508] on div "Apply" at bounding box center [885, 506] width 19 height 10
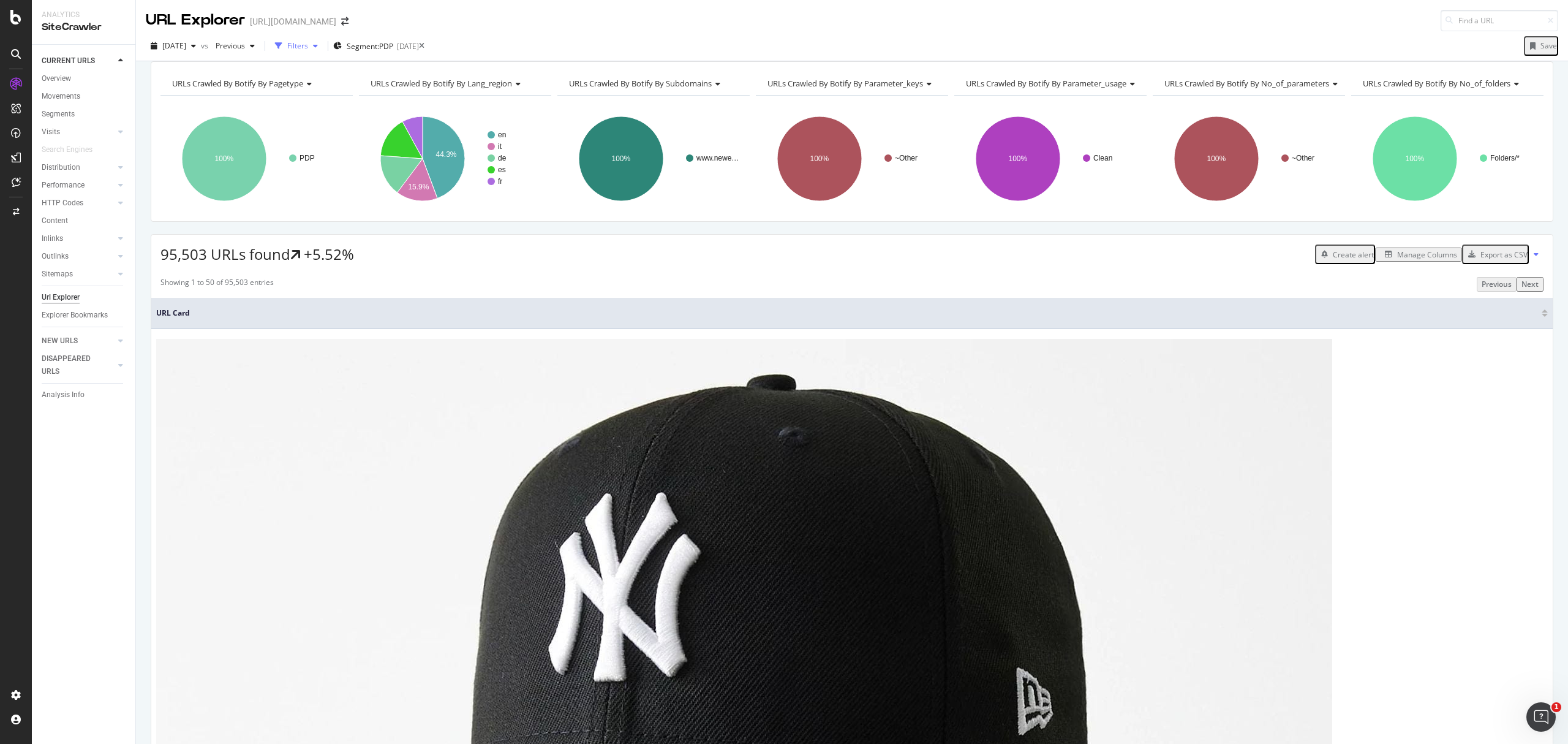
click at [308, 49] on div "Filters" at bounding box center [298, 45] width 21 height 10
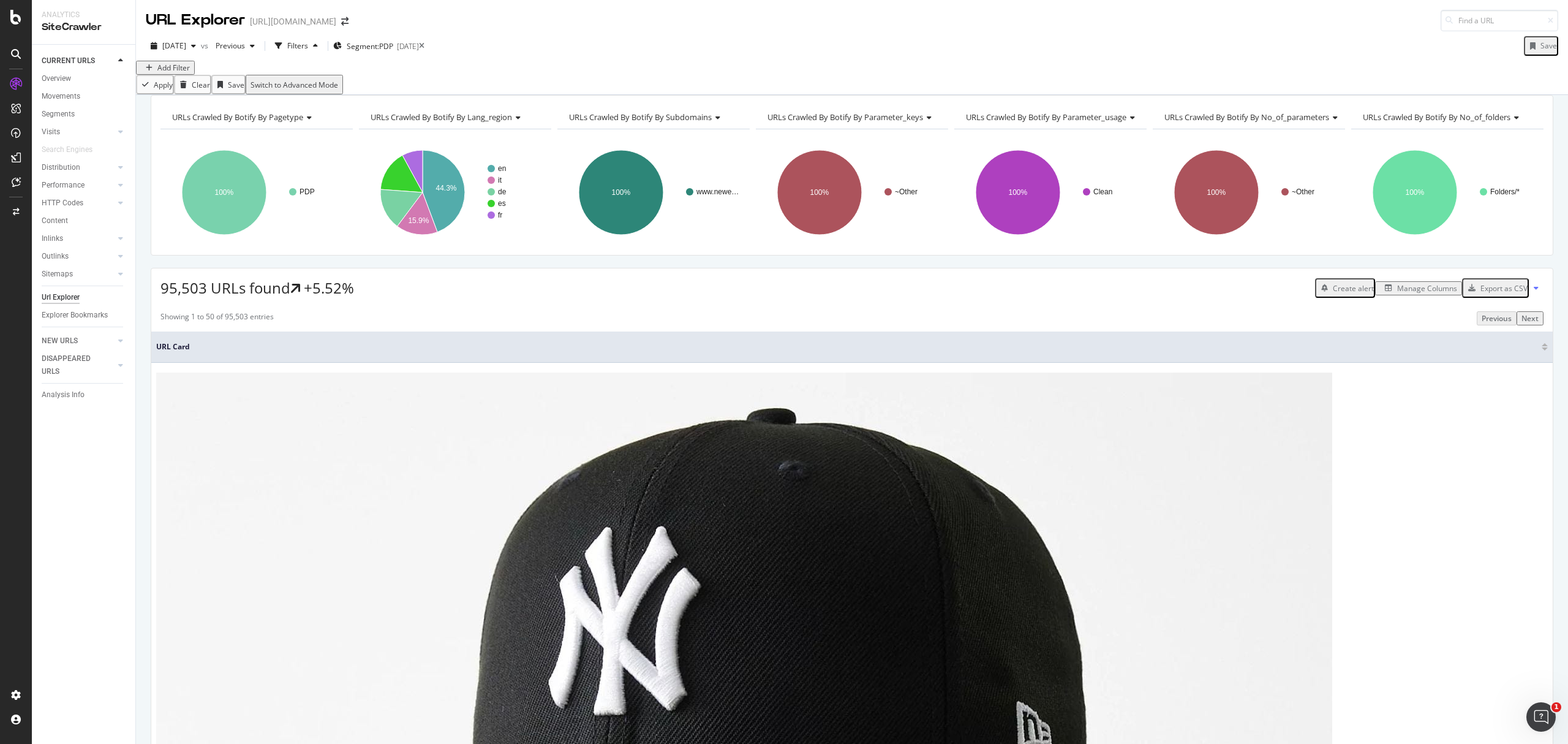
click at [147, 75] on div "Add Filter" at bounding box center [852, 68] width 1432 height 14
click at [170, 73] on div "Add Filter" at bounding box center [174, 68] width 32 height 10
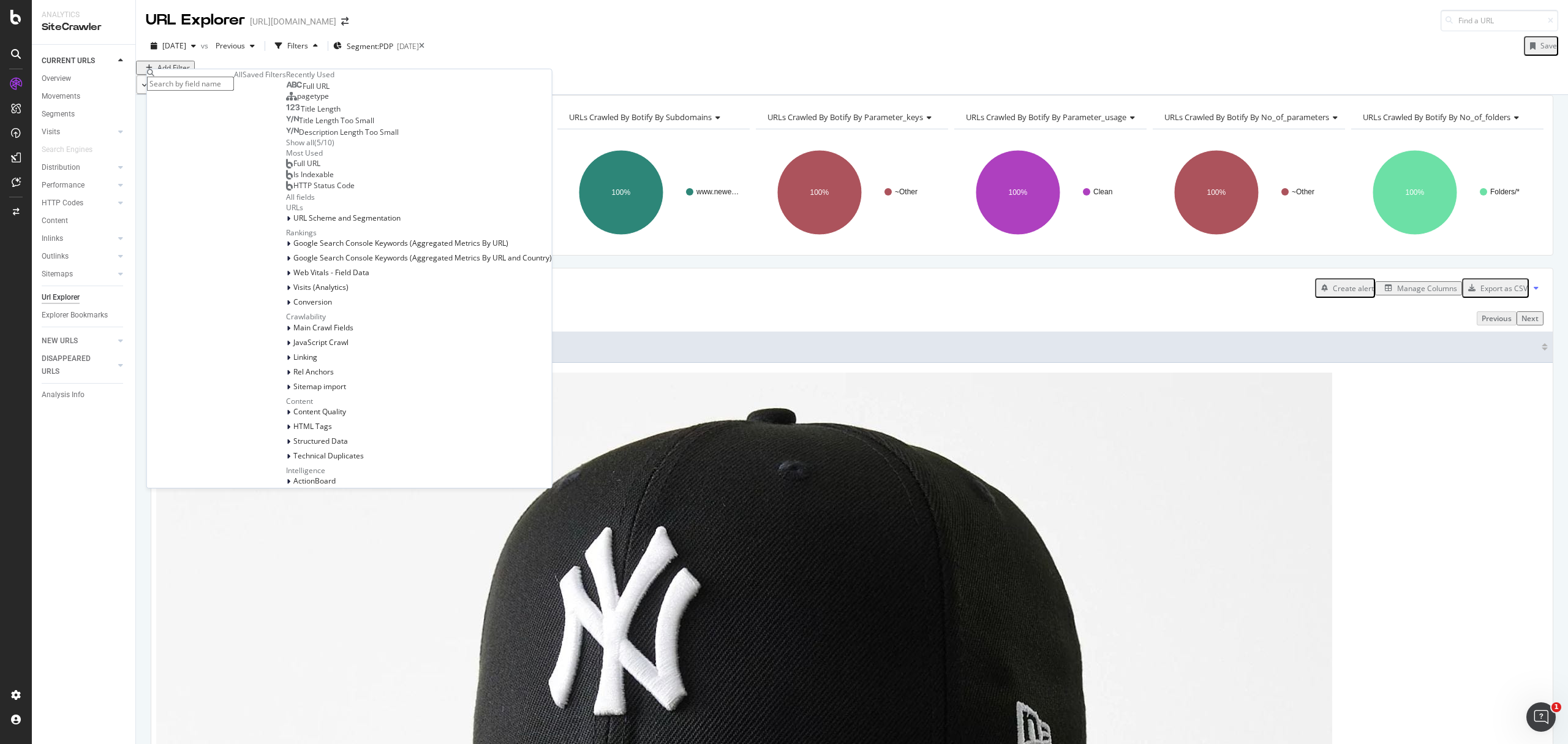
click at [286, 91] on div "Full URL" at bounding box center [307, 86] width 43 height 10
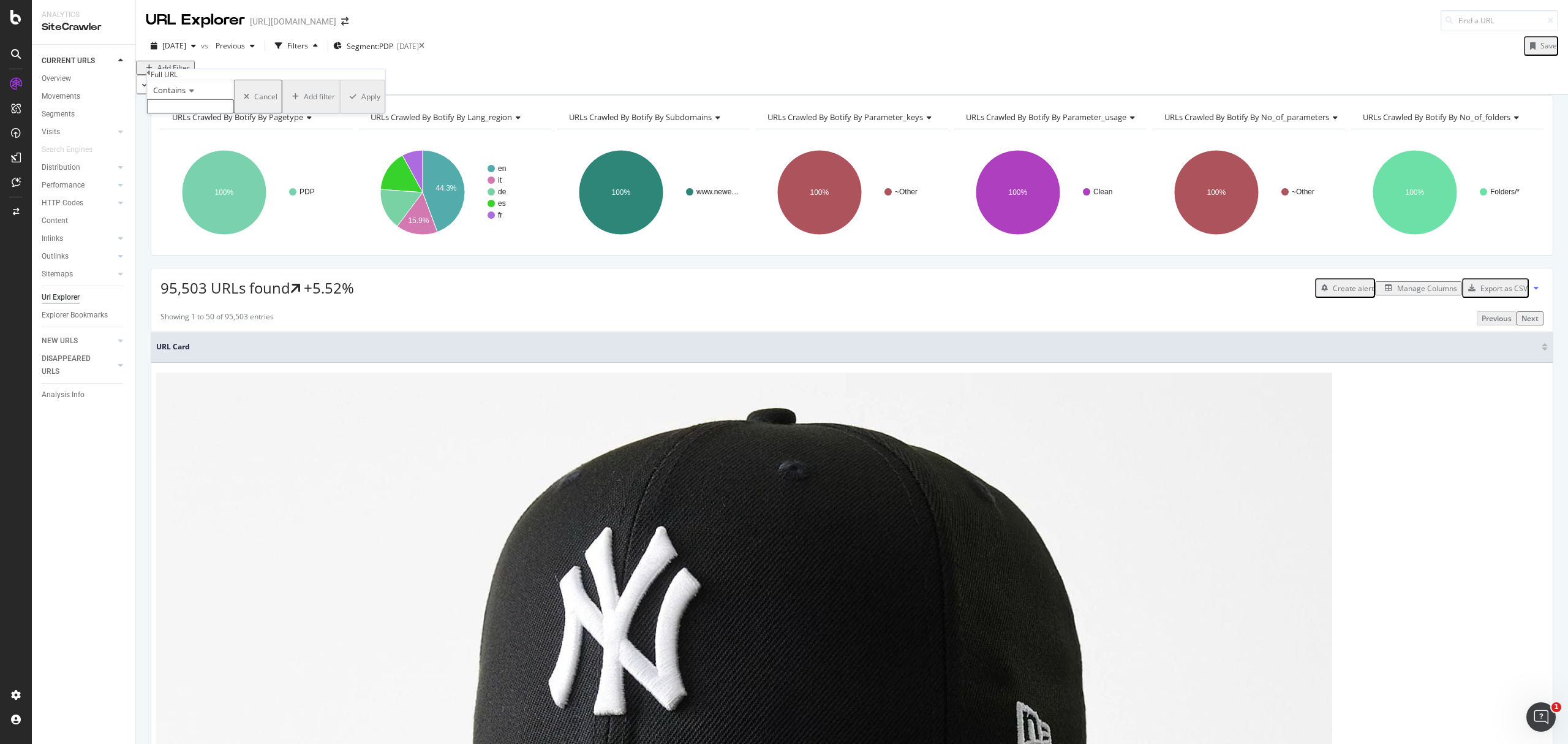
click at [233, 99] on div "Contains" at bounding box center [191, 89] width 87 height 19
click at [233, 112] on div "Equal to" at bounding box center [190, 105] width 86 height 13
click at [201, 99] on div "Equal to" at bounding box center [191, 89] width 87 height 19
click at [227, 177] on div "Doesn't end with" at bounding box center [190, 171] width 86 height 13
click at [192, 114] on div "Doesn't end with" at bounding box center [192, 97] width 89 height 34
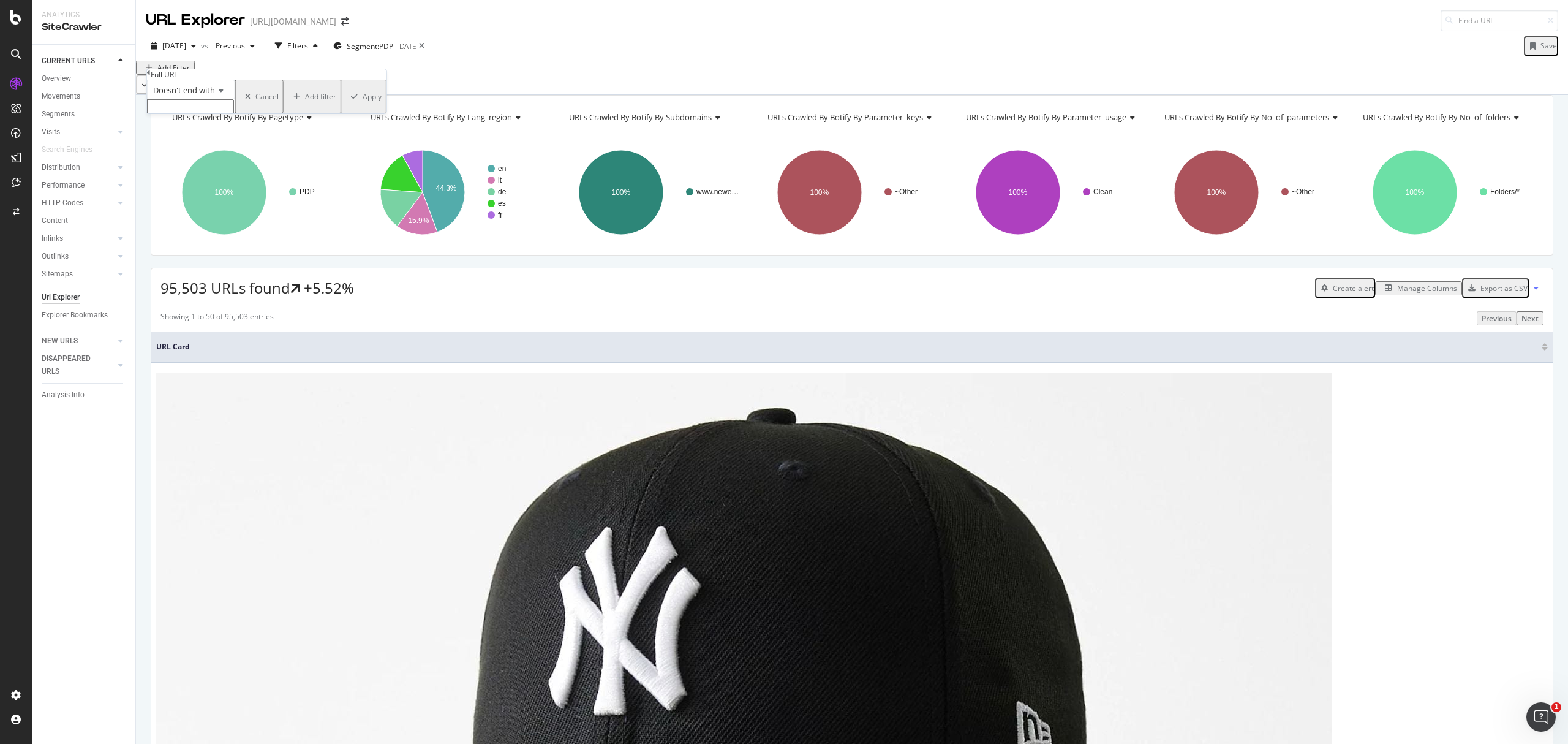
click at [190, 96] on span "Doesn't end with" at bounding box center [184, 90] width 62 height 11
click at [194, 190] on div "Contains" at bounding box center [191, 184] width 87 height 13
click at [187, 114] on input "text" at bounding box center [191, 106] width 87 height 14
type input "/de-de/"
click at [361, 105] on div "Apply" at bounding box center [371, 100] width 19 height 10
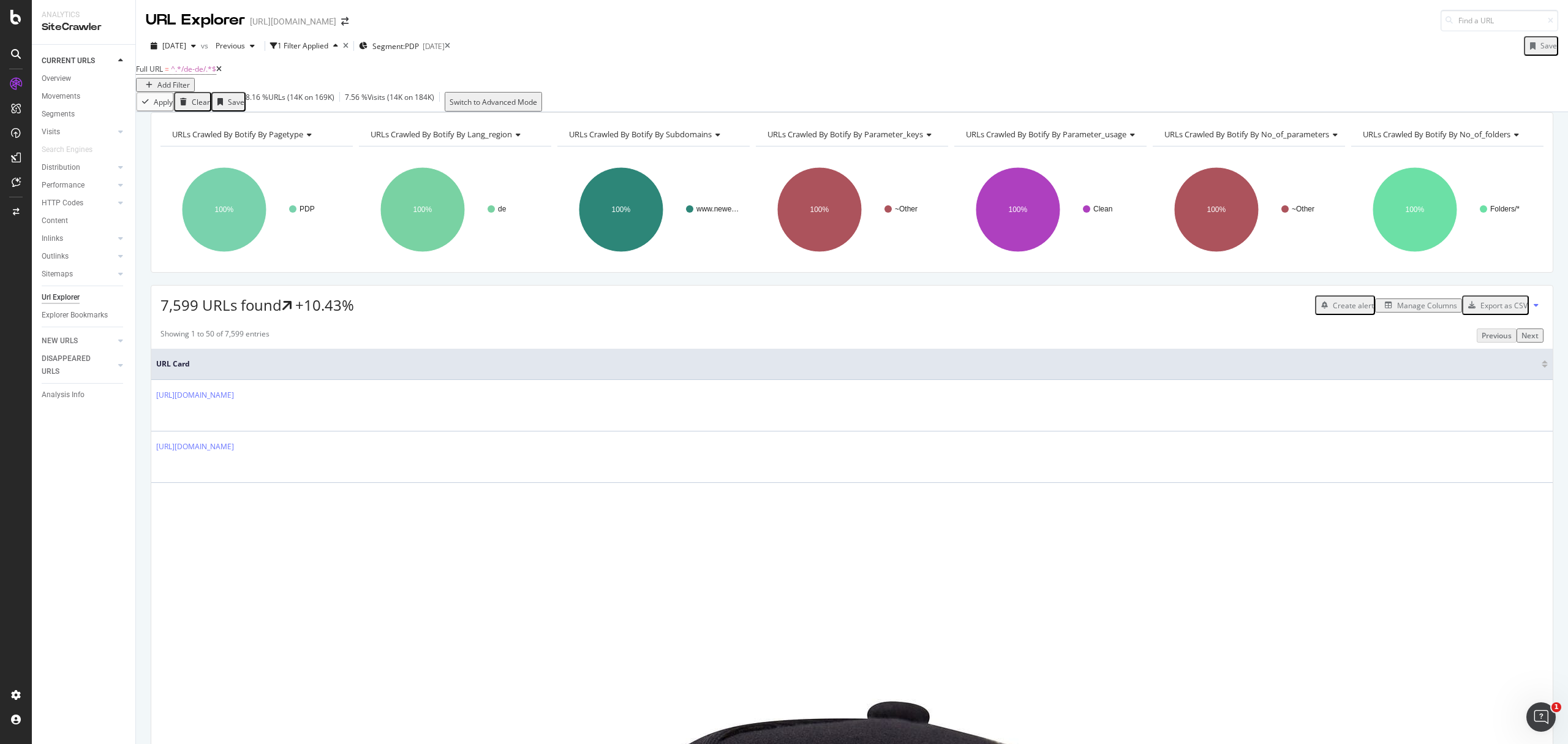
click at [1410, 311] on div "Manage Columns" at bounding box center [1427, 305] width 60 height 10
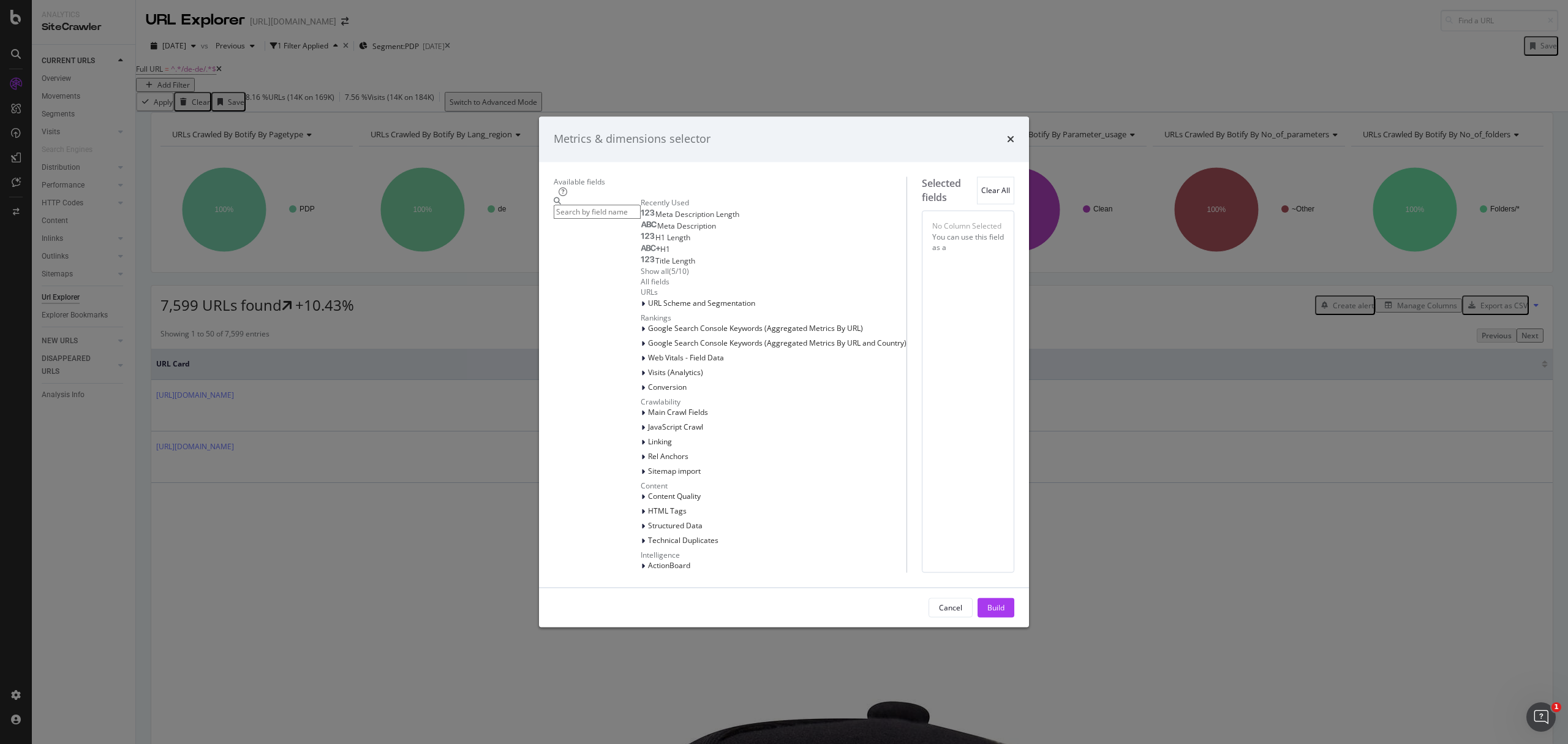
click at [658, 232] on span "Meta Description" at bounding box center [687, 226] width 59 height 10
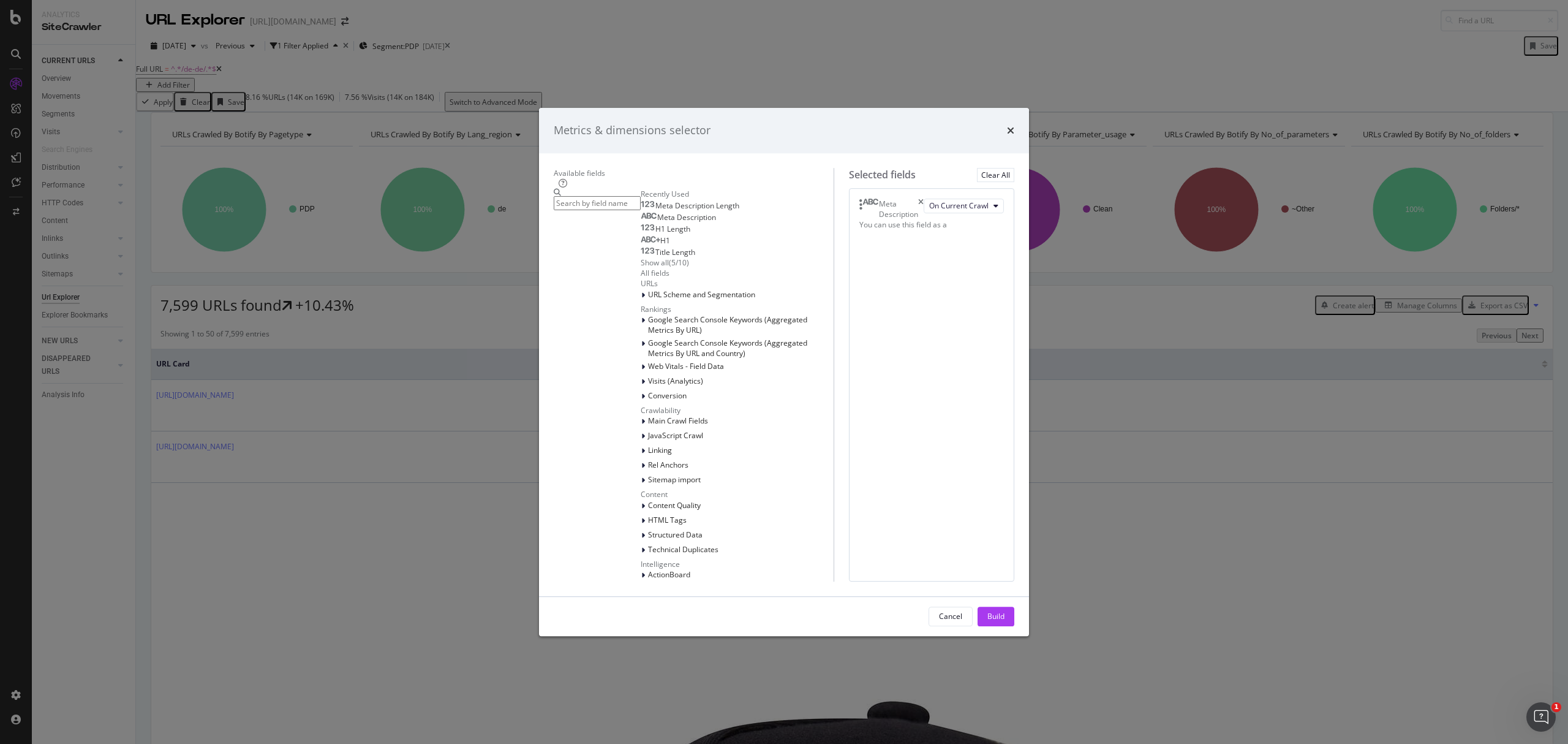
click at [655, 211] on span "Meta Description Length" at bounding box center [697, 205] width 84 height 10
click at [641, 234] on div "H1 Length" at bounding box center [666, 229] width 50 height 10
click at [641, 246] on div "H1" at bounding box center [655, 241] width 30 height 10
click at [655, 258] on span "Title Length" at bounding box center [675, 252] width 39 height 10
drag, startPoint x: 819, startPoint y: 327, endPoint x: 807, endPoint y: 230, distance: 97.7
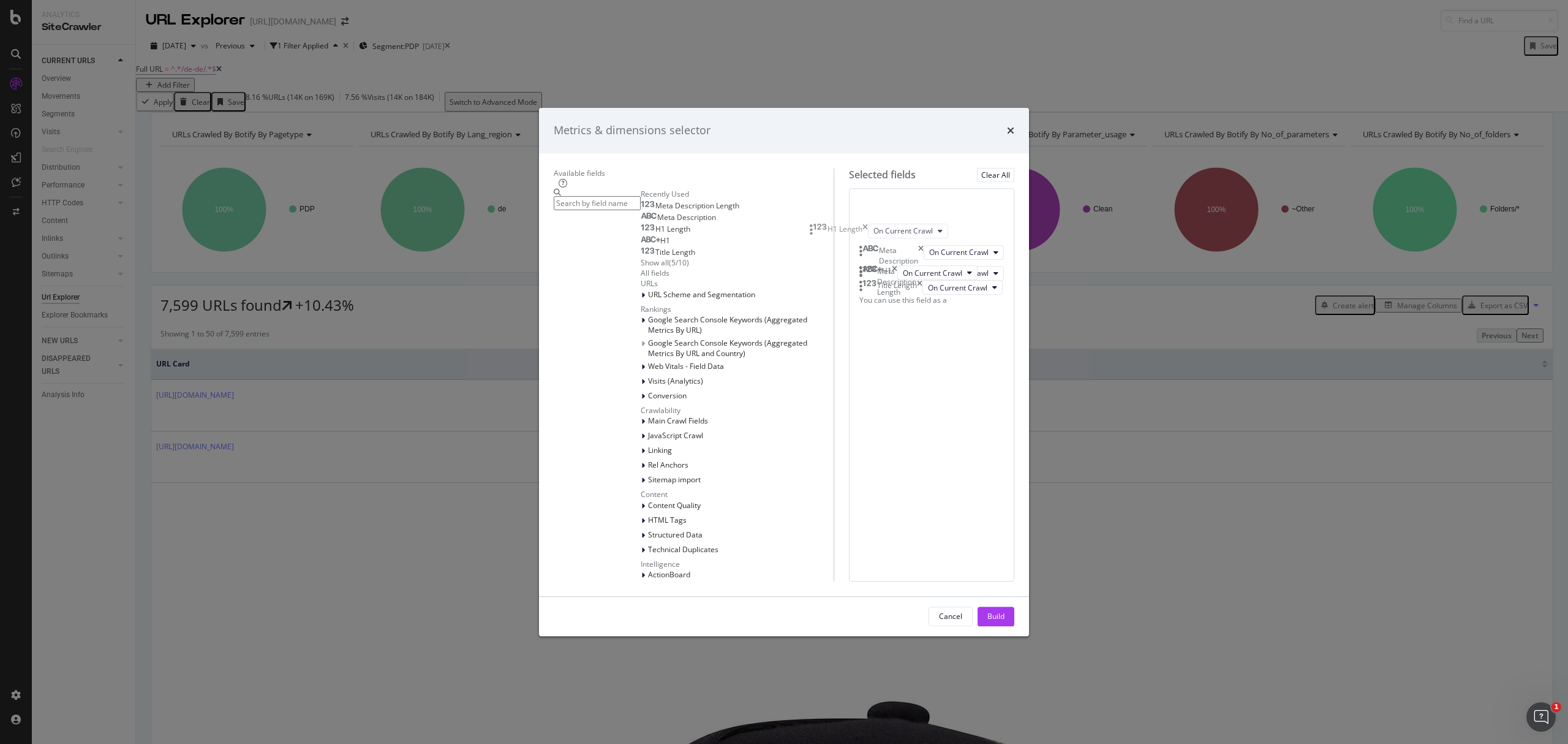
click at [807, 230] on body "Analytics SiteCrawler CURRENT URLS Overview Movements Segments Visits Analysis …" at bounding box center [784, 372] width 1568 height 744
drag, startPoint x: 810, startPoint y: 375, endPoint x: 851, endPoint y: 273, distance: 109.9
click at [821, 240] on body "Analytics SiteCrawler CURRENT URLS Overview Movements Segments Visits Analysis …" at bounding box center [784, 372] width 1568 height 744
click at [669, 268] on div "( 5 / 10 )" at bounding box center [679, 262] width 20 height 10
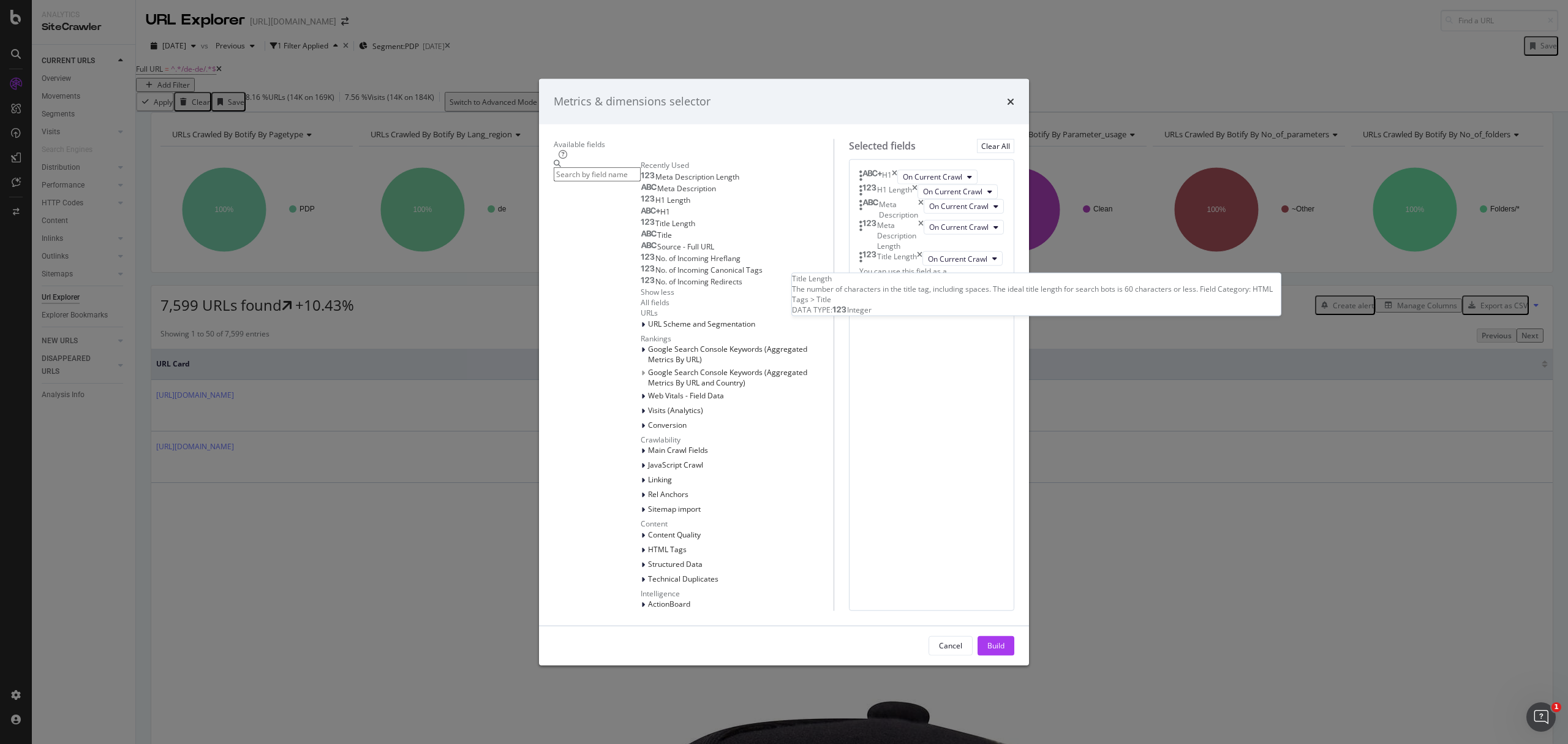
click at [641, 229] on div "Title Length" at bounding box center [668, 224] width 55 height 10
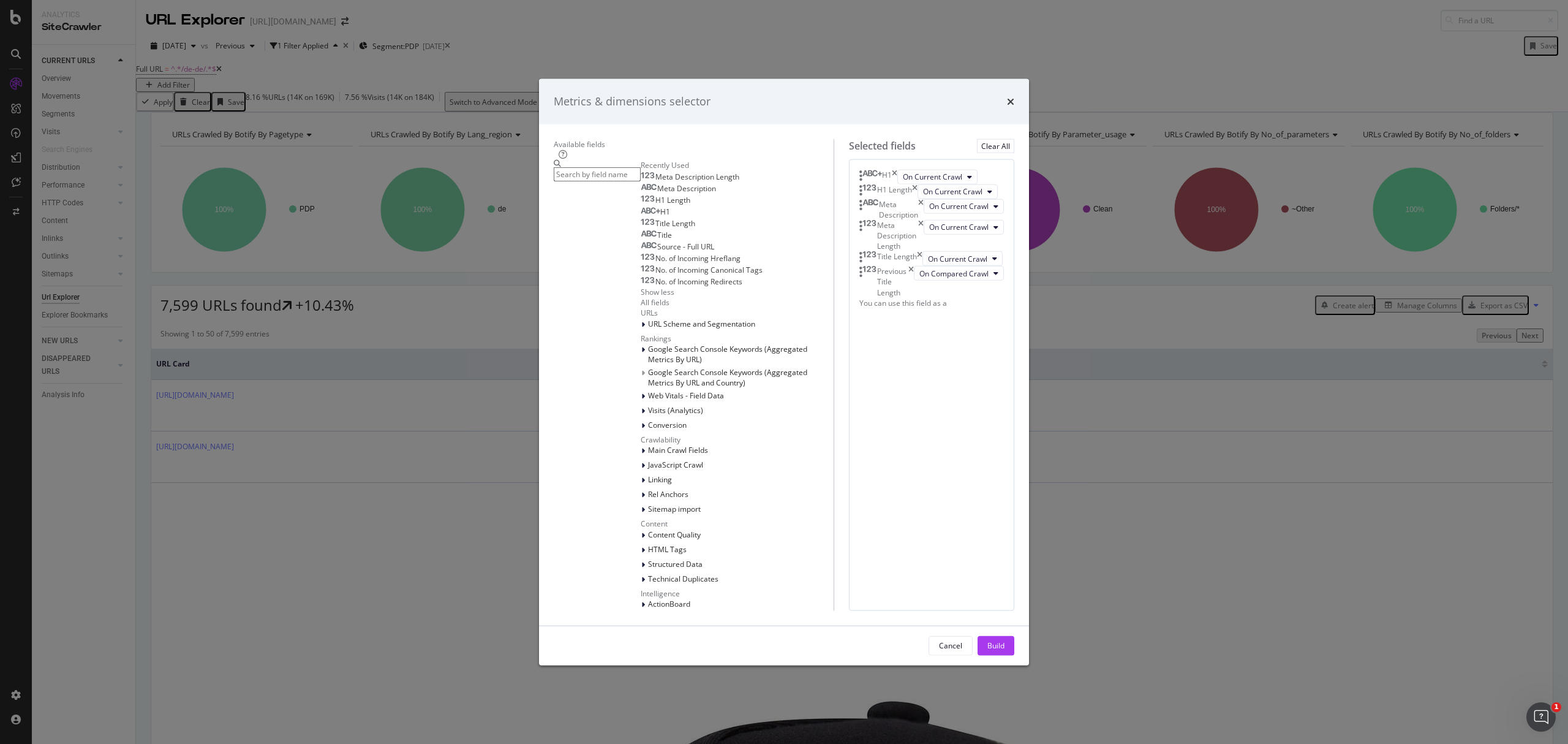
click at [914, 297] on icon "times" at bounding box center [911, 281] width 6 height 31
click at [570, 181] on input "modal" at bounding box center [597, 175] width 87 height 14
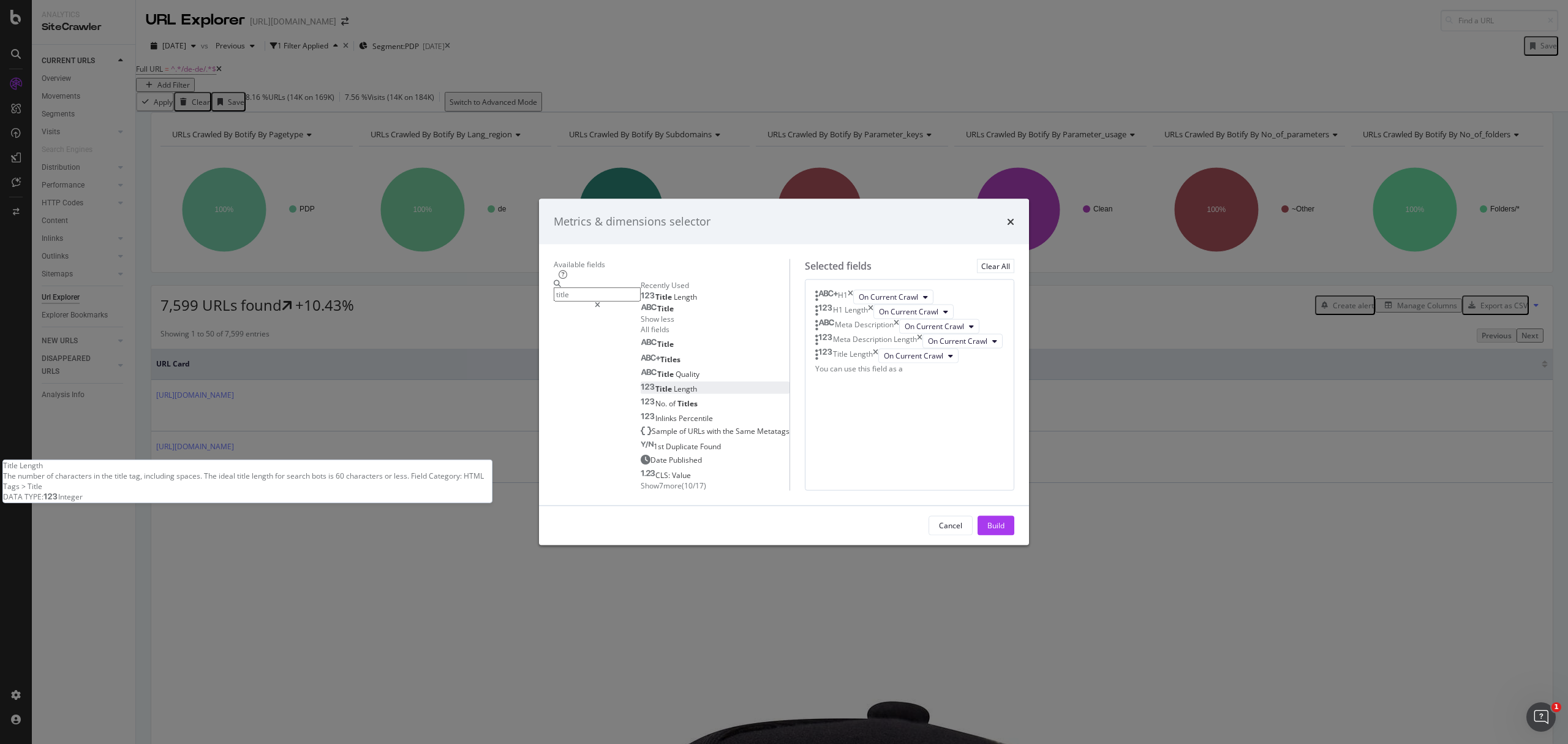
type input "title"
click at [641, 394] on div "Title Length" at bounding box center [669, 388] width 56 height 10
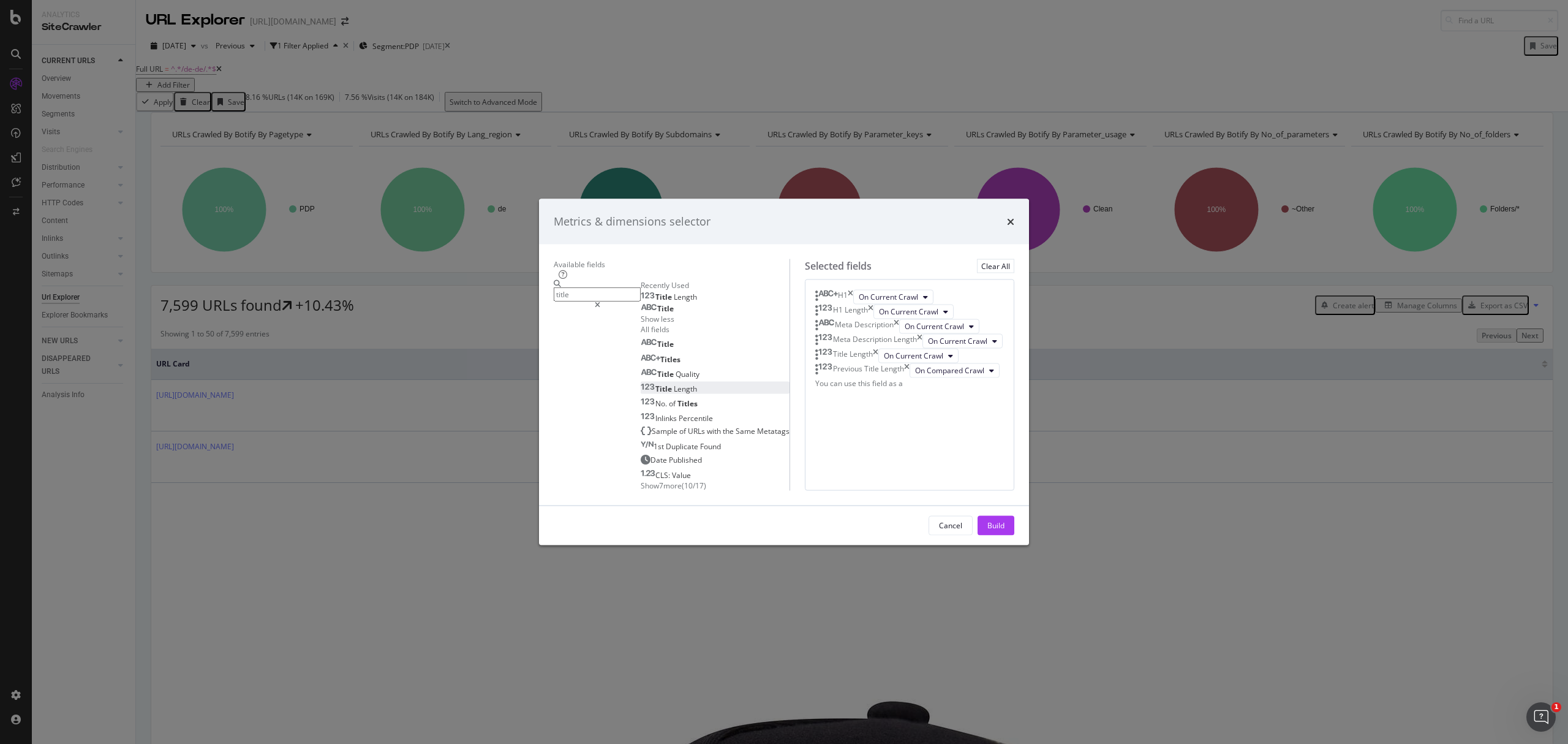
click at [910, 378] on div "Previous Title Length" at bounding box center [862, 370] width 94 height 14
click at [910, 378] on icon "times" at bounding box center [906, 370] width 6 height 14
click at [599, 287] on input "title" at bounding box center [597, 295] width 87 height 14
click at [641, 304] on div "Title" at bounding box center [657, 309] width 33 height 10
drag, startPoint x: 817, startPoint y: 464, endPoint x: 819, endPoint y: 425, distance: 39.1
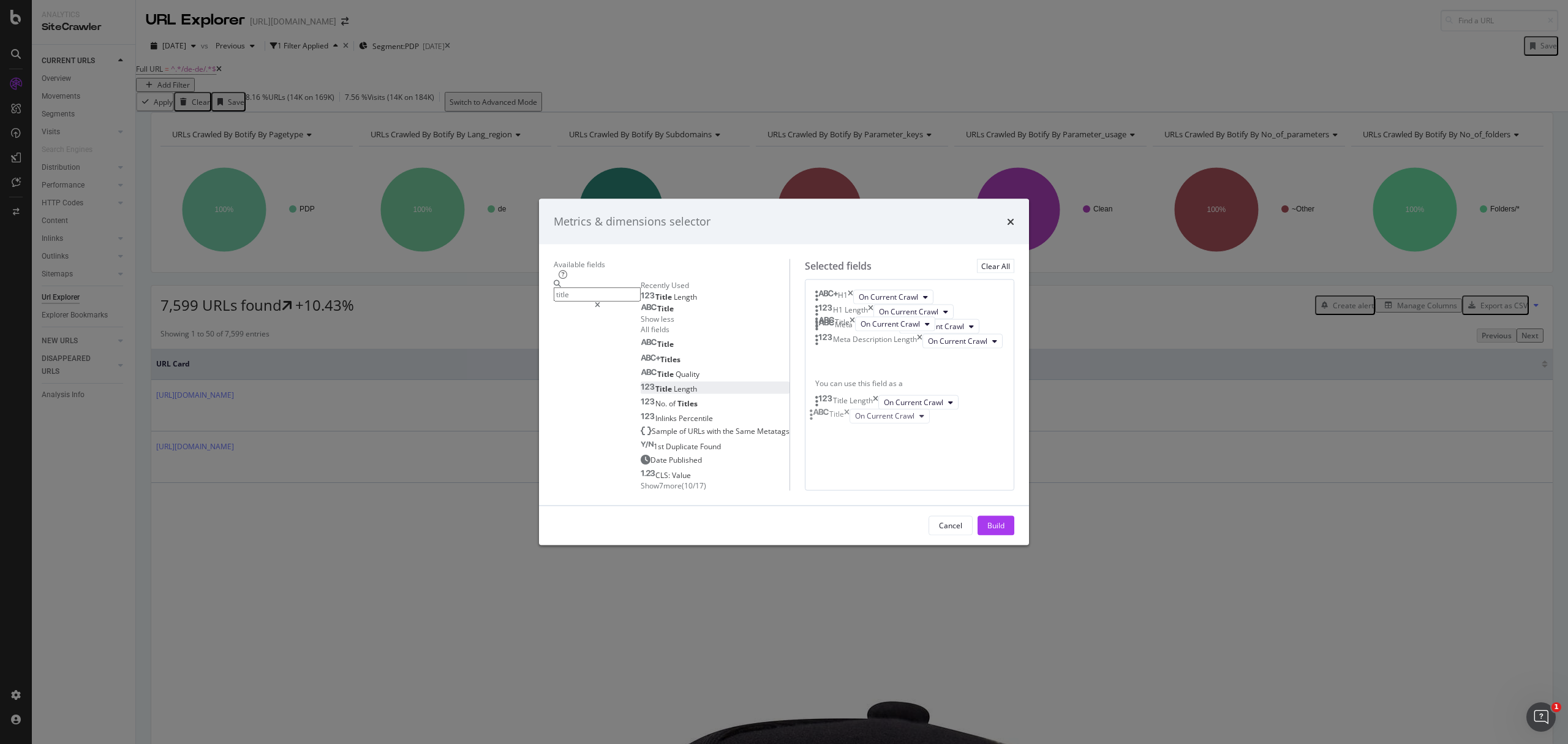
click at [819, 425] on body "Analytics SiteCrawler CURRENT URLS Overview Movements Segments Visits Analysis …" at bounding box center [784, 372] width 1568 height 744
click at [1014, 535] on button "Build" at bounding box center [997, 525] width 37 height 19
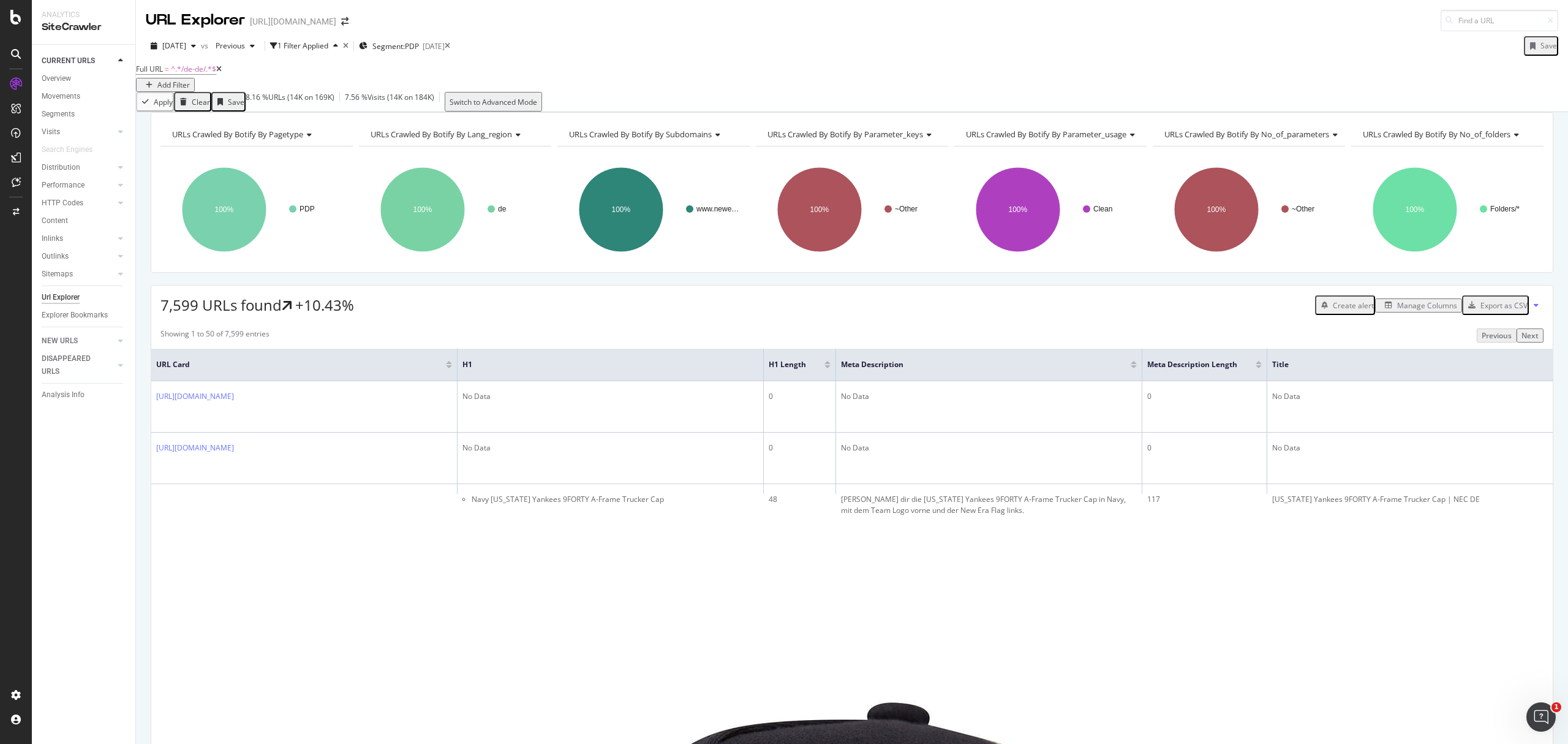
click at [1499, 311] on div "Export as CSV" at bounding box center [1504, 305] width 47 height 10
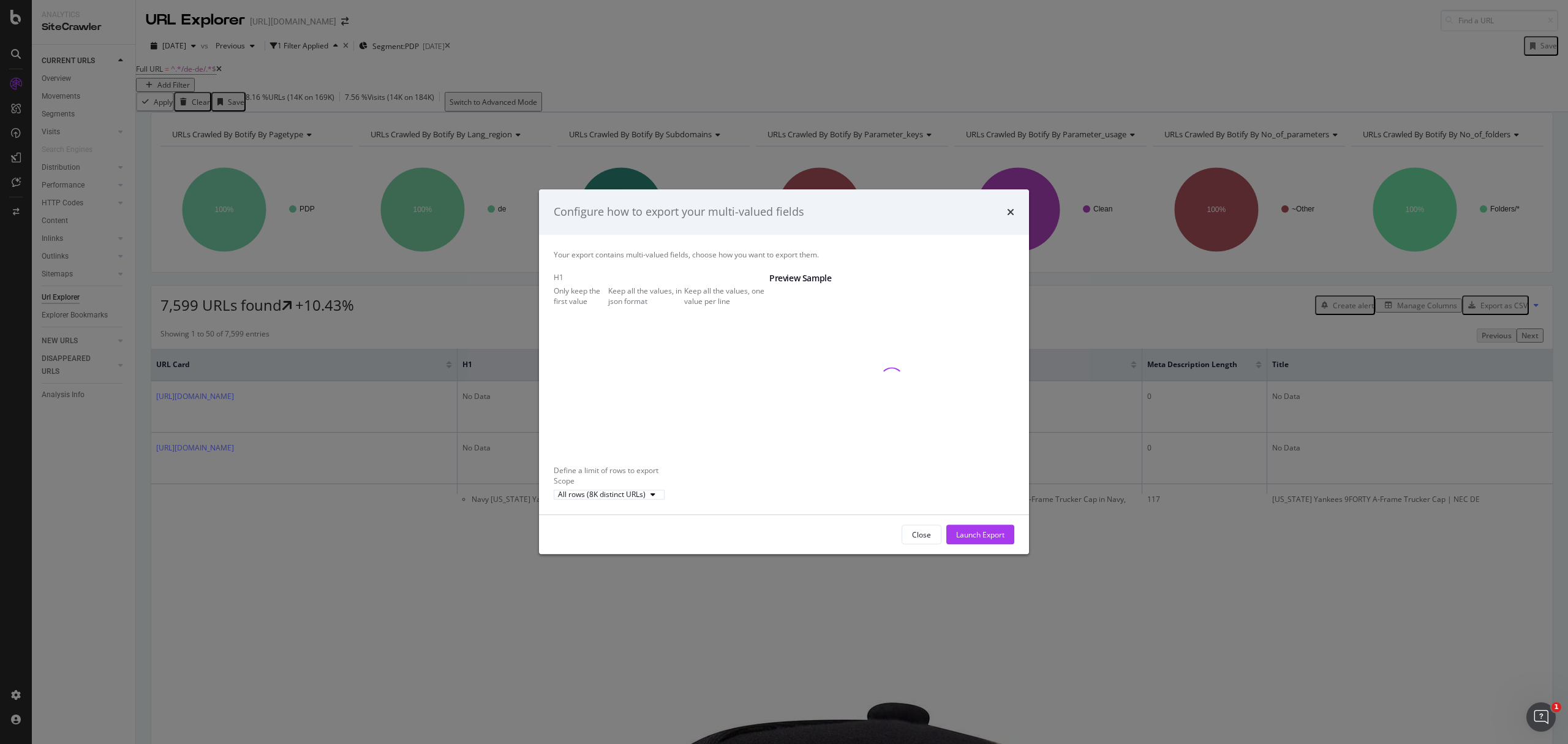
click at [654, 299] on div "Keep all the values, in json format" at bounding box center [646, 296] width 76 height 21
click at [684, 307] on div "Keep all the values, one value per line" at bounding box center [727, 296] width 85 height 21
click at [979, 540] on div "Launch Export" at bounding box center [980, 535] width 48 height 10
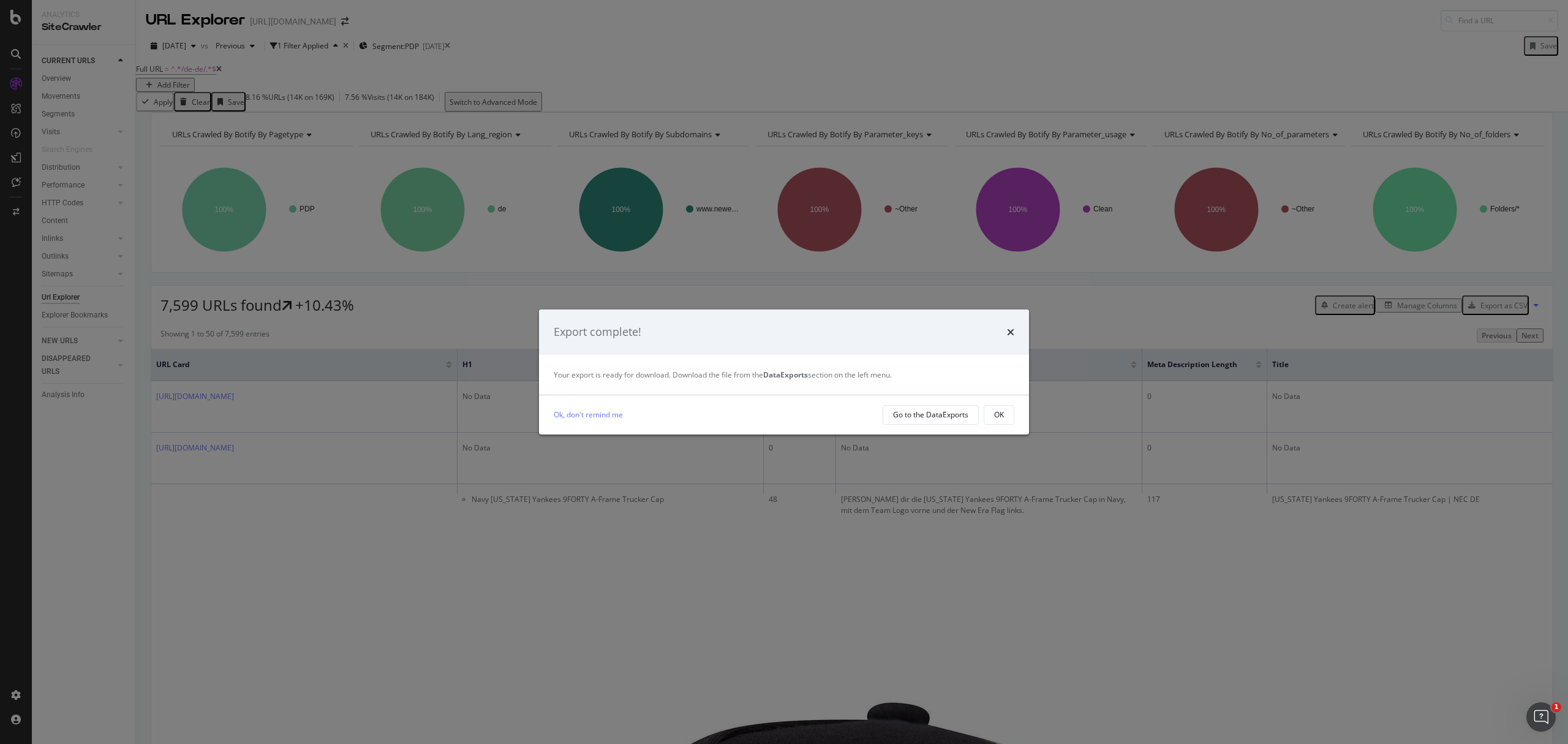
click at [949, 427] on div "Ok, don't remind me Go to the DataExports OK" at bounding box center [784, 415] width 490 height 39
click at [943, 424] on div "Ok, don't remind me Go to the DataExports OK" at bounding box center [784, 415] width 490 height 39
click at [943, 420] on div "Go to the DataExports" at bounding box center [931, 415] width 76 height 17
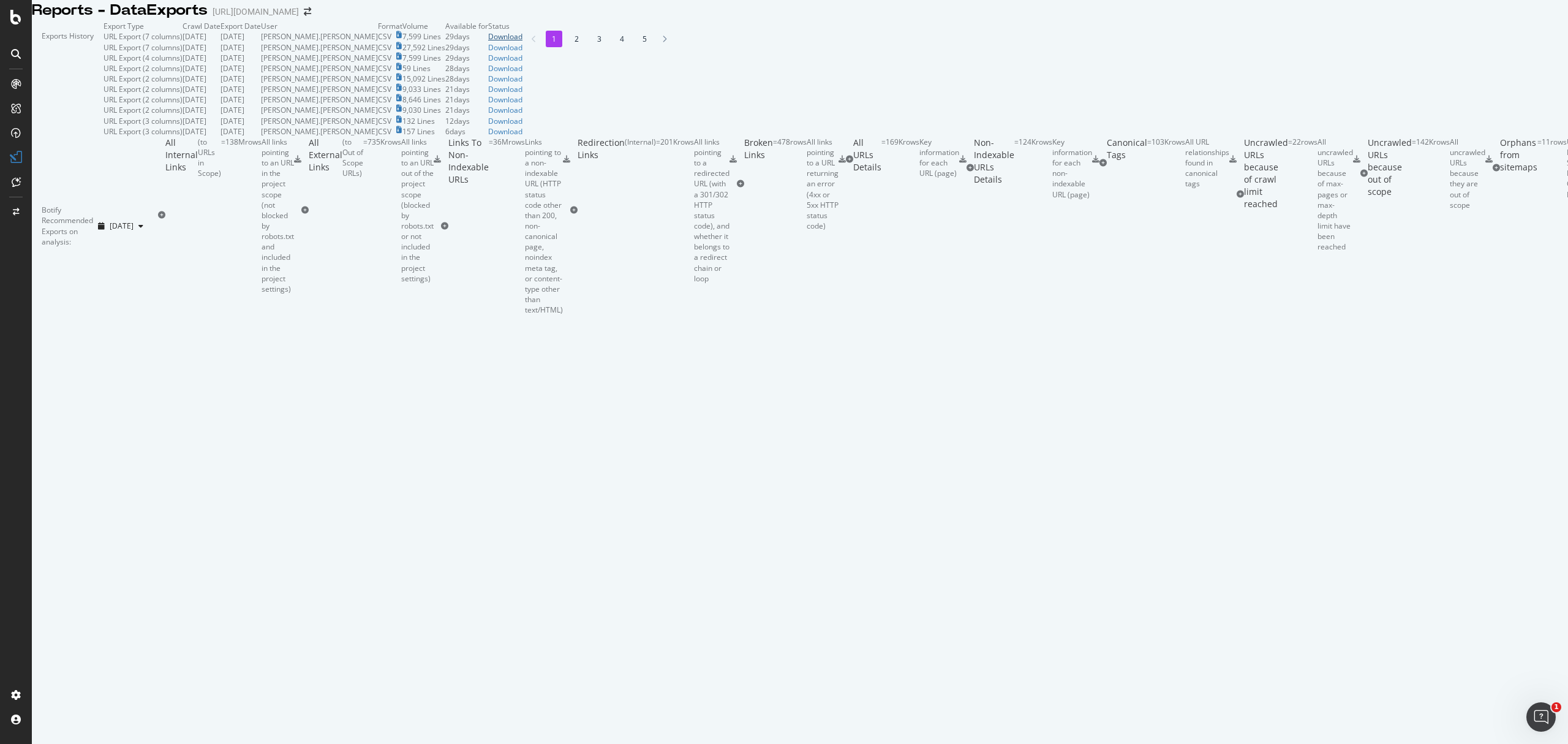
click at [522, 42] on div "Download" at bounding box center [505, 36] width 35 height 10
